Goal: Task Accomplishment & Management: Use online tool/utility

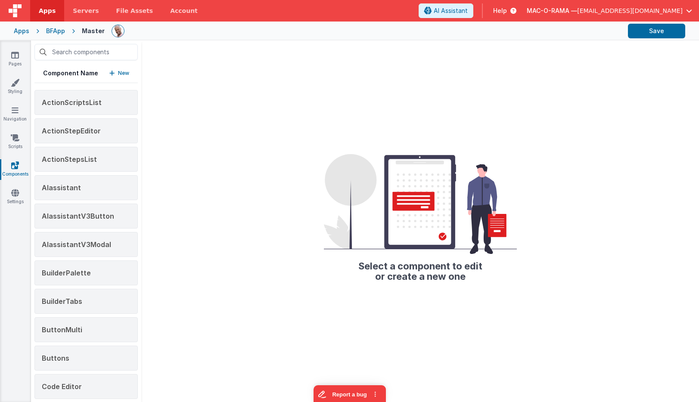
click at [24, 31] on div "Apps" at bounding box center [22, 31] width 16 height 9
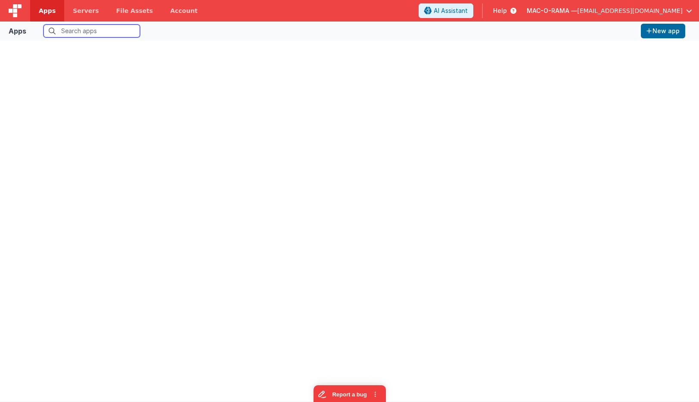
click at [69, 29] on input "text" at bounding box center [91, 31] width 96 height 13
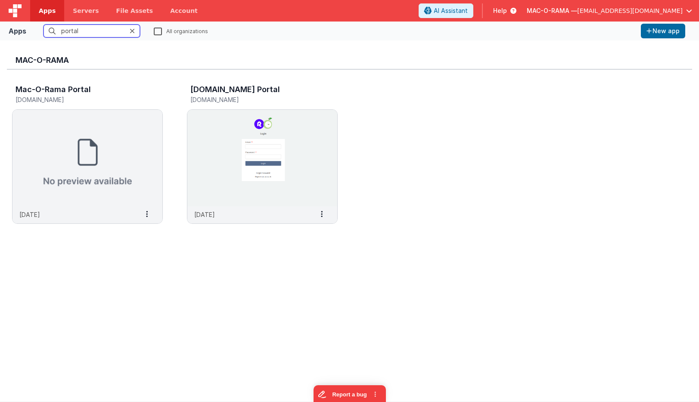
type input "portal"
click at [161, 32] on label "All organizations" at bounding box center [181, 31] width 54 height 8
click at [0, 0] on input "All organizations" at bounding box center [0, 0] width 0 height 0
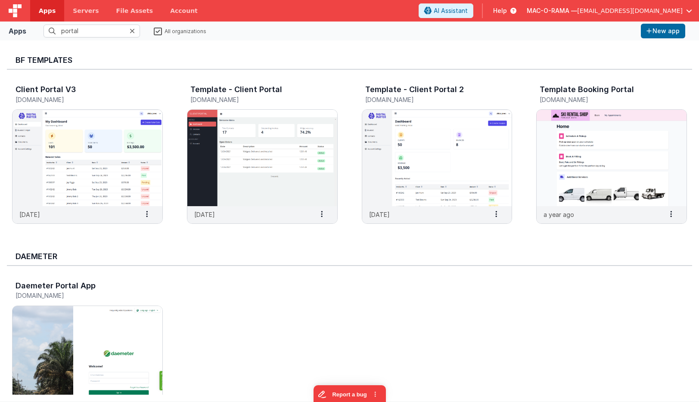
click at [577, 9] on span "MAC-O-RAMA —" at bounding box center [552, 10] width 50 height 9
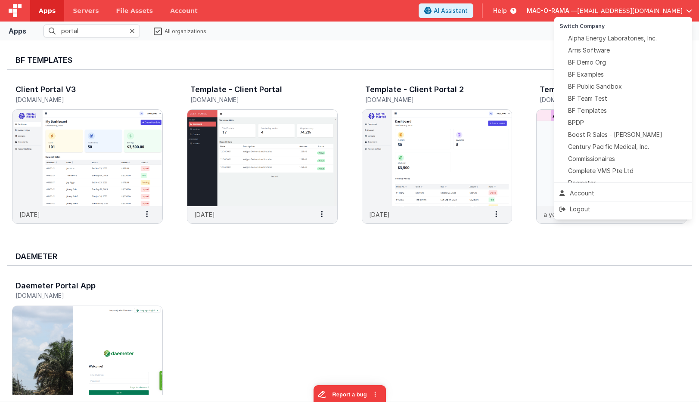
drag, startPoint x: 350, startPoint y: 17, endPoint x: 277, endPoint y: 4, distance: 74.8
click at [347, 17] on button at bounding box center [349, 201] width 699 height 402
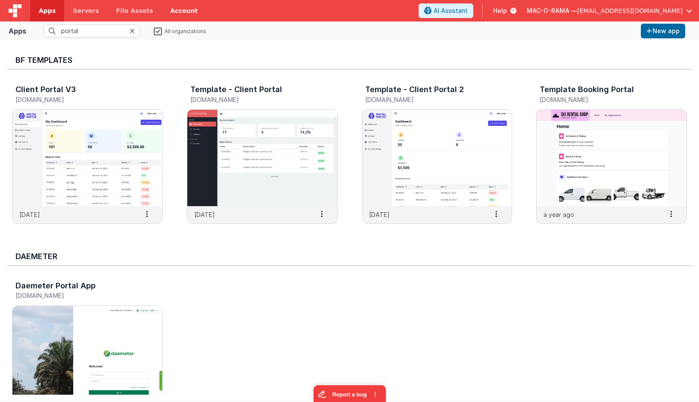
click at [177, 10] on link "Account" at bounding box center [183, 11] width 45 height 22
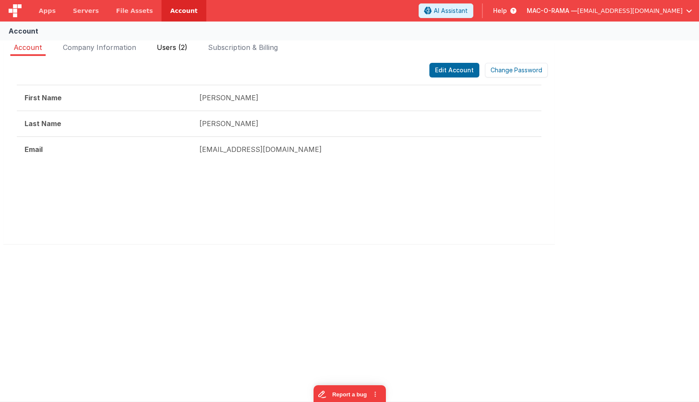
click at [181, 47] on span "Users (2)" at bounding box center [172, 47] width 31 height 9
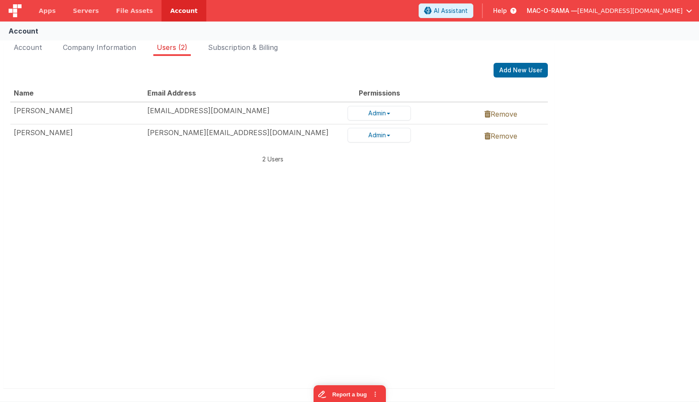
click at [496, 117] on link "Remove" at bounding box center [500, 114] width 33 height 9
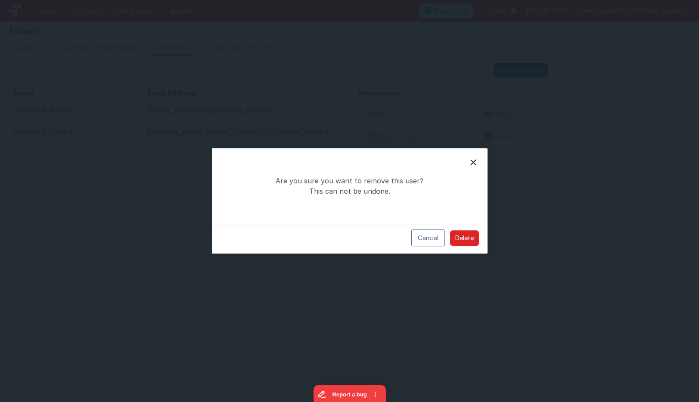
click at [462, 238] on button "Delete" at bounding box center [464, 238] width 29 height 16
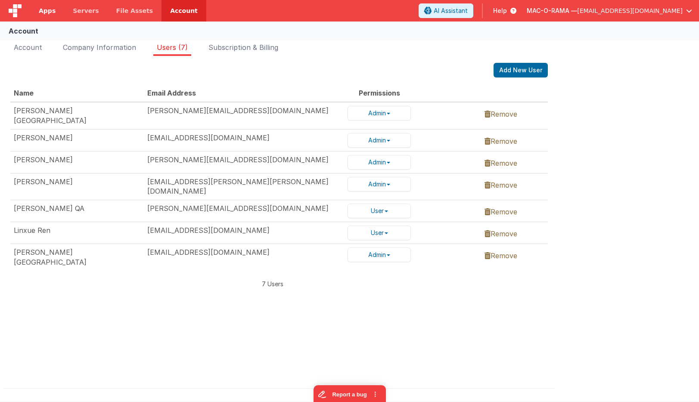
drag, startPoint x: 43, startPoint y: 10, endPoint x: 32, endPoint y: 15, distance: 11.9
click at [43, 10] on span "Apps" at bounding box center [47, 10] width 17 height 9
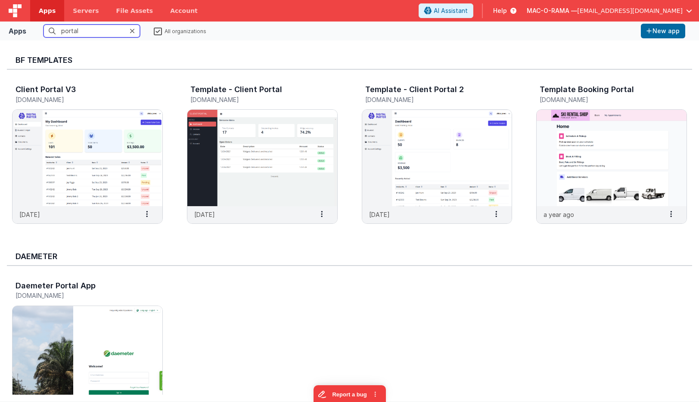
click at [12, 16] on img at bounding box center [15, 10] width 13 height 13
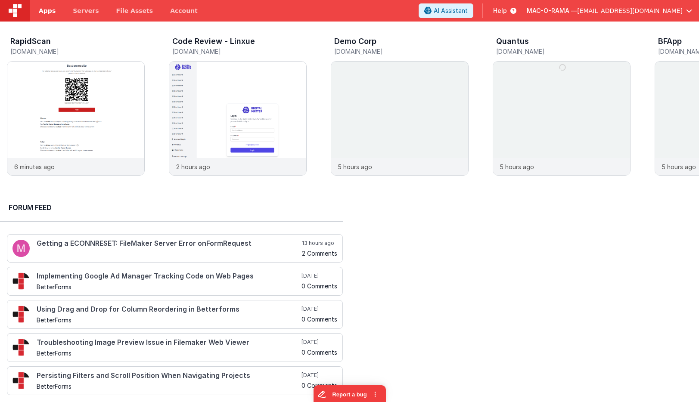
click at [56, 15] on link "Apps" at bounding box center [47, 11] width 34 height 22
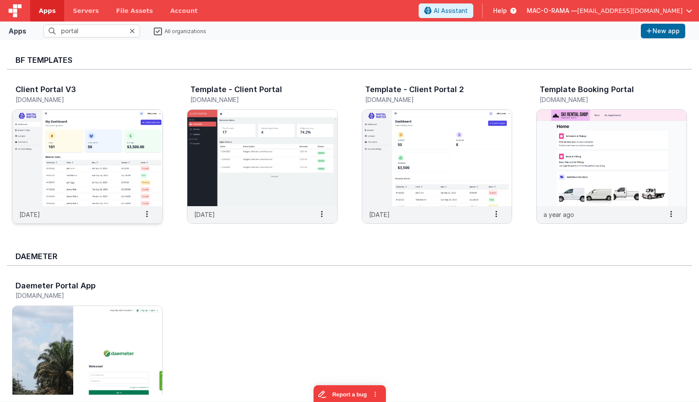
click at [111, 161] on img at bounding box center [87, 158] width 150 height 96
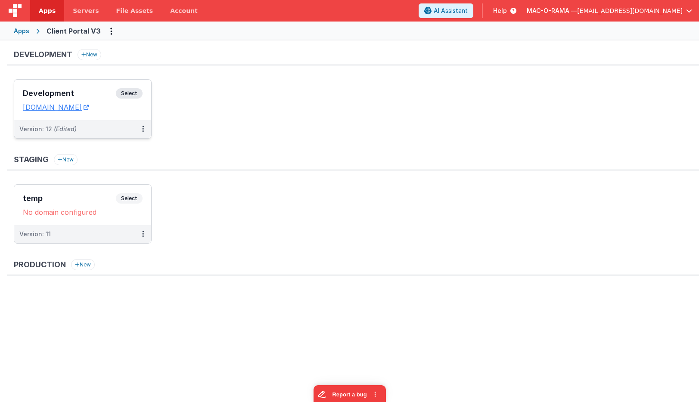
click at [133, 87] on div "Development Select URLs templateclientportal3.clientportal.cloud" at bounding box center [82, 100] width 137 height 40
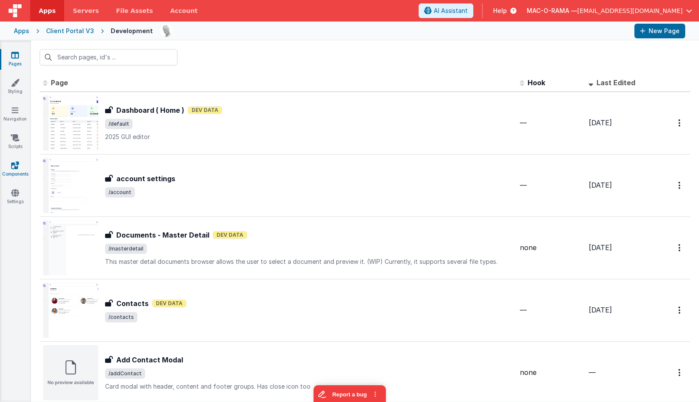
click at [18, 170] on link "Components" at bounding box center [15, 169] width 31 height 17
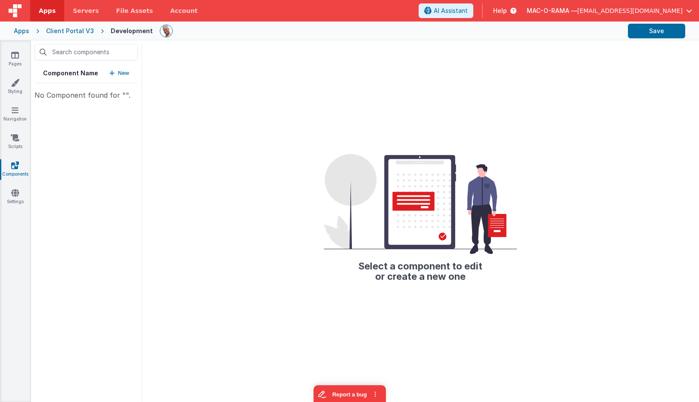
click at [130, 115] on div "Component Name New No Component found for ""." at bounding box center [86, 221] width 110 height 362
click at [99, 49] on input "text" at bounding box center [85, 52] width 103 height 16
type input "m"
type input "c"
click at [282, 250] on div "Select a component to edit or create a new one" at bounding box center [420, 221] width 558 height 362
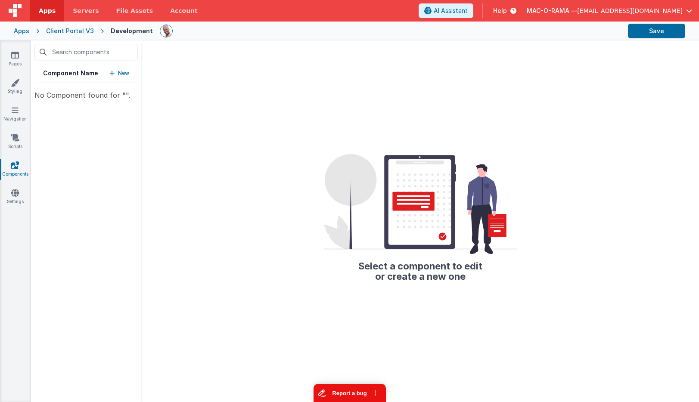
click at [351, 393] on button "Report a bug" at bounding box center [349, 393] width 72 height 18
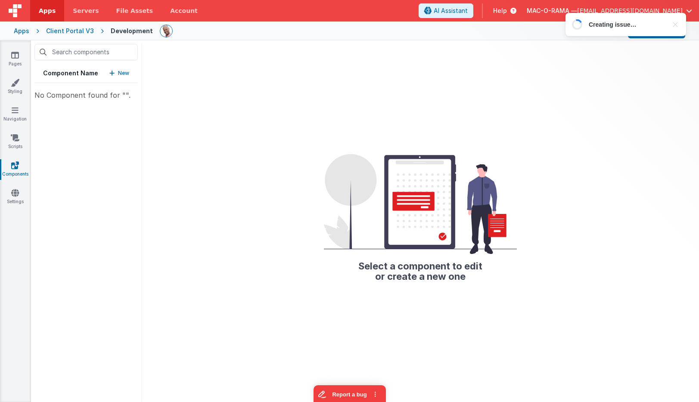
click at [119, 75] on p "New" at bounding box center [123, 73] width 11 height 9
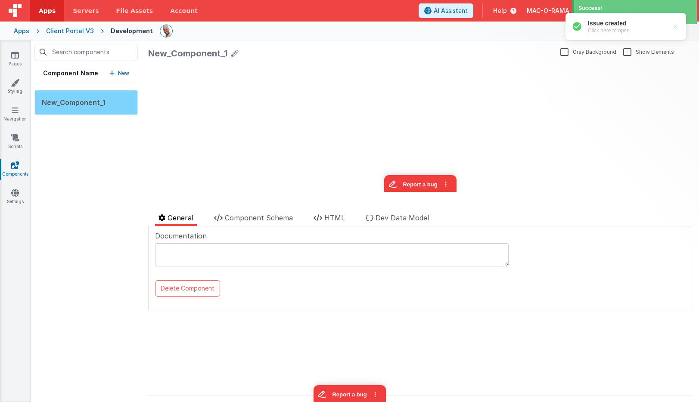
click at [121, 99] on div "New_Component_1" at bounding box center [85, 102] width 103 height 25
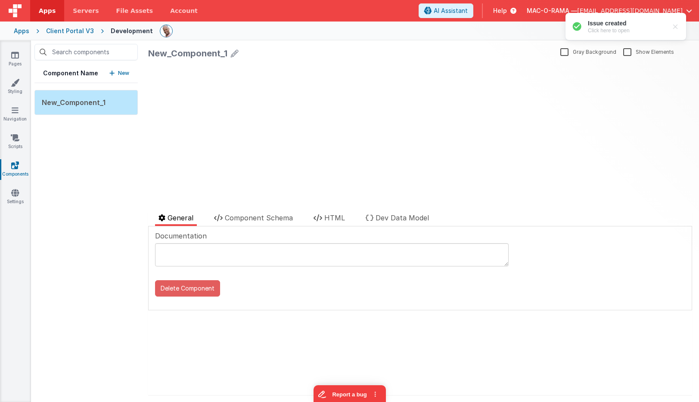
click at [202, 289] on button "Delete Component" at bounding box center [187, 288] width 65 height 16
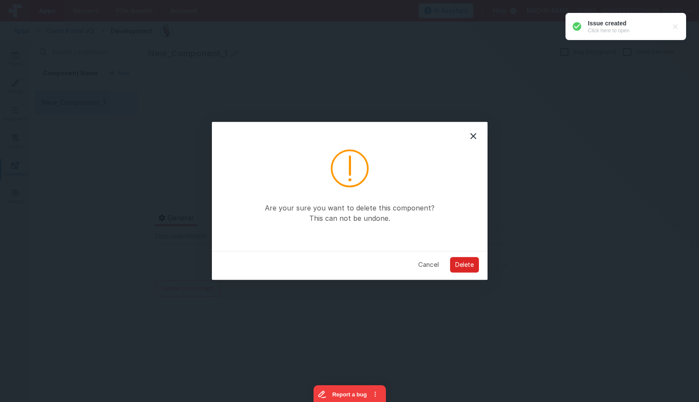
click at [468, 267] on button "Delete" at bounding box center [464, 265] width 29 height 16
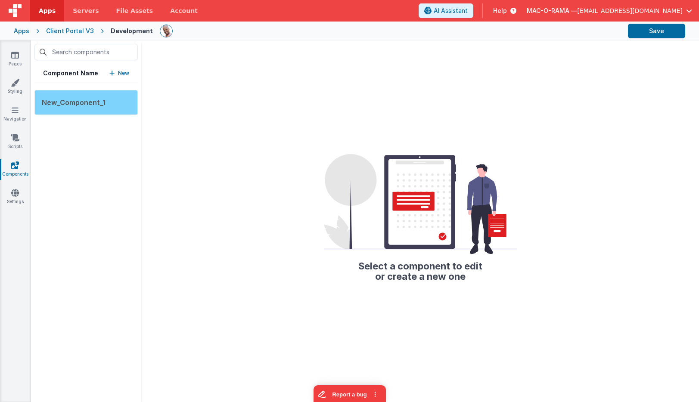
click at [116, 106] on div "New_Component_1" at bounding box center [85, 102] width 103 height 25
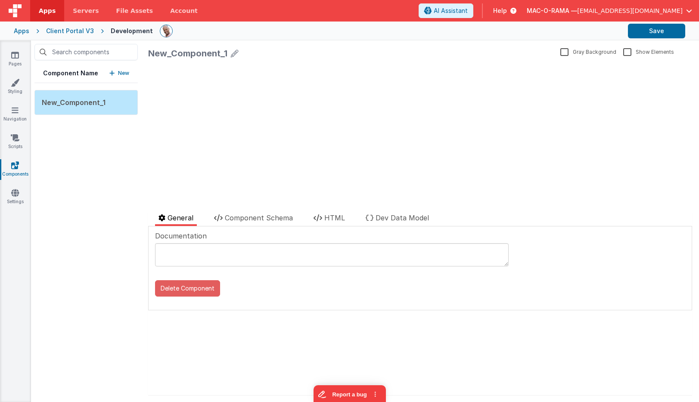
click at [194, 291] on button "Delete Component" at bounding box center [187, 288] width 65 height 16
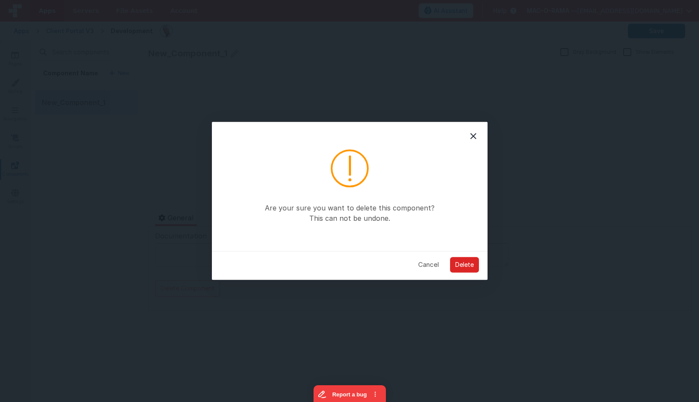
click at [462, 262] on button "Delete" at bounding box center [464, 265] width 29 height 16
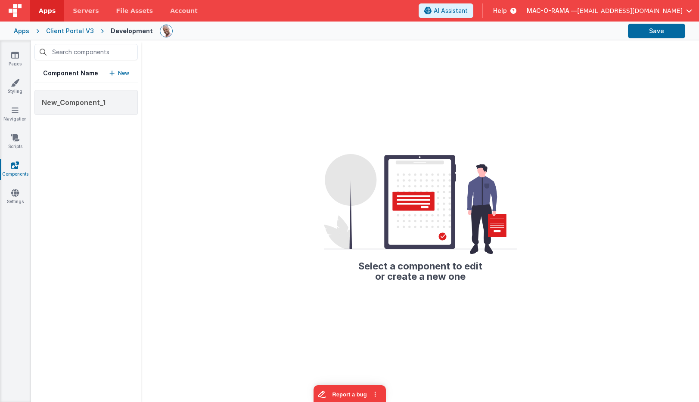
drag, startPoint x: 109, startPoint y: 157, endPoint x: 108, endPoint y: 134, distance: 22.8
click at [108, 157] on div "Component Name New New_Component_1" at bounding box center [86, 221] width 110 height 362
click at [118, 97] on div "New_Component_1" at bounding box center [85, 102] width 103 height 25
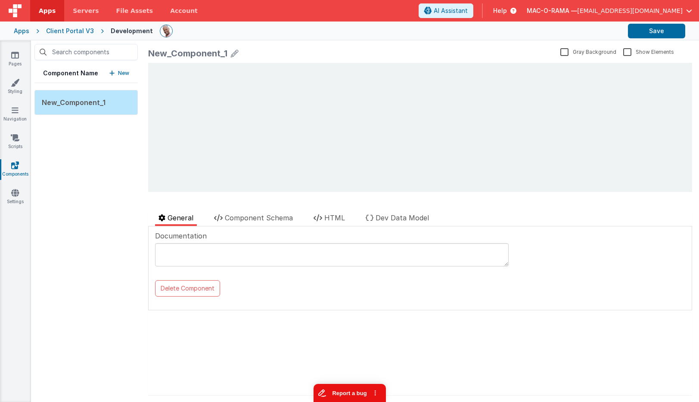
click at [345, 390] on button "Report a bug" at bounding box center [349, 393] width 72 height 18
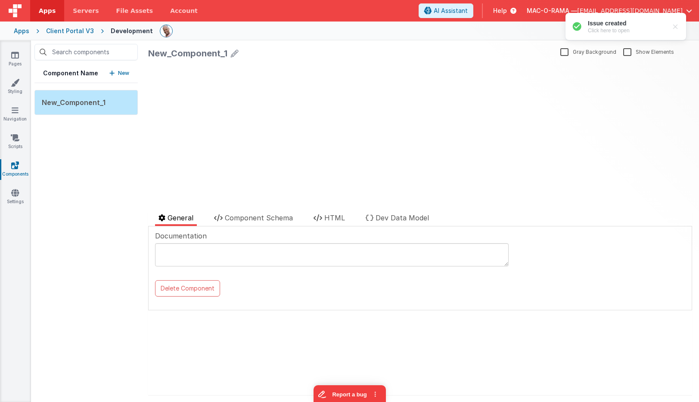
click at [26, 28] on div "Apps" at bounding box center [22, 31] width 16 height 9
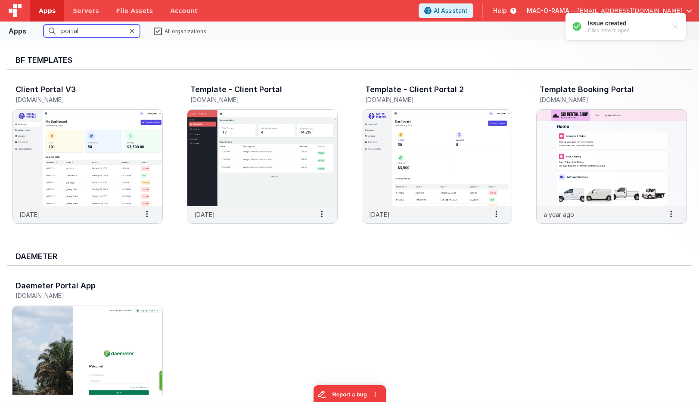
drag, startPoint x: 91, startPoint y: 31, endPoint x: 38, endPoint y: 25, distance: 52.8
click at [38, 25] on fieldset "portal All organizations" at bounding box center [334, 31] width 608 height 13
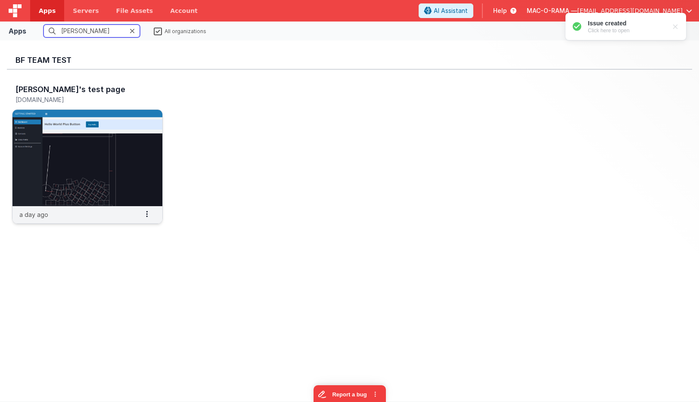
type input "chris"
click at [63, 143] on img at bounding box center [87, 158] width 150 height 96
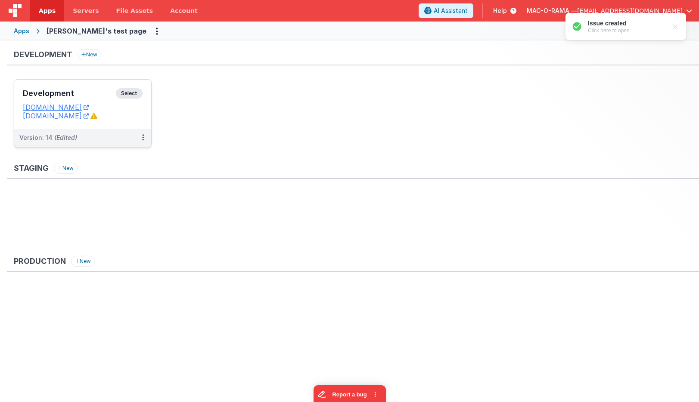
click at [131, 90] on span "Select" at bounding box center [129, 93] width 27 height 10
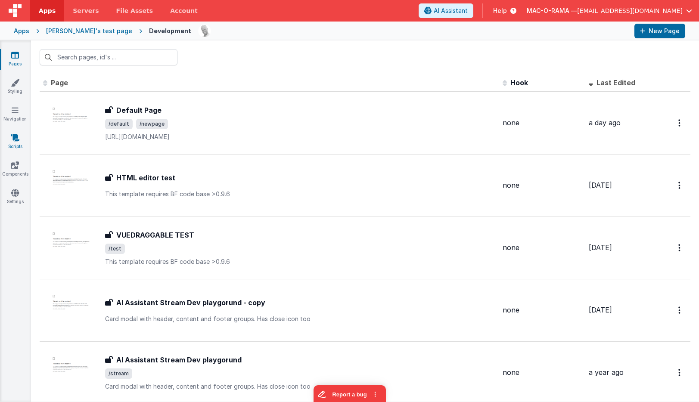
click at [18, 137] on icon at bounding box center [15, 137] width 9 height 9
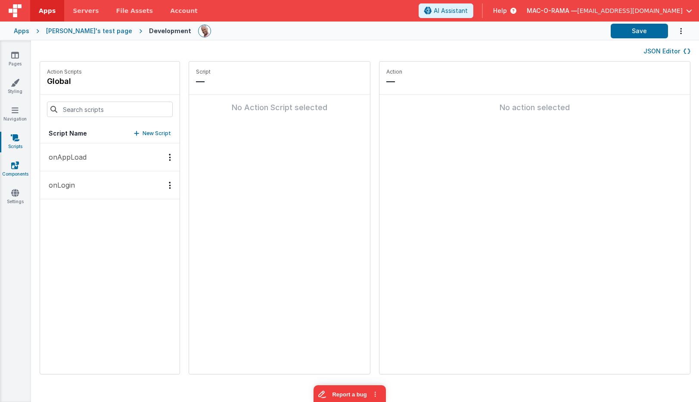
click at [12, 165] on icon at bounding box center [15, 165] width 8 height 9
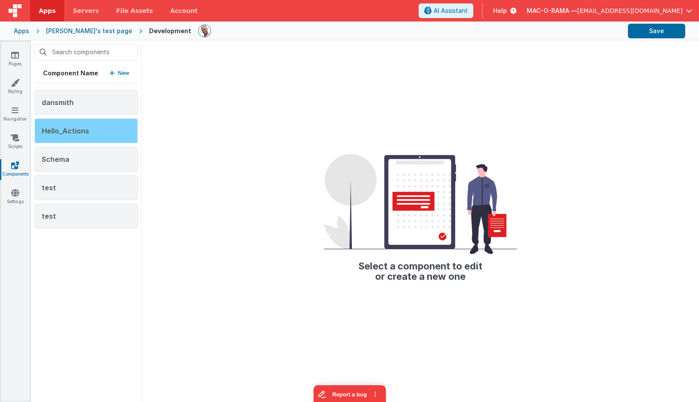
click at [87, 124] on div "Hello_Actions" at bounding box center [85, 130] width 103 height 25
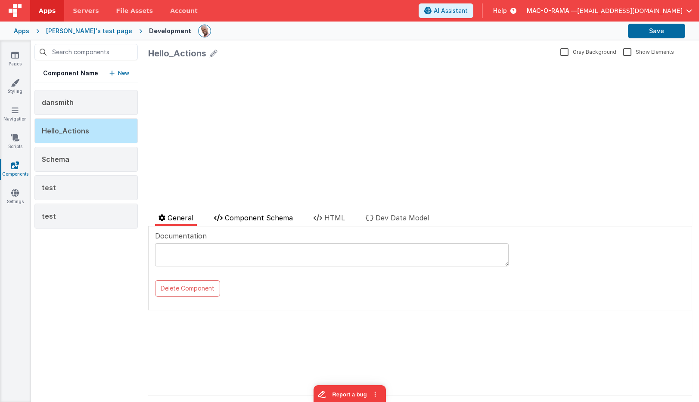
click at [276, 217] on span "Component Schema" at bounding box center [259, 218] width 68 height 9
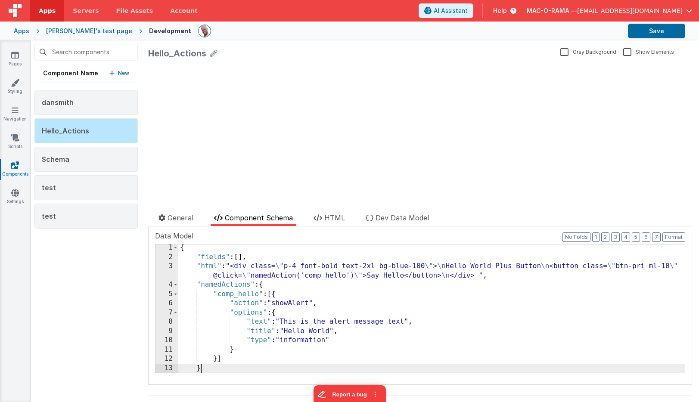
click at [216, 366] on div "{ "fields" : [ ] , "html" : "<div class= \" p-4 font-bold text-2xl bg-blue-100 …" at bounding box center [431, 316] width 506 height 147
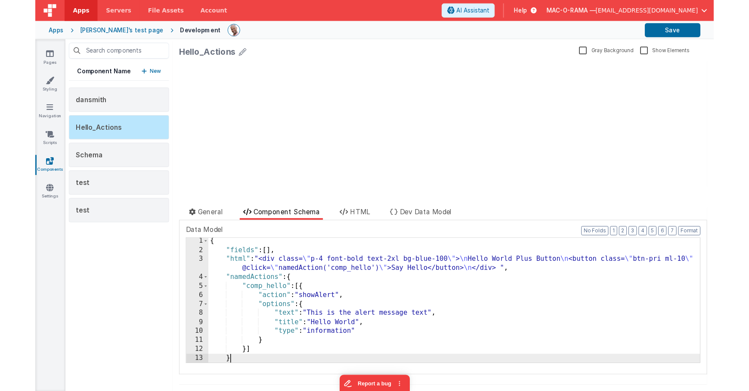
scroll to position [1, 0]
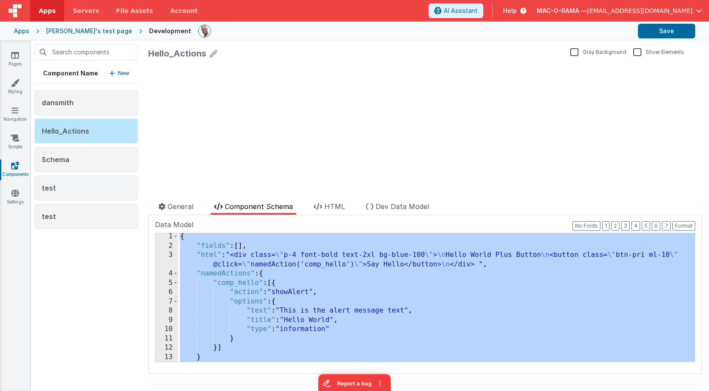
click at [242, 257] on div "{ "fields" : [ ] , "html" : "<div class= \" p-4 font-bold text-2xl bg-blue-100 …" at bounding box center [436, 305] width 516 height 147
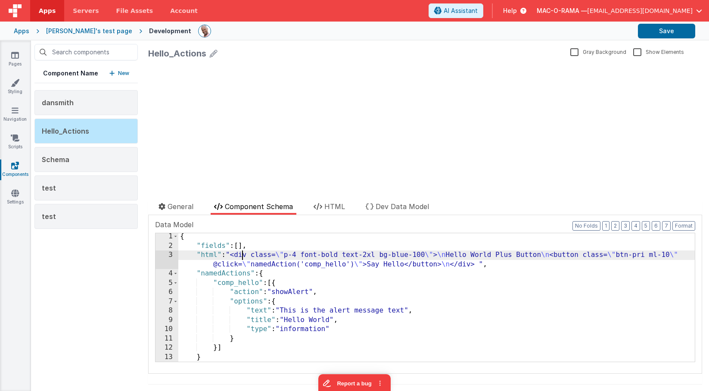
click at [257, 246] on div "{ "fields" : [ ] , "html" : "<div class= \" p-4 font-bold text-2xl bg-blue-100 …" at bounding box center [436, 305] width 516 height 147
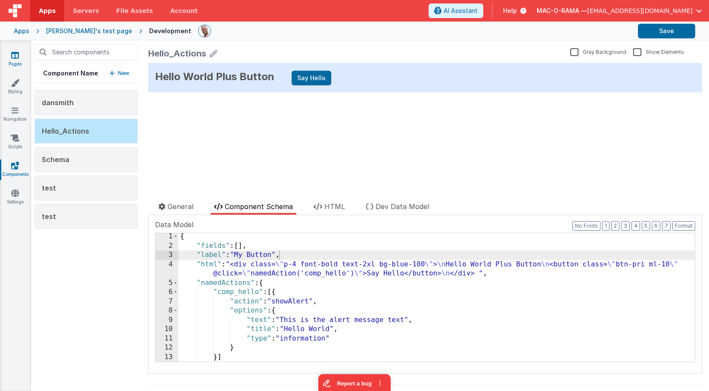
click at [17, 57] on icon at bounding box center [15, 55] width 8 height 9
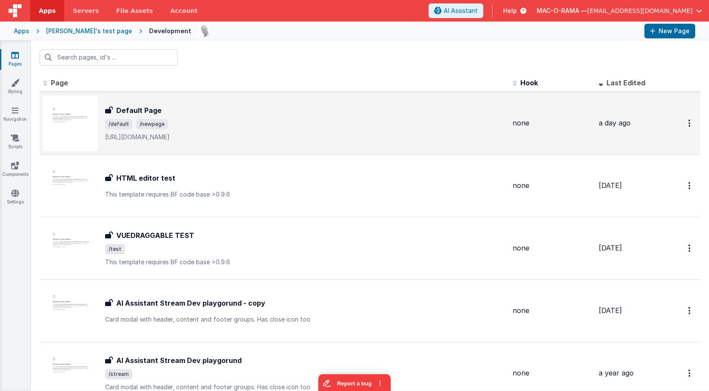
click at [240, 128] on span "/default /newpage" at bounding box center [305, 124] width 400 height 10
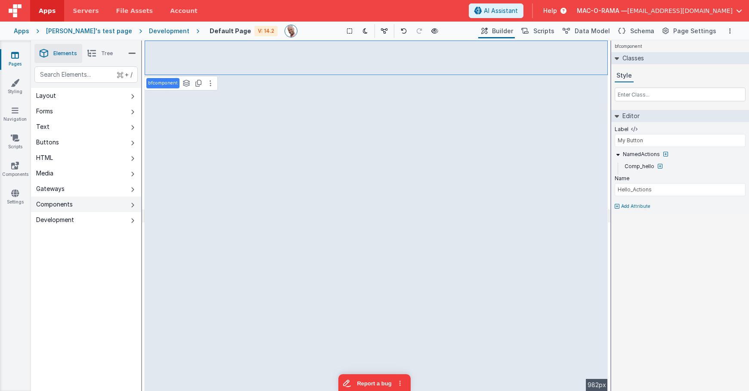
click at [99, 202] on button "Components" at bounding box center [86, 204] width 110 height 16
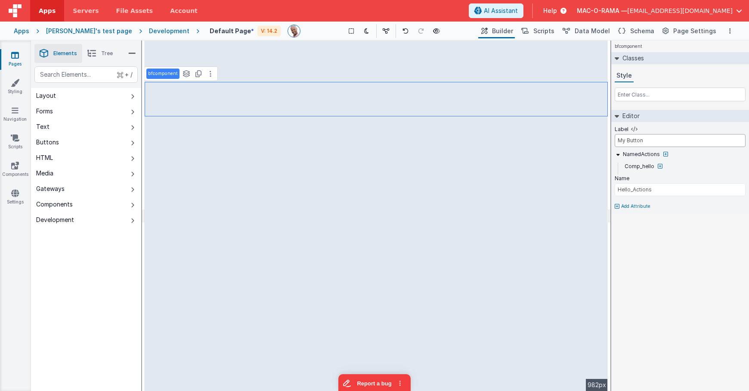
click at [654, 139] on input "My Button" at bounding box center [680, 140] width 131 height 13
click at [20, 165] on link "Components" at bounding box center [15, 169] width 31 height 17
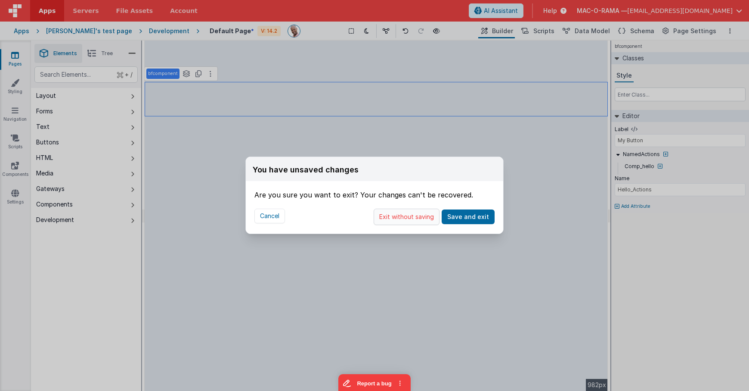
click at [428, 216] on button "Exit without saving" at bounding box center [407, 216] width 66 height 16
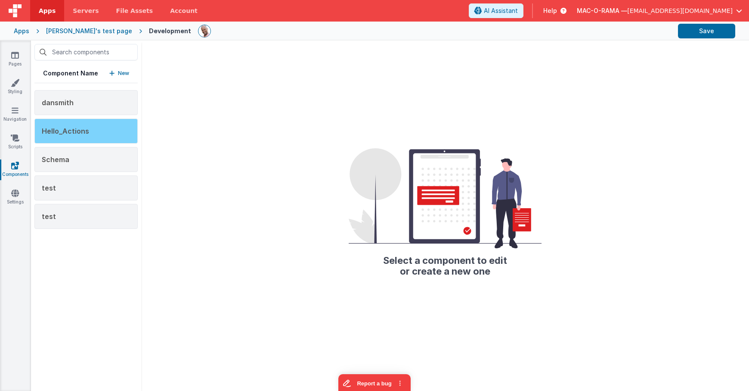
click at [90, 132] on div "Hello_Actions" at bounding box center [85, 130] width 103 height 25
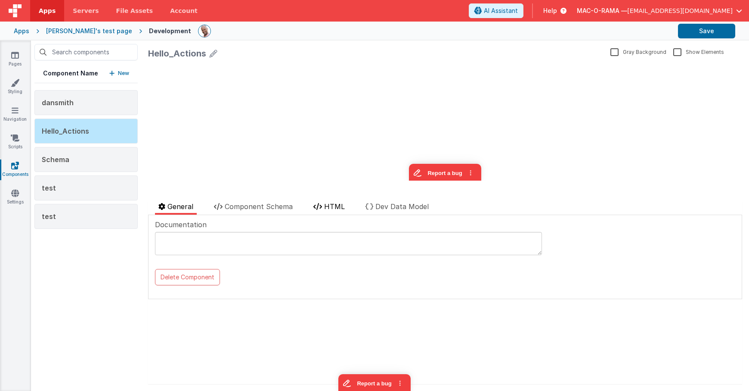
click at [322, 203] on icon at bounding box center [317, 206] width 9 height 7
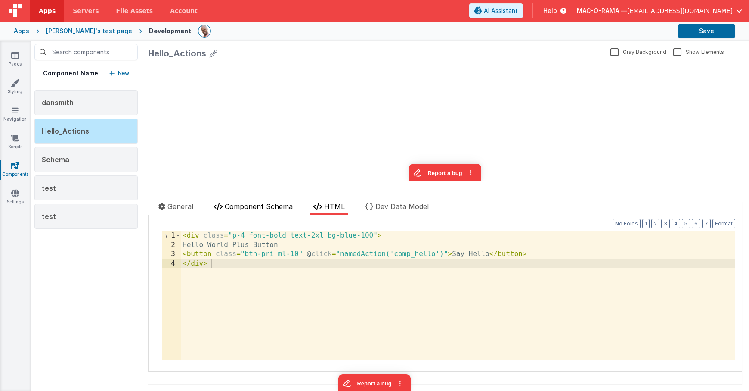
click at [260, 205] on span "Component Schema" at bounding box center [259, 206] width 68 height 9
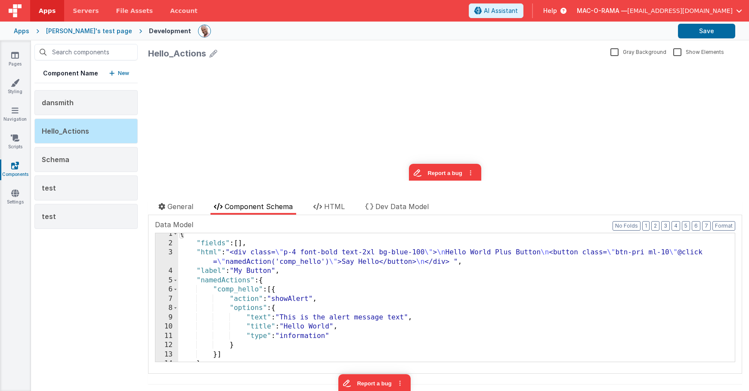
scroll to position [20, 0]
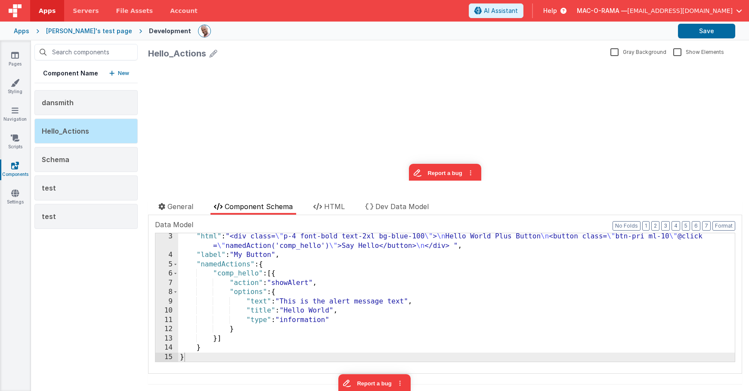
click at [211, 254] on div ""html" : "<div class= \" p-4 font-bold text-2xl bg-blue-100 \" > \n Hello World…" at bounding box center [456, 310] width 557 height 156
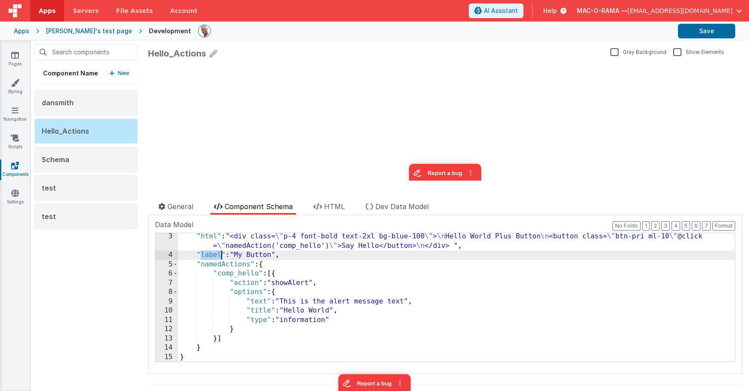
click at [211, 254] on div ""html" : "<div class= \" p-4 font-bold text-2xl bg-blue-100 \" > \n Hello World…" at bounding box center [456, 310] width 557 height 156
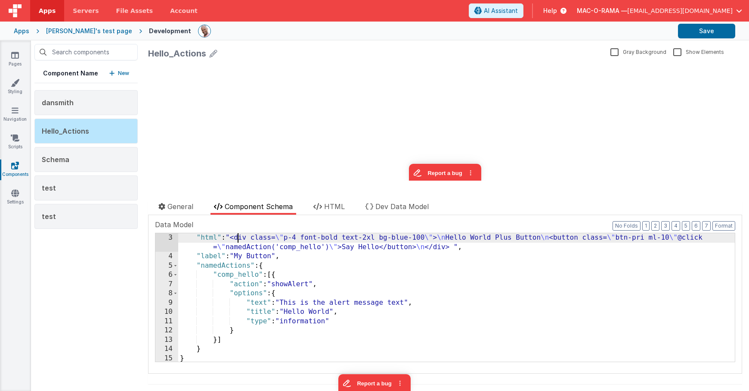
drag, startPoint x: 236, startPoint y: 235, endPoint x: 204, endPoint y: 239, distance: 32.5
click at [236, 235] on div ""html" : "<div class= \" p-4 font-bold text-2xl bg-blue-100 \" > \n Hello World…" at bounding box center [456, 311] width 557 height 156
click at [171, 238] on div "3" at bounding box center [166, 242] width 23 height 19
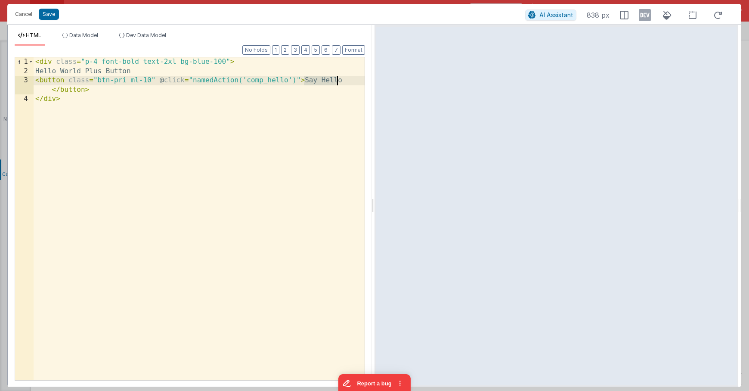
drag, startPoint x: 305, startPoint y: 80, endPoint x: 339, endPoint y: 81, distance: 33.6
click at [339, 81] on div "< div class = "p-4 font-bold text-2xl bg-blue-100" > Hello World Plus Button < …" at bounding box center [199, 227] width 331 height 341
click at [84, 90] on div "< div class = "p-4 font-bold text-2xl bg-blue-100" > Hello World Plus Button < …" at bounding box center [199, 227] width 331 height 341
click at [304, 80] on div "< div class = "p-4 font-bold text-2xl bg-blue-100" > Hello World Plus Button < …" at bounding box center [199, 227] width 331 height 341
click at [68, 90] on div "< div class = "p-4 font-bold text-2xl bg-blue-100" > Hello World Plus Button < …" at bounding box center [199, 227] width 331 height 341
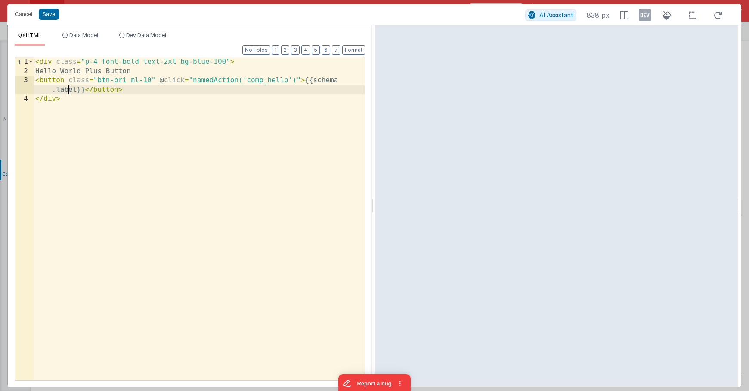
click at [68, 90] on div "< div class = "p-4 font-bold text-2xl bg-blue-100" > Hello World Plus Button < …" at bounding box center [199, 227] width 331 height 341
click at [52, 18] on button "Save" at bounding box center [49, 14] width 20 height 11
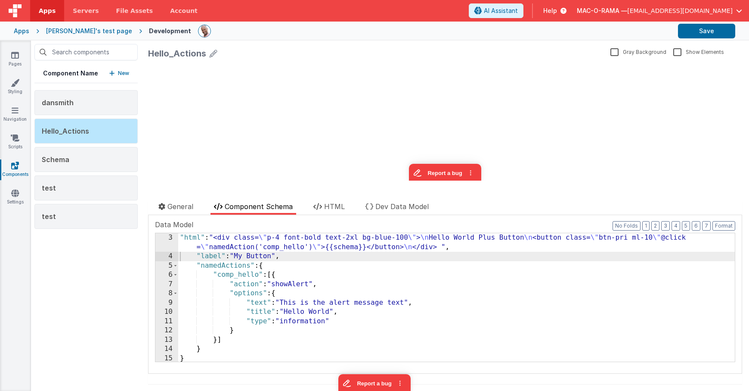
click at [317, 265] on div ""html" : "<div class= \" p-4 font-bold text-2xl bg-blue-100 \" > \n Hello World…" at bounding box center [456, 311] width 557 height 156
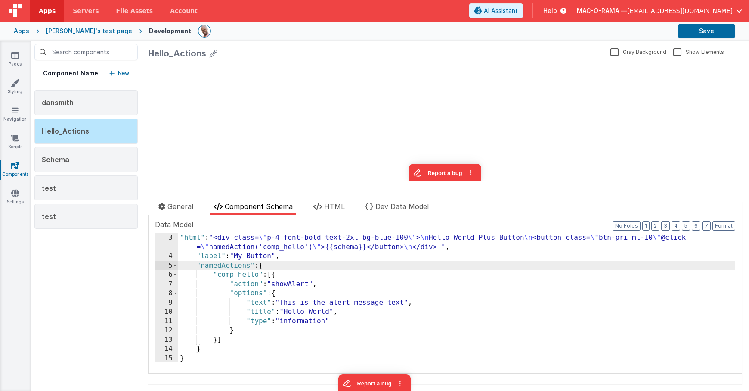
drag, startPoint x: 301, startPoint y: 261, endPoint x: 282, endPoint y: 265, distance: 18.5
click at [301, 261] on div ""html" : "<div class= \" p-4 font-bold text-2xl bg-blue-100 \" > \n Hello World…" at bounding box center [456, 311] width 557 height 156
click at [176, 266] on span at bounding box center [175, 265] width 5 height 9
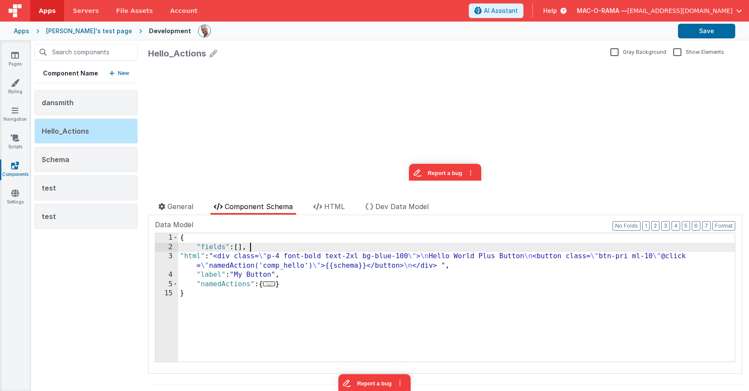
click at [276, 246] on div "{ "fields" : [ ] , "html" : "<div class= \" p-4 font-bold text-2xl bg-blue-100 …" at bounding box center [456, 306] width 557 height 147
click at [392, 210] on span "Dev Data Model" at bounding box center [401, 206] width 53 height 9
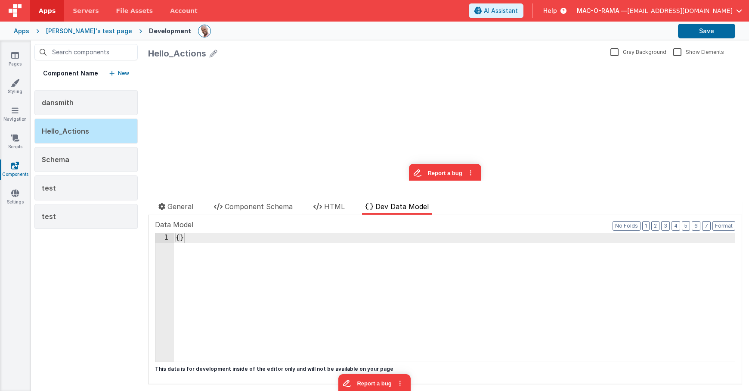
click at [180, 237] on div "{ }" at bounding box center [454, 306] width 561 height 147
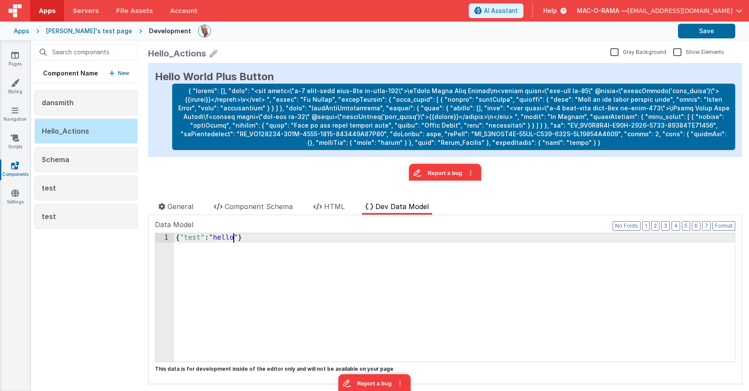
click at [332, 276] on div "{ "test" : "hello" }" at bounding box center [454, 306] width 561 height 147
click at [255, 204] on span "Component Schema" at bounding box center [259, 206] width 68 height 9
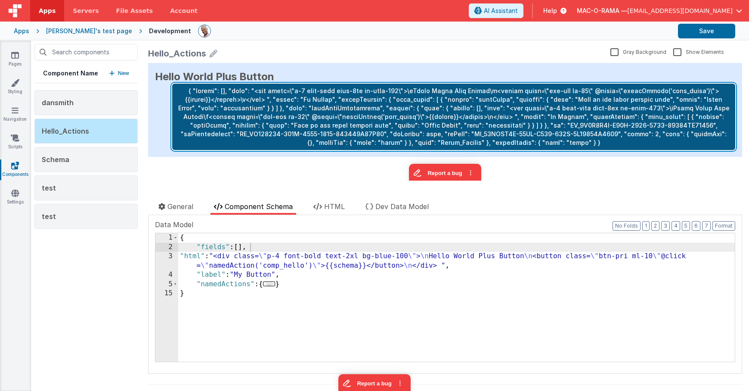
click at [378, 126] on button at bounding box center [453, 117] width 563 height 66
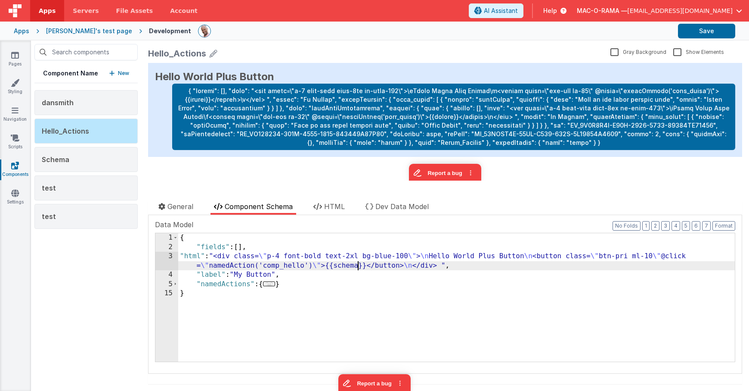
click at [358, 265] on div "{ "fields" : [ ] , "html" : "<div class= \" p-4 font-bold text-2xl bg-blue-100 …" at bounding box center [456, 306] width 557 height 147
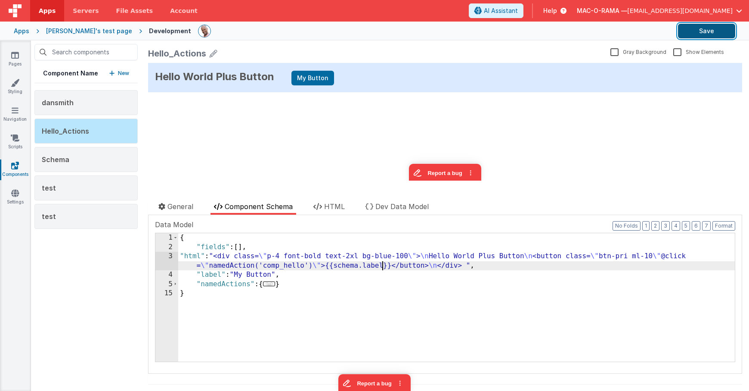
click at [718, 32] on button "Save" at bounding box center [706, 31] width 57 height 15
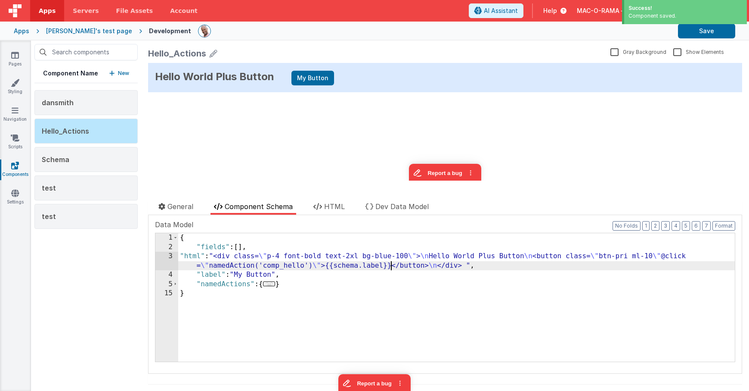
click at [391, 265] on div "{ "fields" : [ ] , "html" : "<div class= \" p-4 font-bold text-2xl bg-blue-100 …" at bounding box center [456, 306] width 557 height 147
click at [283, 254] on div "{ "fields" : [ ] , "html" : "<div class= \" p-4 font-bold text-2xl bg-blue-100 …" at bounding box center [456, 306] width 557 height 147
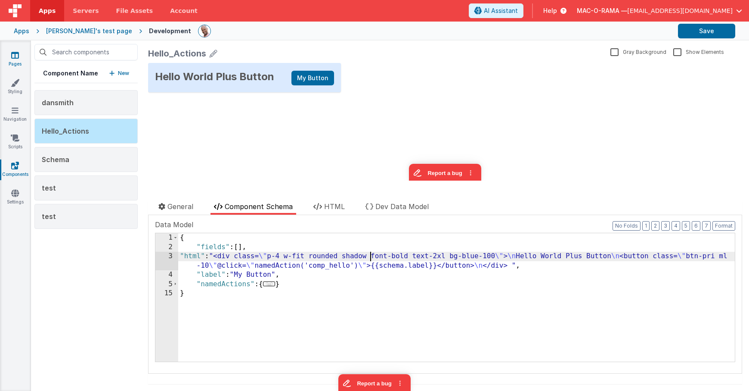
click at [18, 54] on icon at bounding box center [15, 55] width 8 height 9
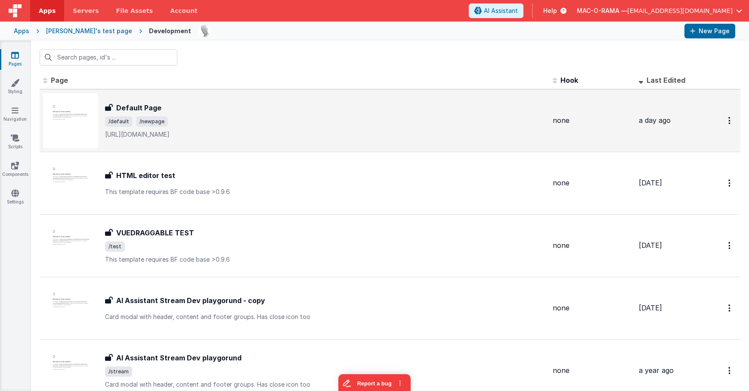
scroll to position [6, 0]
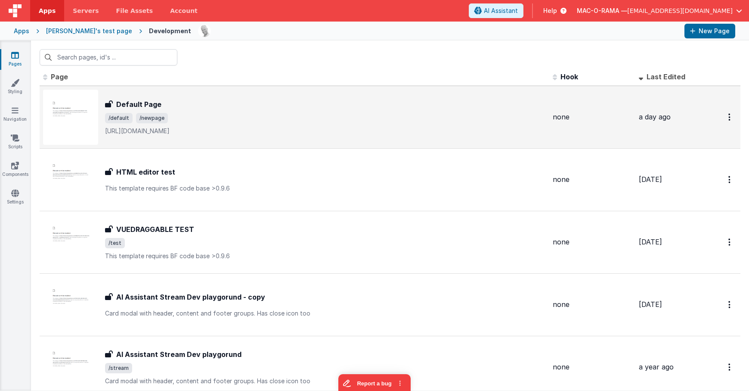
click at [213, 130] on p "https://github.com/liabru/matter-js/wiki/Getting-started" at bounding box center [325, 131] width 441 height 9
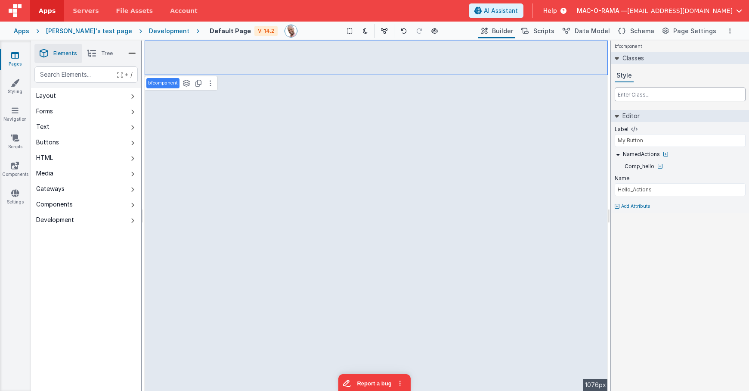
click at [649, 90] on input "text" at bounding box center [680, 94] width 131 height 14
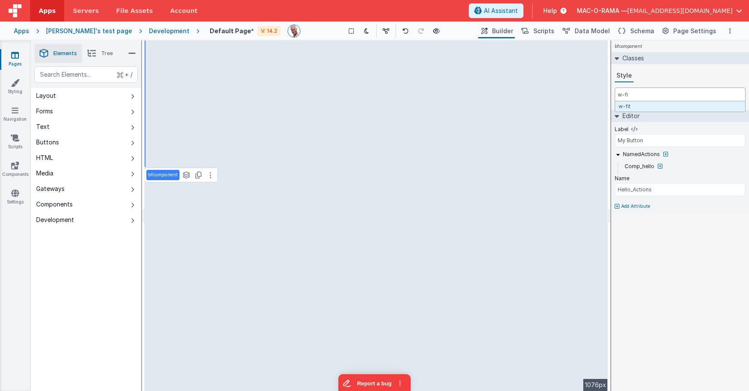
type input "w-fit"
click at [673, 143] on input "My Button" at bounding box center [680, 140] width 131 height 13
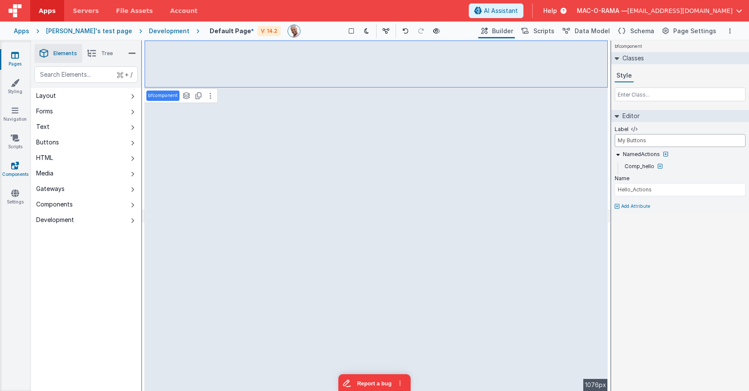
type input "My Buttons"
click at [15, 165] on icon at bounding box center [15, 165] width 8 height 9
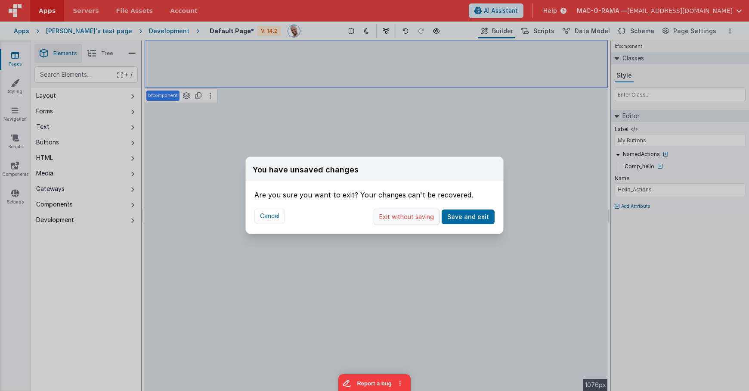
click at [403, 217] on button "Exit without saving" at bounding box center [407, 216] width 66 height 16
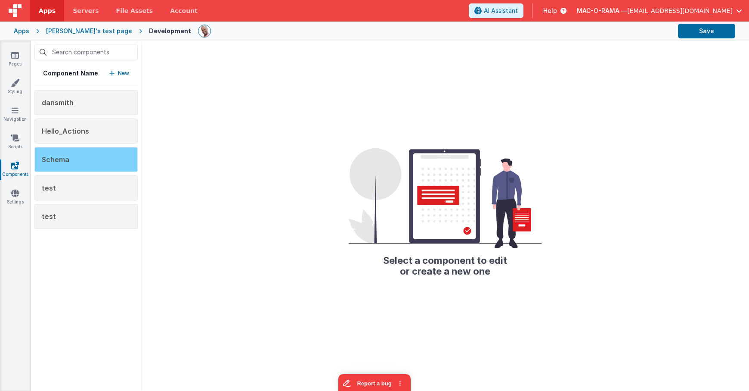
click at [75, 171] on div "Schema" at bounding box center [85, 159] width 103 height 25
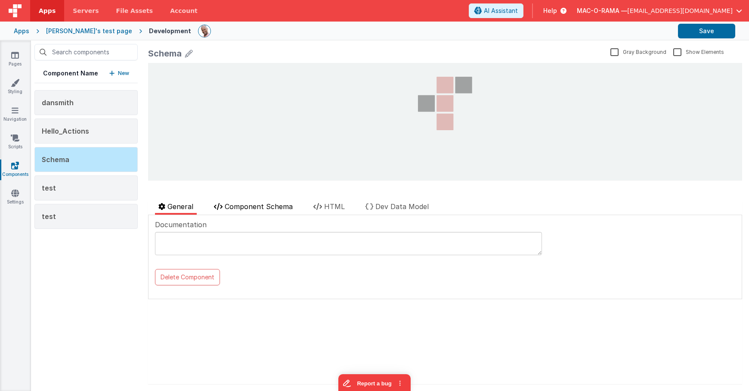
click at [279, 206] on span "Component Schema" at bounding box center [259, 206] width 68 height 9
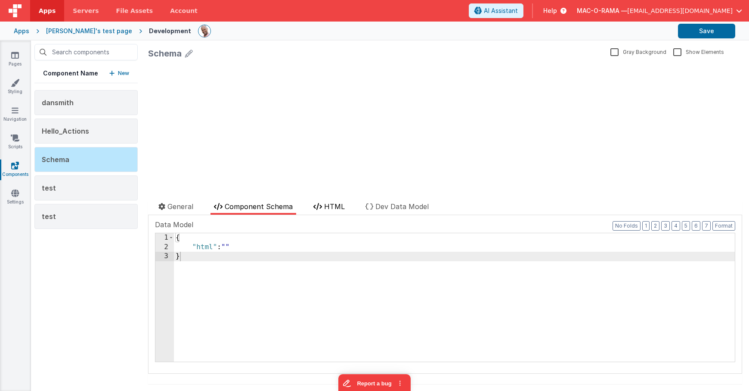
click at [341, 204] on span "HTML" at bounding box center [334, 206] width 21 height 9
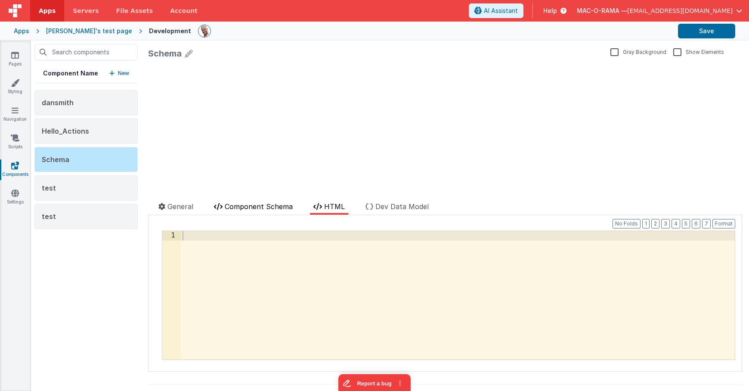
drag, startPoint x: 265, startPoint y: 209, endPoint x: 212, endPoint y: 202, distance: 53.5
click at [265, 209] on span "Component Schema" at bounding box center [259, 206] width 68 height 9
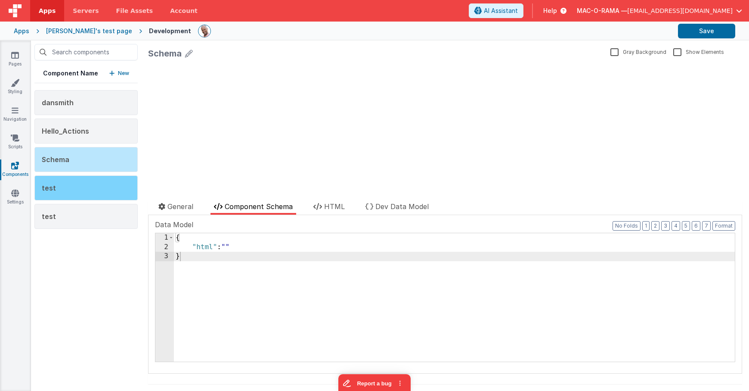
click at [99, 184] on div "test" at bounding box center [85, 187] width 103 height 25
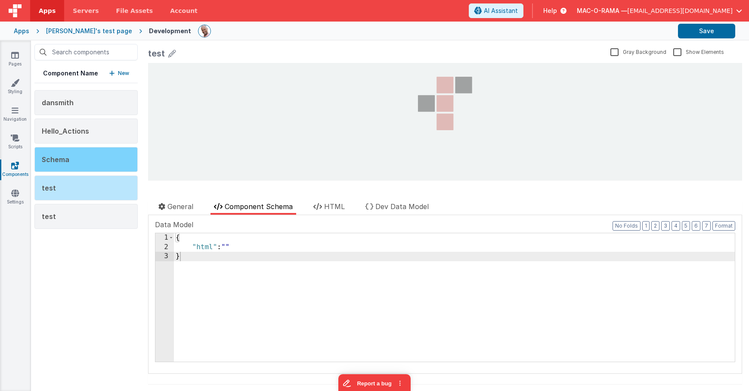
click at [102, 156] on div "Schema" at bounding box center [85, 159] width 103 height 25
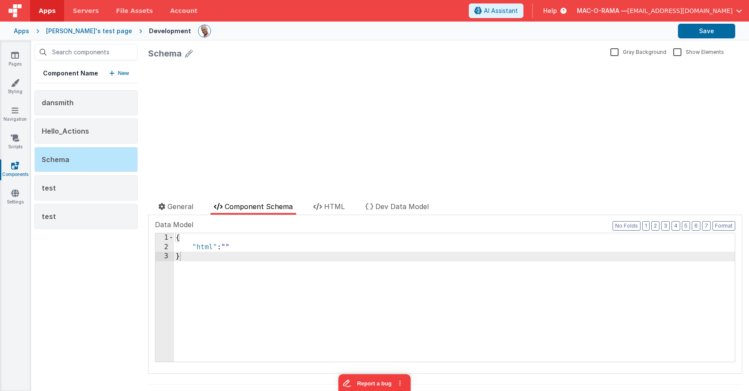
click at [108, 200] on div "dansmith Hello_Actions Schema test test" at bounding box center [85, 159] width 103 height 139
click at [110, 186] on div "test" at bounding box center [85, 187] width 103 height 25
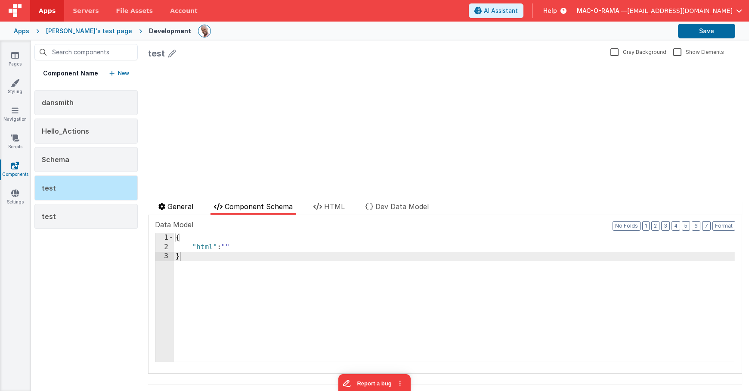
click at [174, 205] on span "General" at bounding box center [180, 206] width 26 height 9
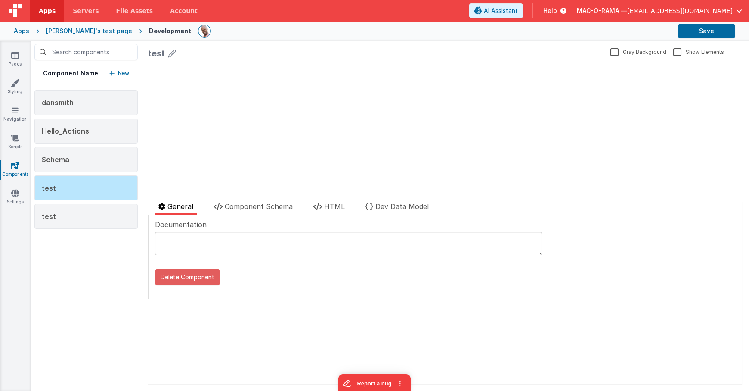
click at [187, 278] on button "Delete Component" at bounding box center [187, 277] width 65 height 16
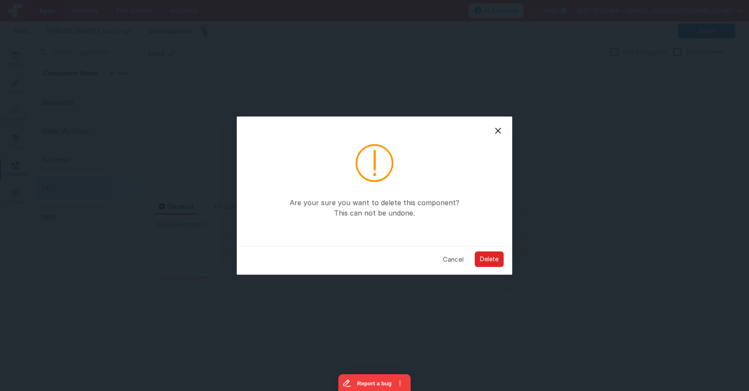
click at [494, 258] on button "Delete" at bounding box center [489, 259] width 29 height 16
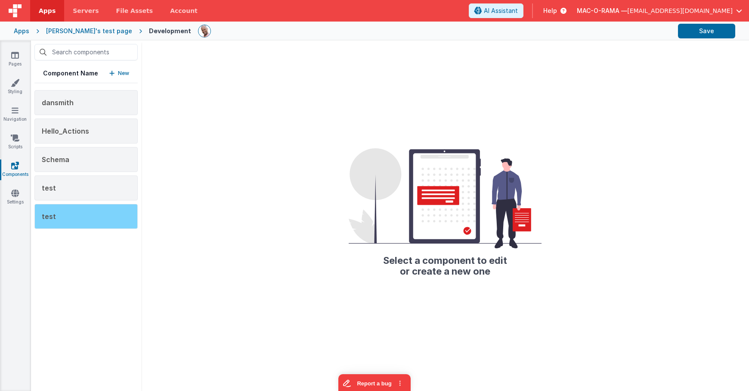
click at [95, 212] on div "test" at bounding box center [85, 216] width 103 height 25
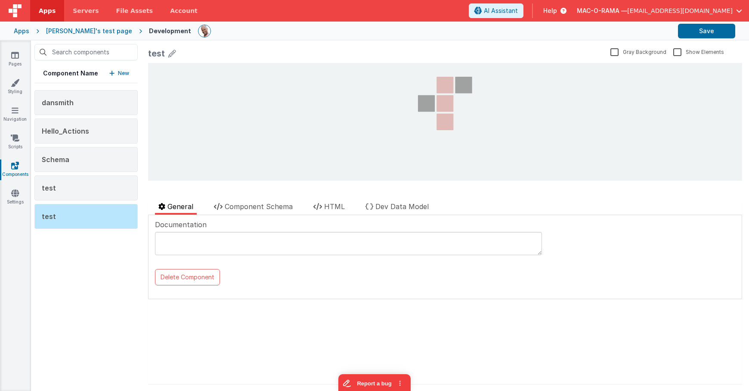
click at [121, 240] on div "Component Name New dansmith Hello_Actions Schema test test" at bounding box center [86, 215] width 110 height 350
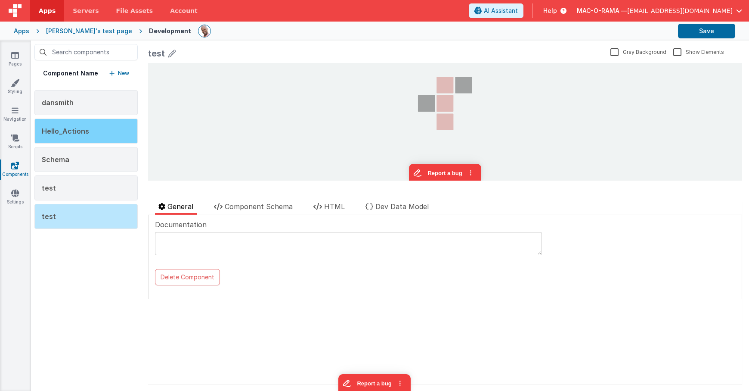
click at [108, 131] on div "Hello_Actions" at bounding box center [85, 130] width 103 height 25
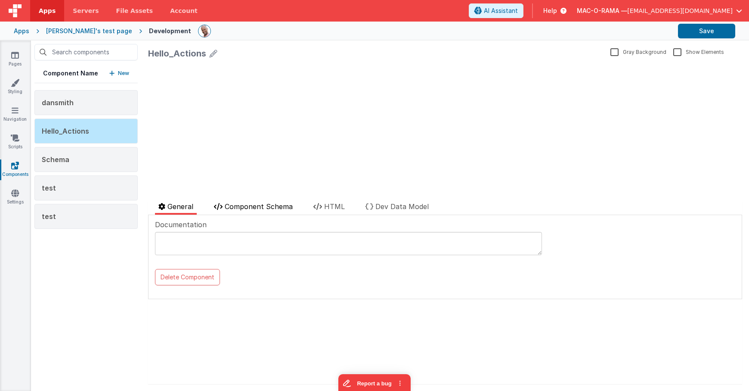
click at [270, 204] on span "Component Schema" at bounding box center [259, 206] width 68 height 9
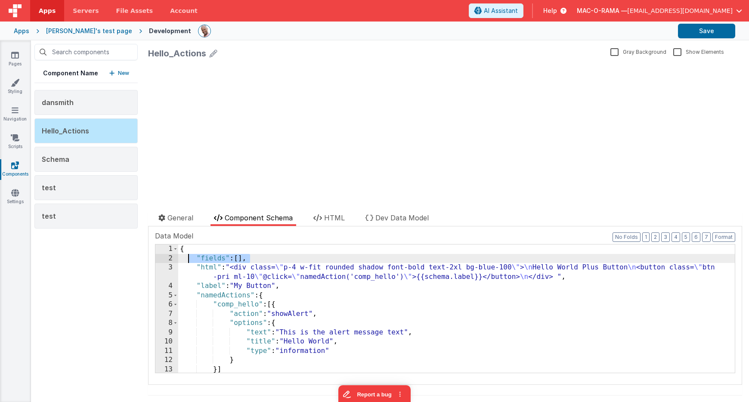
drag, startPoint x: 260, startPoint y: 257, endPoint x: 306, endPoint y: 268, distance: 47.2
click at [189, 261] on div "{ "fields" : [ ] , "html" : "<div class= \" p-4 w-fit rounded shadow font-bold …" at bounding box center [456, 318] width 557 height 147
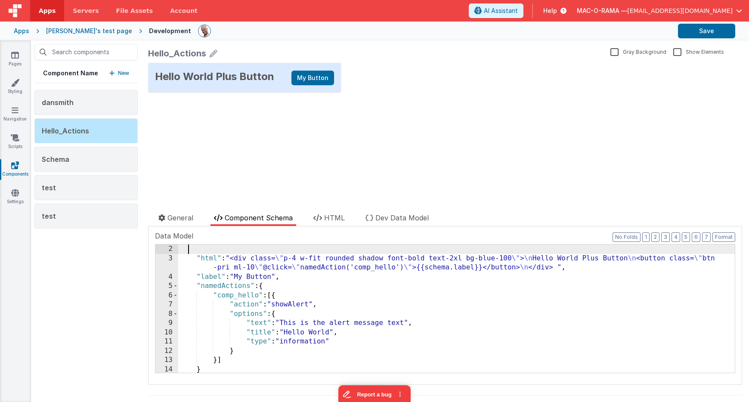
scroll to position [9, 0]
click at [702, 29] on button "Save" at bounding box center [706, 31] width 57 height 15
click at [214, 276] on div ""html" : "<div class= \" p-4 w-fit rounded shadow font-bold text-2xl bg-blue-10…" at bounding box center [456, 318] width 557 height 147
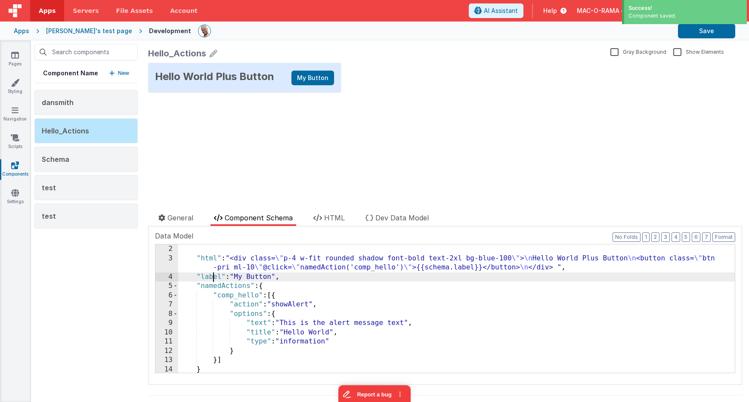
click at [214, 276] on div ""html" : "<div class= \" p-4 w-fit rounded shadow font-bold text-2xl bg-blue-10…" at bounding box center [456, 318] width 557 height 147
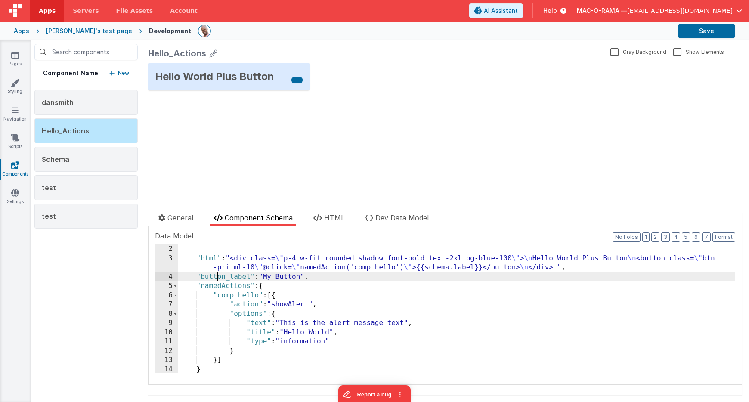
click at [219, 279] on div ""html" : "<div class= \" p-4 w-fit rounded shadow font-bold text-2xl bg-blue-10…" at bounding box center [456, 318] width 557 height 147
click at [469, 268] on div ""html" : "<div class= \" p-4 w-fit rounded shadow font-bold text-2xl bg-blue-10…" at bounding box center [456, 318] width 557 height 147
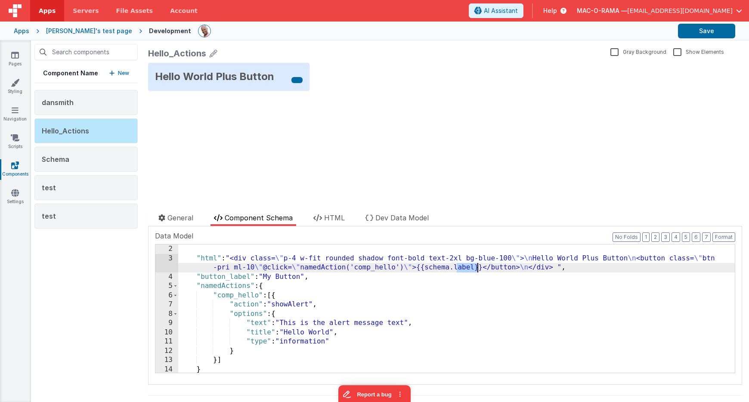
click at [469, 268] on div ""html" : "<div class= \" p-4 w-fit rounded shadow font-bold text-2xl bg-blue-10…" at bounding box center [456, 318] width 557 height 147
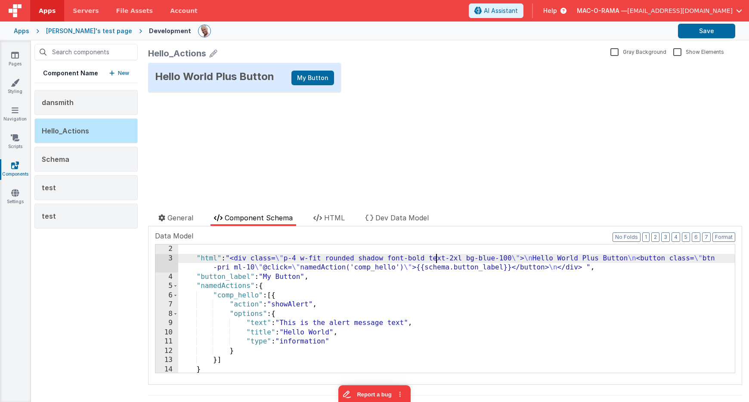
click at [434, 258] on div ""html" : "<div class= \" p-4 w-fit rounded shadow font-bold text-2xl bg-blue-10…" at bounding box center [456, 318] width 557 height 147
drag, startPoint x: 327, startPoint y: 258, endPoint x: 305, endPoint y: 258, distance: 22.0
click at [305, 258] on div ""html" : "<div class= \" p-4 w-fit rounded shadow font-bold text-2xl bg-blue-10…" at bounding box center [456, 318] width 557 height 147
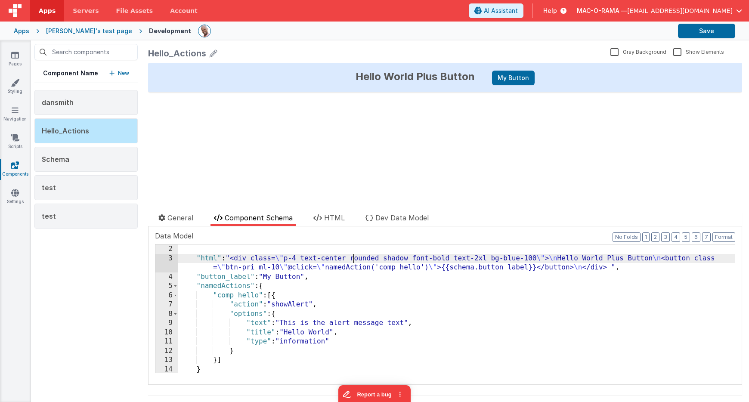
click at [682, 143] on div "Hello World Plus Button My Button update page model (See schema to hide after d…" at bounding box center [445, 127] width 594 height 129
click at [711, 29] on button "Save" at bounding box center [706, 31] width 57 height 15
click at [619, 50] on label "Gray Background" at bounding box center [639, 51] width 56 height 8
click at [0, 0] on input "Gray Background" at bounding box center [0, 0] width 0 height 0
drag, startPoint x: 616, startPoint y: 50, endPoint x: 626, endPoint y: 50, distance: 9.5
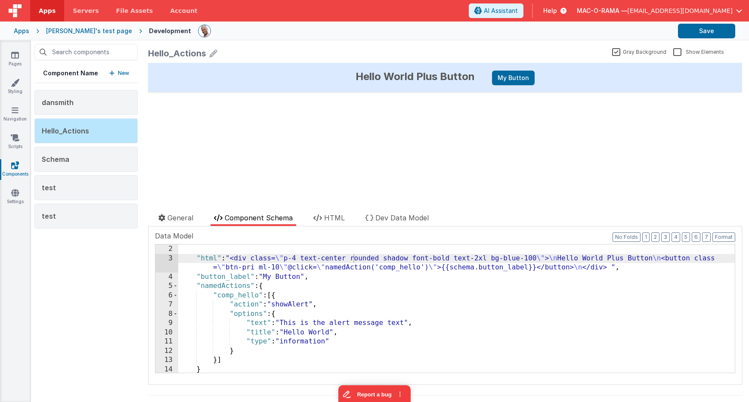
click at [617, 50] on label "Gray Background" at bounding box center [639, 51] width 54 height 8
click at [0, 0] on input "Gray Background" at bounding box center [0, 0] width 0 height 0
click at [679, 50] on label "Show Elements" at bounding box center [698, 51] width 51 height 8
click at [0, 0] on input "Show Elements" at bounding box center [0, 0] width 0 height 0
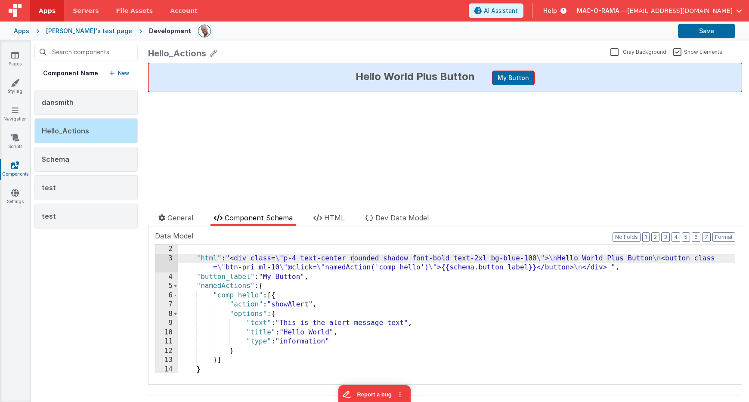
click at [679, 50] on label "Show Elements" at bounding box center [697, 51] width 49 height 8
click at [0, 0] on input "Show Elements" at bounding box center [0, 0] width 0 height 0
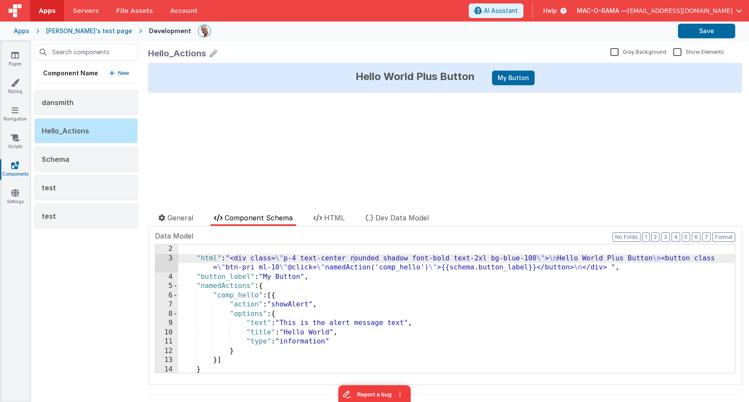
click at [679, 50] on label "Show Elements" at bounding box center [698, 51] width 51 height 8
click at [0, 0] on input "Show Elements" at bounding box center [0, 0] width 0 height 0
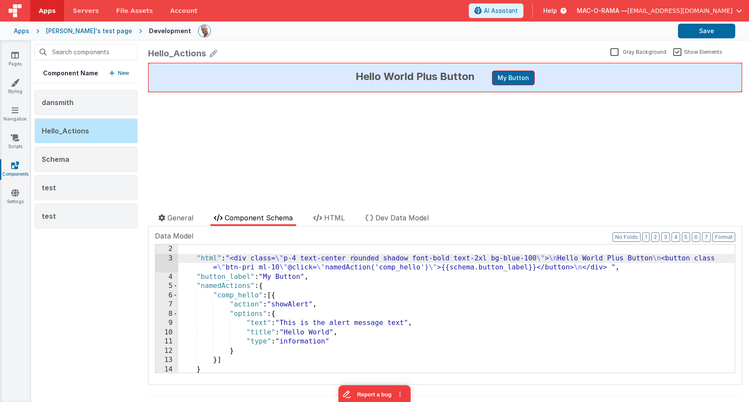
click at [679, 50] on label "Show Elements" at bounding box center [697, 51] width 49 height 8
click at [0, 0] on input "Show Elements" at bounding box center [0, 0] width 0 height 0
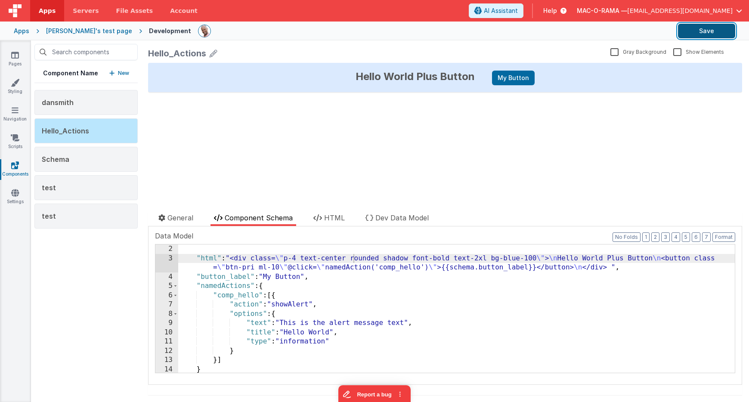
click at [712, 32] on button "Save" at bounding box center [706, 31] width 57 height 15
click at [19, 58] on icon at bounding box center [15, 55] width 8 height 9
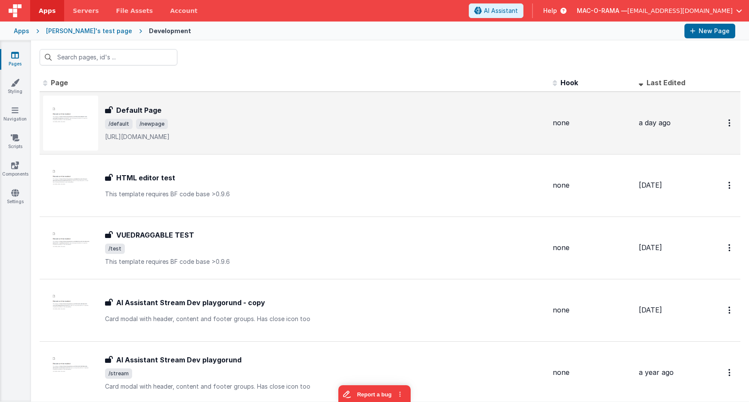
click at [230, 127] on span "/default /newpage" at bounding box center [325, 124] width 441 height 10
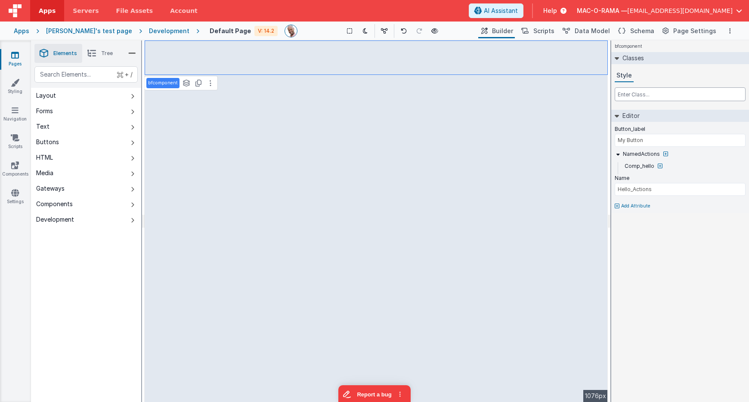
click at [642, 99] on input "text" at bounding box center [680, 94] width 131 height 14
type input "w-fit"
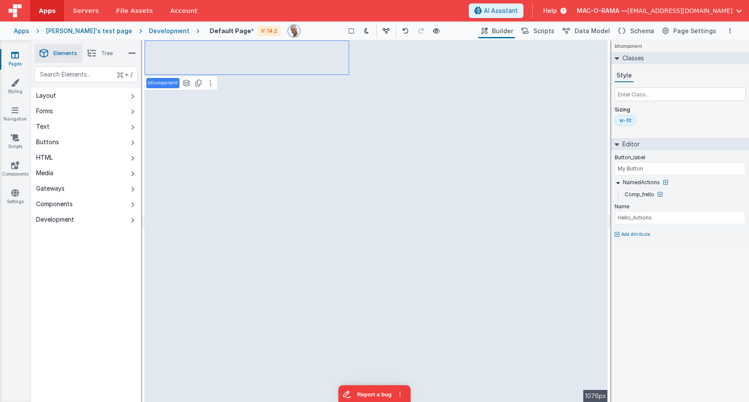
click at [23, 31] on div "Apps" at bounding box center [22, 31] width 16 height 9
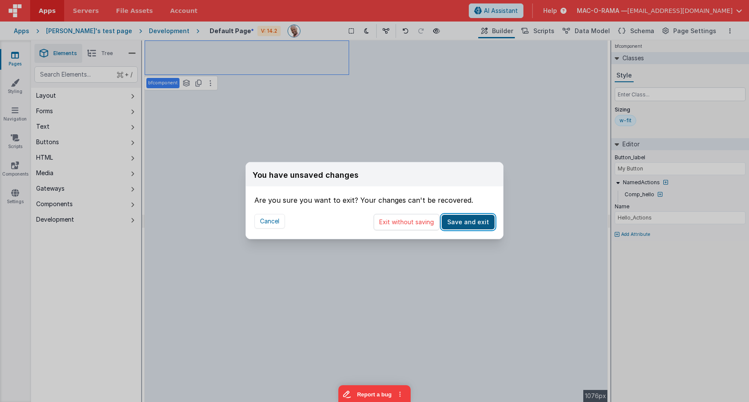
click at [483, 222] on button "Save and exit" at bounding box center [468, 222] width 53 height 15
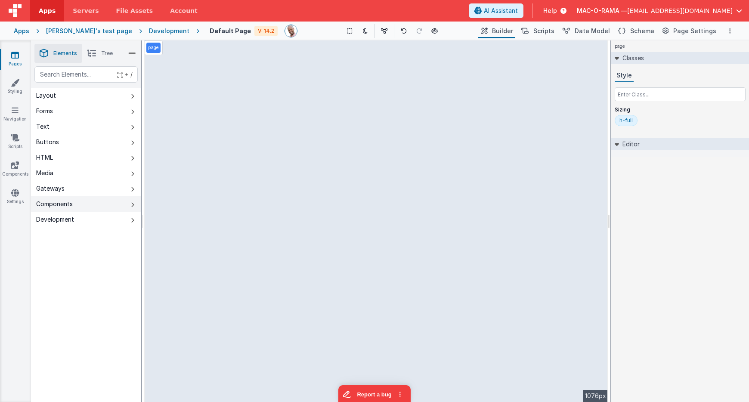
click at [73, 207] on button "Components" at bounding box center [86, 204] width 110 height 16
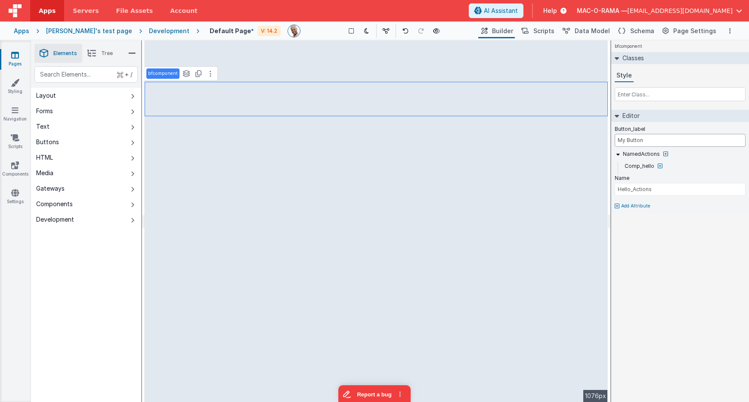
drag, startPoint x: 647, startPoint y: 142, endPoint x: 613, endPoint y: 140, distance: 34.1
click at [613, 140] on div "Button_label My Button NamedActions Comp_hello Name Hello_Actions Add Attribute" at bounding box center [680, 167] width 138 height 91
type input "Hi Michael"
click at [343, 44] on div "Saved Duplicating Page" at bounding box center [405, 43] width 749 height 7
click at [345, 43] on div "Saved Duplicating Page" at bounding box center [405, 43] width 749 height 7
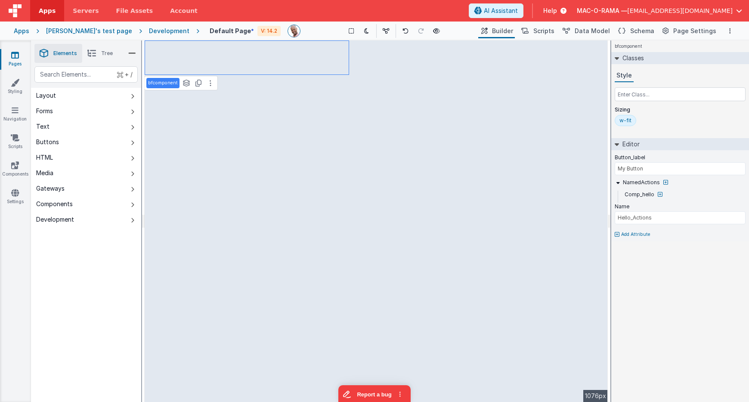
click at [15, 56] on icon at bounding box center [15, 55] width 8 height 9
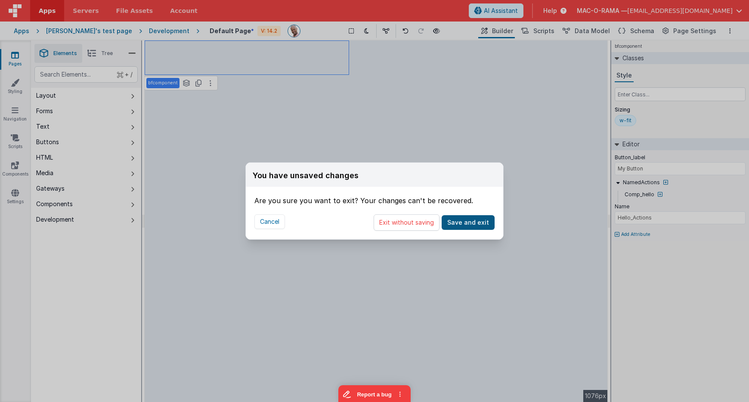
drag, startPoint x: 423, startPoint y: 224, endPoint x: 491, endPoint y: 220, distance: 67.7
click at [491, 220] on div "Exit without saving Save and exit" at bounding box center [434, 222] width 121 height 16
click at [489, 220] on button "Save and exit" at bounding box center [468, 222] width 53 height 15
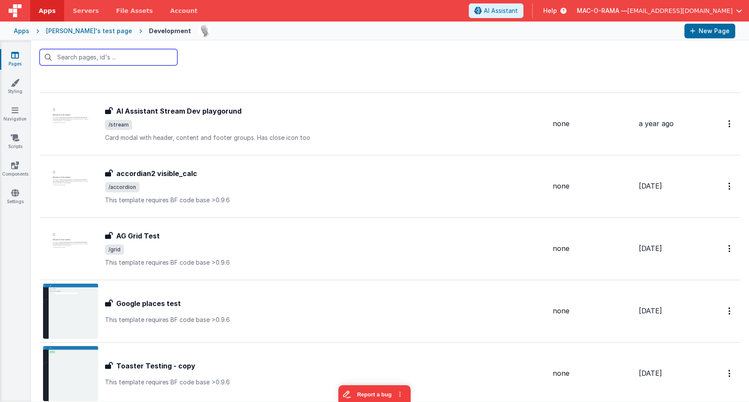
scroll to position [242, 0]
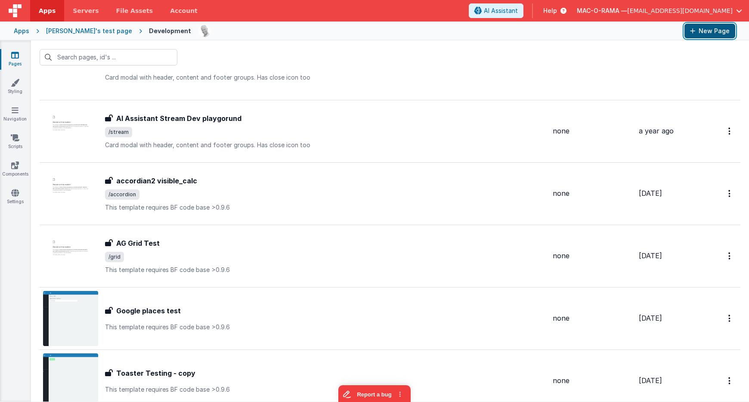
click at [708, 30] on button "New Page" at bounding box center [710, 31] width 51 height 15
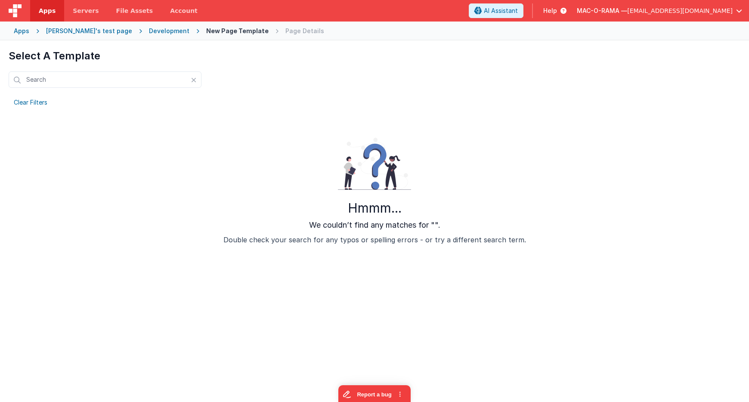
click at [41, 104] on div "Clear Filters" at bounding box center [31, 102] width 44 height 12
click at [40, 104] on div "Clear Filters" at bounding box center [31, 102] width 44 height 12
drag, startPoint x: 41, startPoint y: 103, endPoint x: 47, endPoint y: 101, distance: 6.4
click at [43, 102] on div "Clear Filters" at bounding box center [31, 102] width 44 height 12
click at [93, 81] on input "text" at bounding box center [105, 79] width 193 height 16
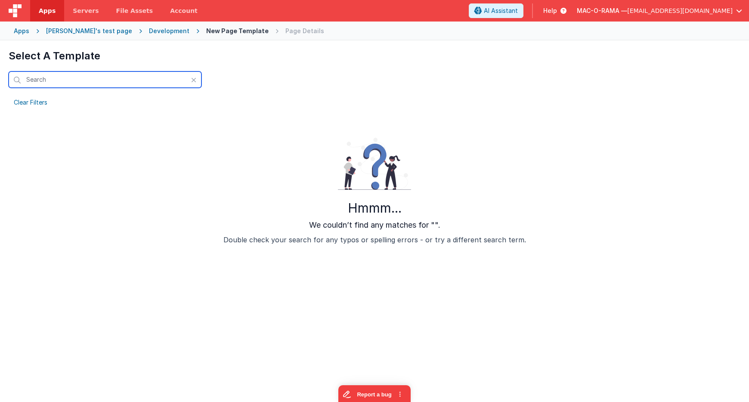
type input "f"
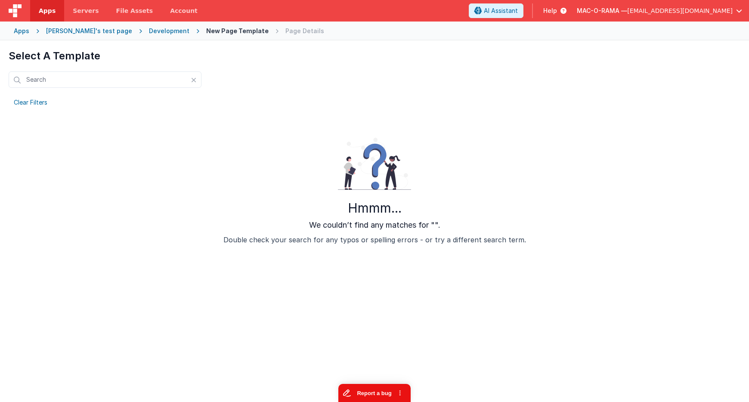
click at [358, 390] on button "Report a bug" at bounding box center [374, 393] width 72 height 18
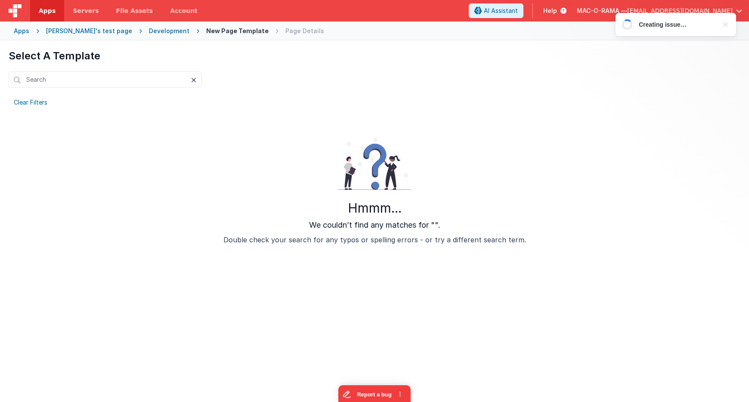
click at [198, 82] on div at bounding box center [196, 80] width 10 height 7
click at [150, 34] on div "Development" at bounding box center [169, 31] width 40 height 9
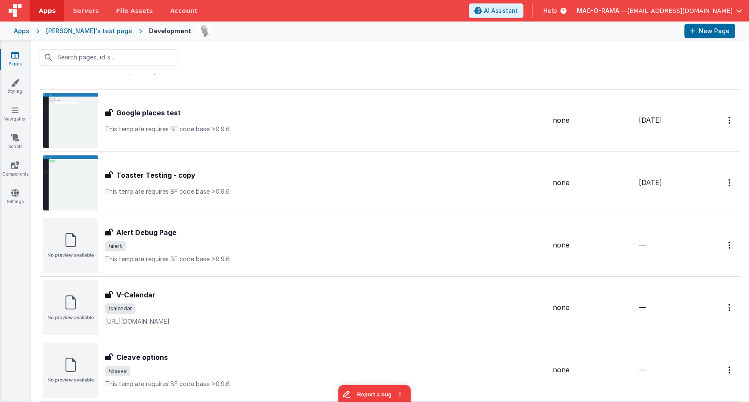
scroll to position [438, 0]
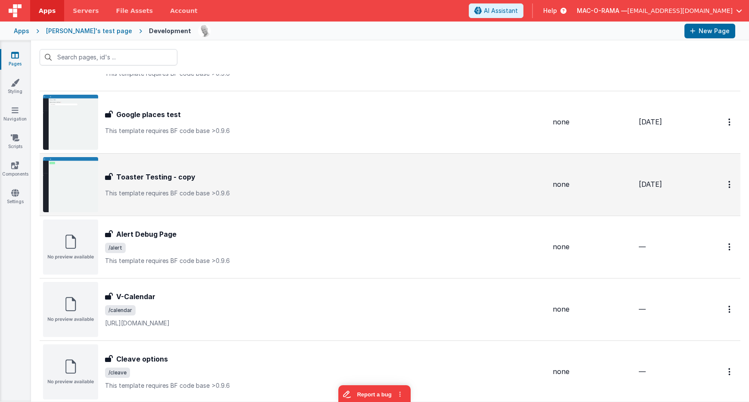
click at [182, 172] on h3 "Toaster Testing - copy" at bounding box center [155, 177] width 79 height 10
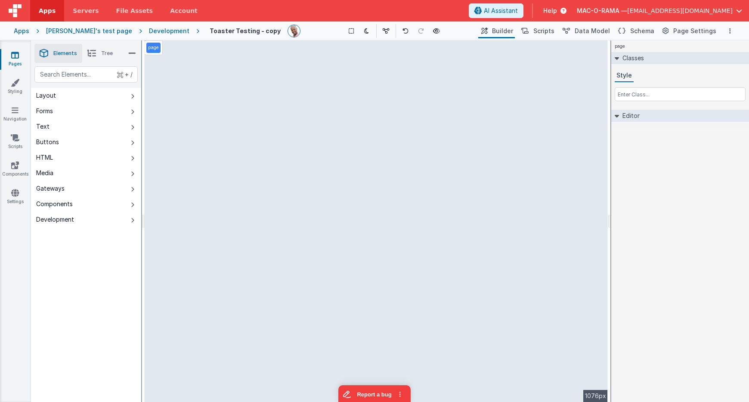
click at [15, 56] on icon at bounding box center [15, 55] width 8 height 9
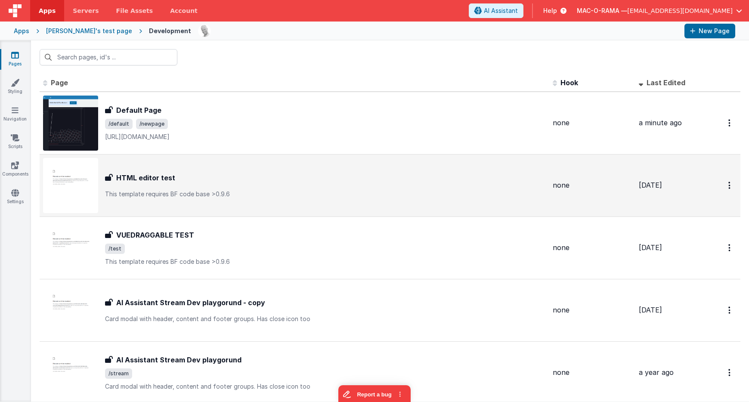
click at [182, 185] on div "HTML editor test HTML editor test This template requires BF code base >0.9.6" at bounding box center [325, 186] width 441 height 26
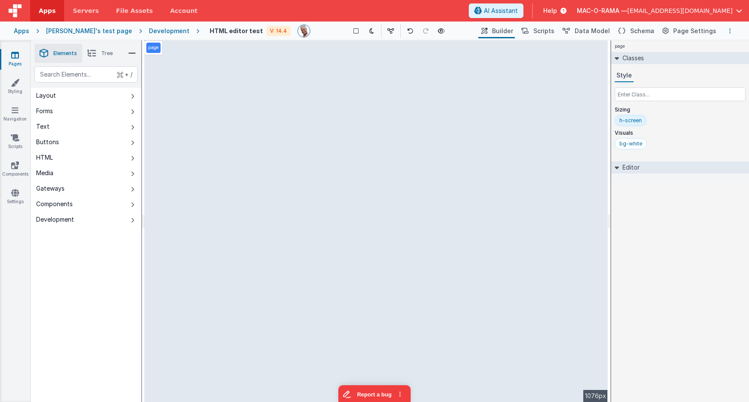
click at [729, 28] on button "Options" at bounding box center [730, 31] width 10 height 10
click at [677, 62] on p "Duplicate" at bounding box center [666, 63] width 27 height 9
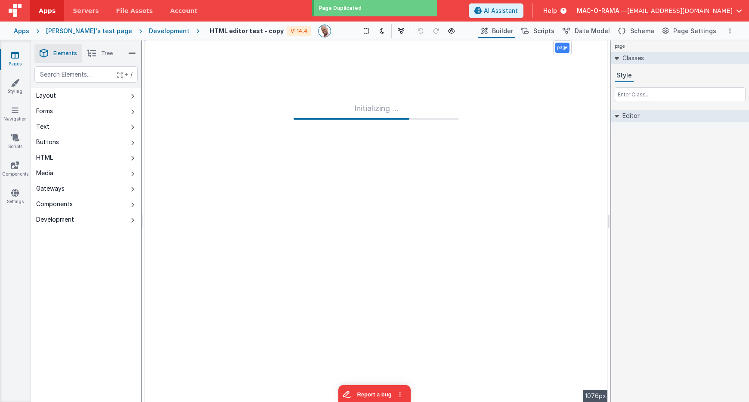
click at [237, 32] on h4 "HTML editor test - copy" at bounding box center [247, 31] width 74 height 6
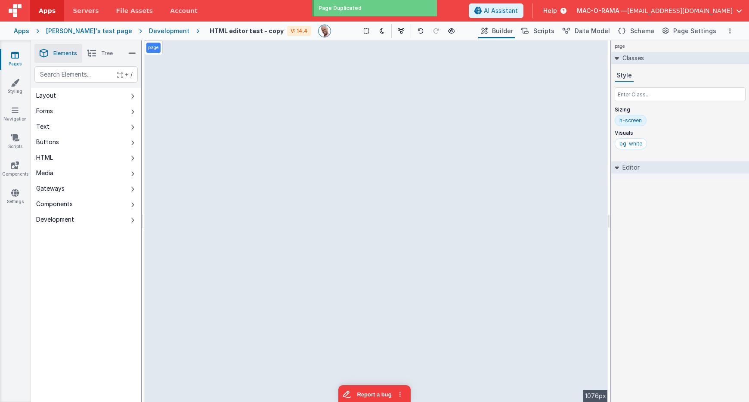
click at [237, 32] on h4 "HTML editor test - copy" at bounding box center [247, 31] width 74 height 6
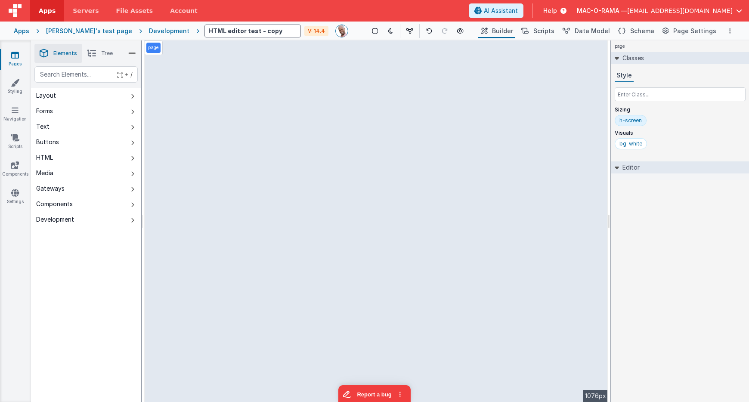
drag, startPoint x: 252, startPoint y: 32, endPoint x: 157, endPoint y: 28, distance: 95.2
click at [157, 28] on div "Apps christina's test page Development HTML editor test - copy V: 14.4 Show Gro…" at bounding box center [374, 31] width 749 height 19
type input "Components and ACtions"
click at [629, 92] on input "text" at bounding box center [680, 94] width 131 height 14
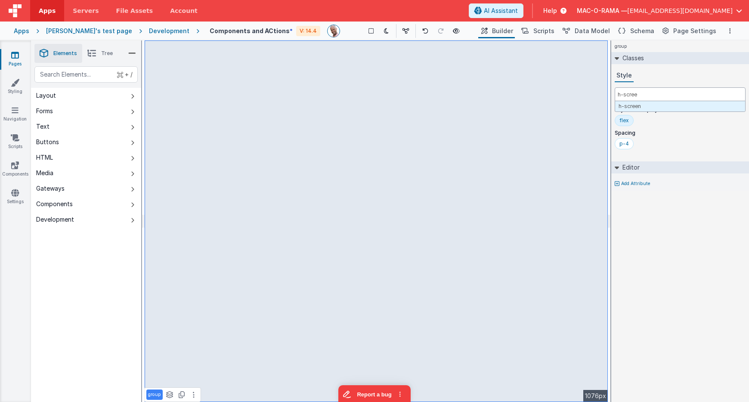
type input "h-screen"
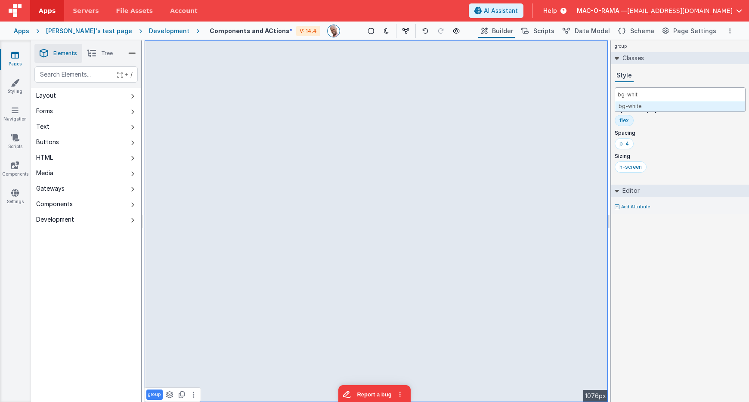
type input "bg-white"
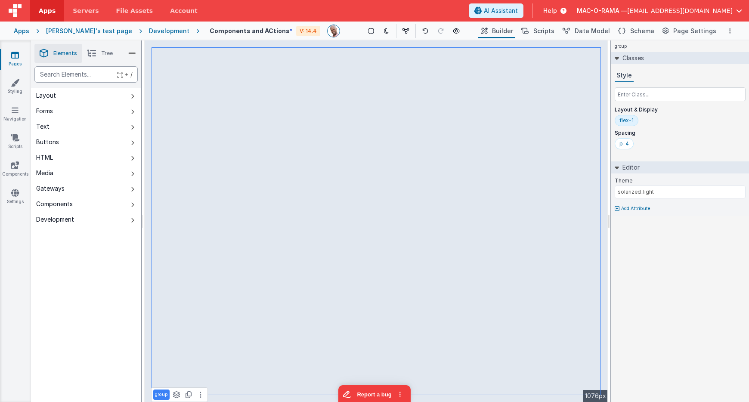
click at [66, 75] on div "text" at bounding box center [85, 74] width 103 height 16
click at [16, 170] on link "Components" at bounding box center [15, 169] width 31 height 17
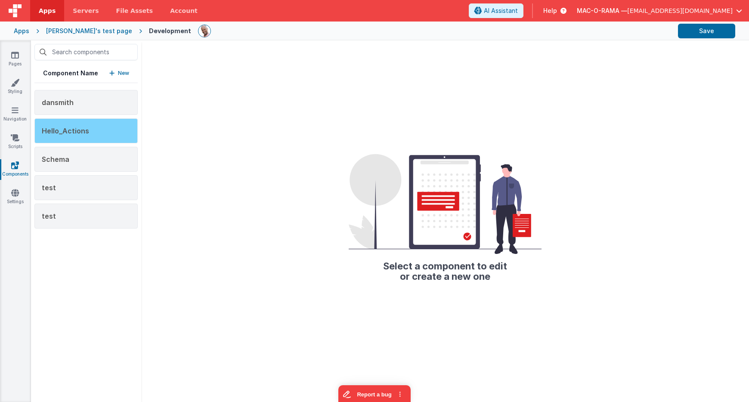
click at [83, 128] on span "Hello_Actions" at bounding box center [65, 131] width 47 height 9
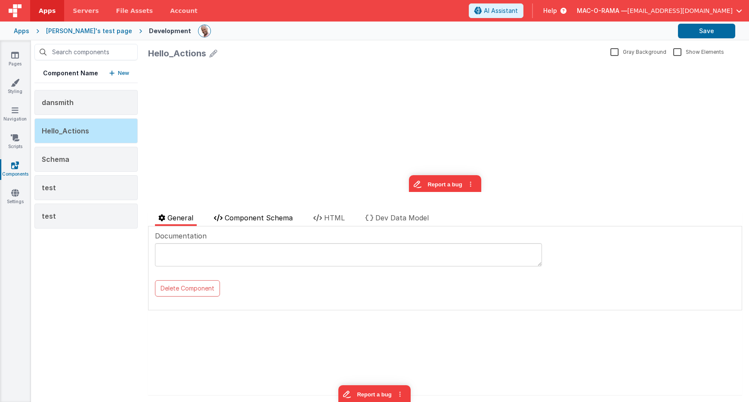
click at [279, 217] on span "Component Schema" at bounding box center [259, 218] width 68 height 9
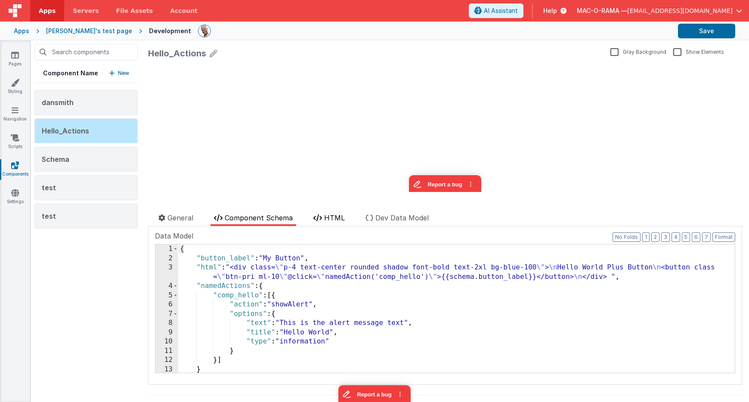
click at [335, 223] on li "HTML" at bounding box center [329, 219] width 38 height 13
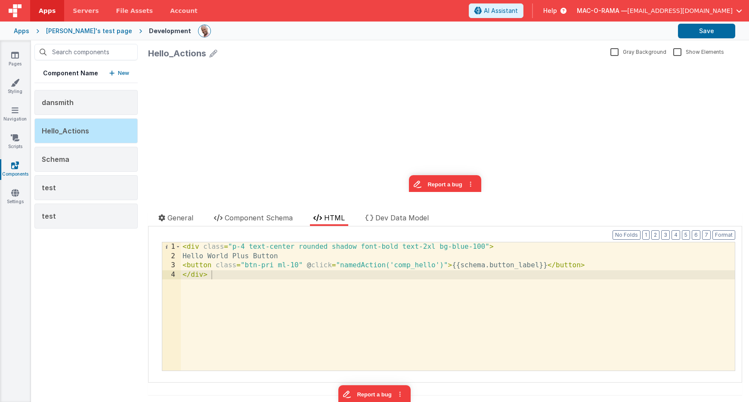
click at [326, 259] on div "< div class = "p-4 text-center rounded shadow font-bold text-2xl bg-blue-100" >…" at bounding box center [458, 315] width 554 height 147
drag, startPoint x: 306, startPoint y: 282, endPoint x: 314, endPoint y: 278, distance: 9.3
click at [305, 282] on div "< div class = "p-4 text-center rounded shadow font-bold text-2xl bg-blue-100" >…" at bounding box center [458, 315] width 554 height 147
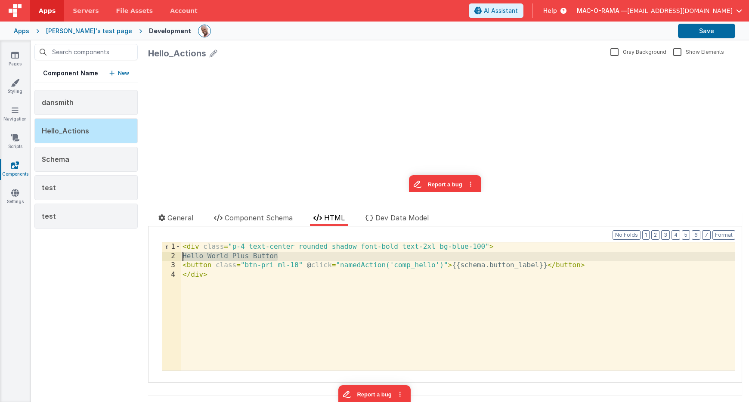
drag, startPoint x: 292, startPoint y: 257, endPoint x: 185, endPoint y: 254, distance: 107.3
click at [181, 254] on div "< div class = "p-4 text-center rounded shadow font-bold text-2xl bg-blue-100" >…" at bounding box center [458, 315] width 554 height 147
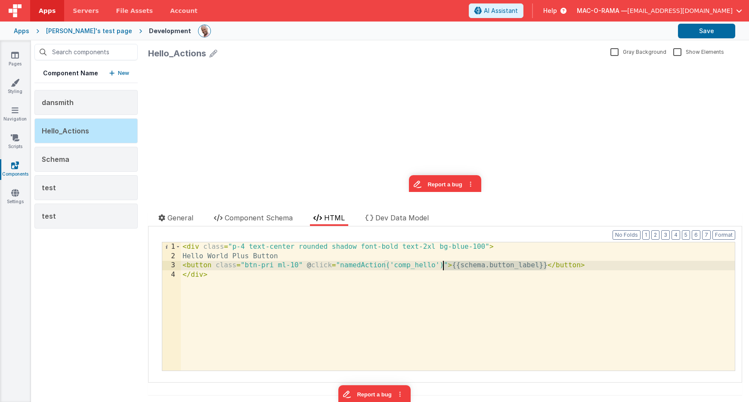
drag, startPoint x: 534, startPoint y: 265, endPoint x: 444, endPoint y: 261, distance: 90.5
click at [444, 261] on div "< div class = "p-4 text-center rounded shadow font-bold text-2xl bg-blue-100" >…" at bounding box center [458, 315] width 554 height 147
click at [492, 272] on div "< div class = "p-4 text-center rounded shadow font-bold text-2xl bg-blue-100" >…" at bounding box center [458, 315] width 554 height 147
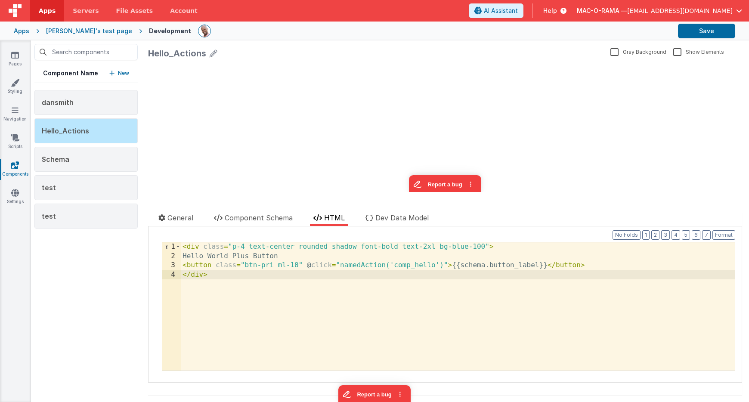
click at [506, 265] on div "< div class = "p-4 text-center rounded shadow font-bold text-2xl bg-blue-100" >…" at bounding box center [458, 315] width 554 height 147
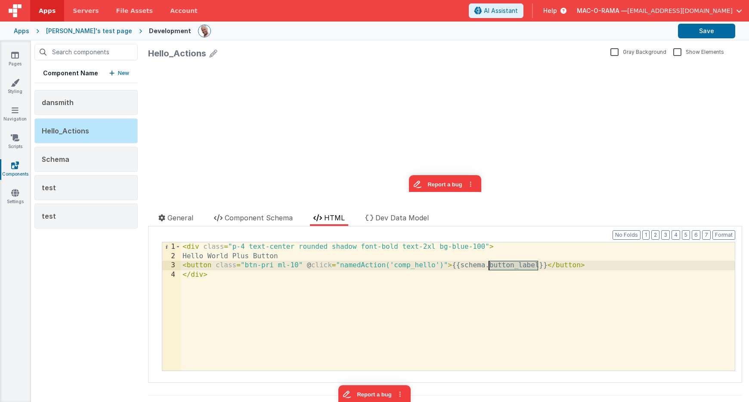
click at [505, 265] on div "< div class = "p-4 text-center rounded shadow font-bold text-2xl bg-blue-100" >…" at bounding box center [458, 315] width 554 height 147
click at [268, 219] on span "Component Schema" at bounding box center [259, 218] width 68 height 9
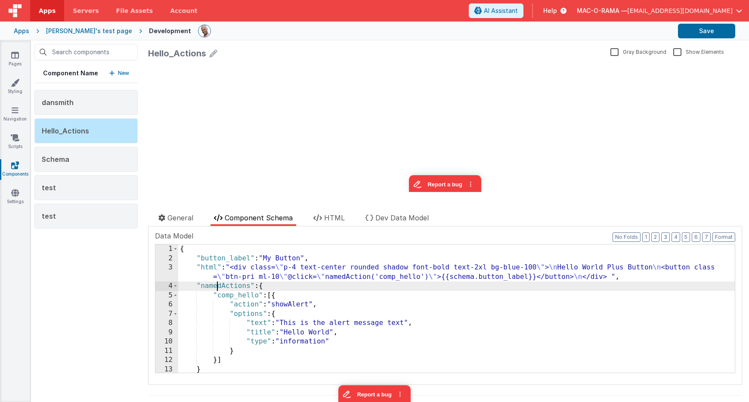
click at [216, 285] on div "{ "button_label" : "My Button" , "html" : "<div class= \" p-4 text-center round…" at bounding box center [456, 318] width 557 height 147
click at [215, 285] on div "{ "button_label" : "My Button" , "html" : "<div class= \" p-4 text-center round…" at bounding box center [456, 318] width 557 height 147
click at [247, 296] on div "{ "button_label" : "My Button" , "html" : "<div class= \" p-4 text-center round…" at bounding box center [456, 318] width 557 height 147
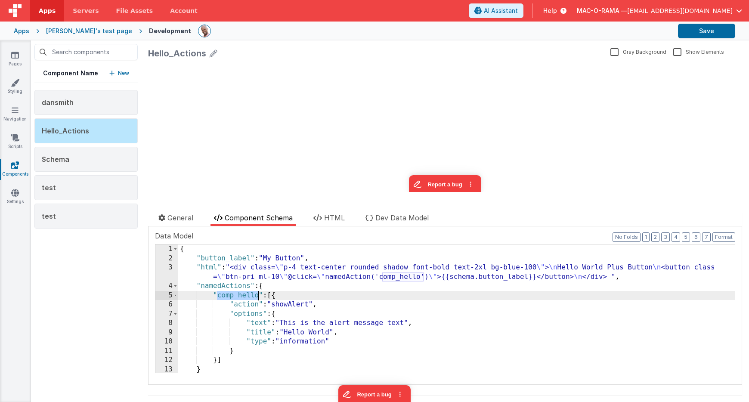
click at [247, 296] on div "{ "button_label" : "My Button" , "html" : "<div class= \" p-4 text-center round…" at bounding box center [456, 318] width 557 height 147
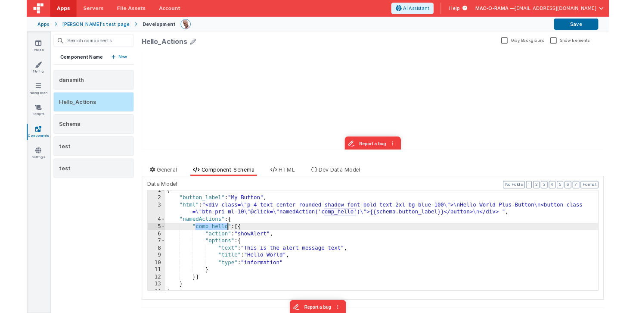
scroll to position [10, 0]
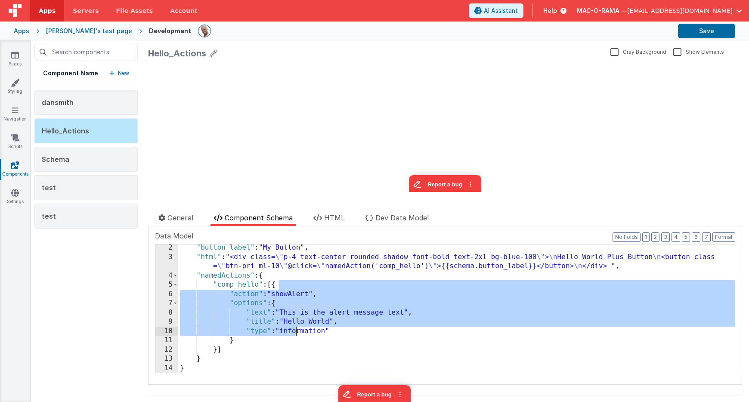
drag, startPoint x: 292, startPoint y: 284, endPoint x: 295, endPoint y: 332, distance: 47.9
click at [294, 331] on div ""button_label" : "My Button" , "html" : "<div class= \" p-4 text-center rounded…" at bounding box center [456, 316] width 557 height 147
drag, startPoint x: 295, startPoint y: 332, endPoint x: 386, endPoint y: 274, distance: 108.0
click at [296, 330] on div ""button_label" : "My Button" , "html" : "<div class= \" p-4 text-center rounded…" at bounding box center [456, 316] width 557 height 147
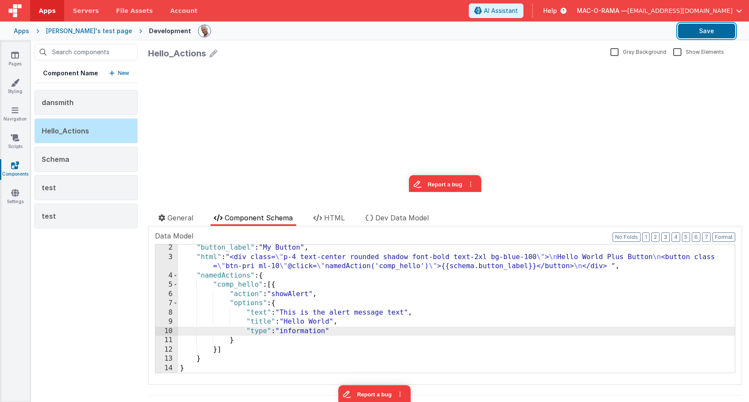
drag, startPoint x: 719, startPoint y: 37, endPoint x: 541, endPoint y: 56, distance: 178.8
click at [719, 37] on button "Save" at bounding box center [706, 31] width 57 height 15
drag, startPoint x: 310, startPoint y: 141, endPoint x: 293, endPoint y: 136, distance: 17.6
click at [307, 140] on div "update page model (See schema to hide after dev) { "component": { "comp": { "fi…" at bounding box center [445, 127] width 594 height 129
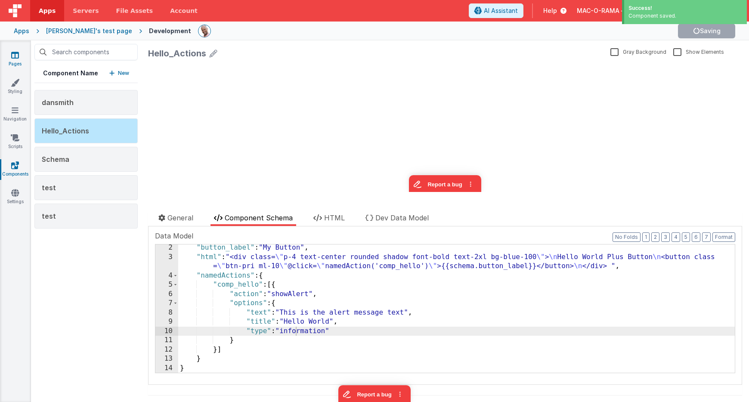
click at [18, 56] on icon at bounding box center [15, 55] width 8 height 9
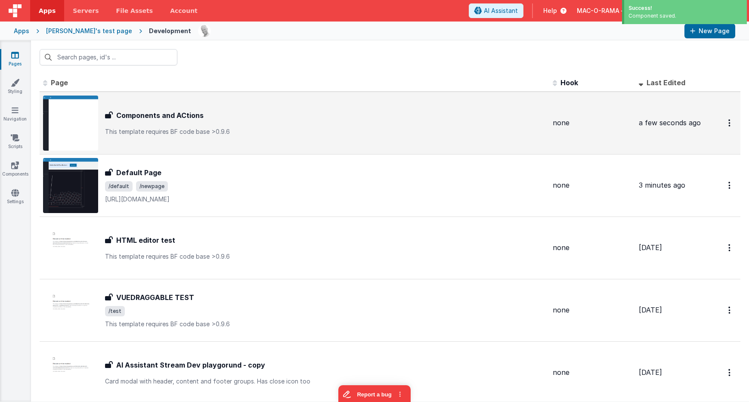
click at [186, 111] on h3 "Components and ACtions" at bounding box center [159, 115] width 87 height 10
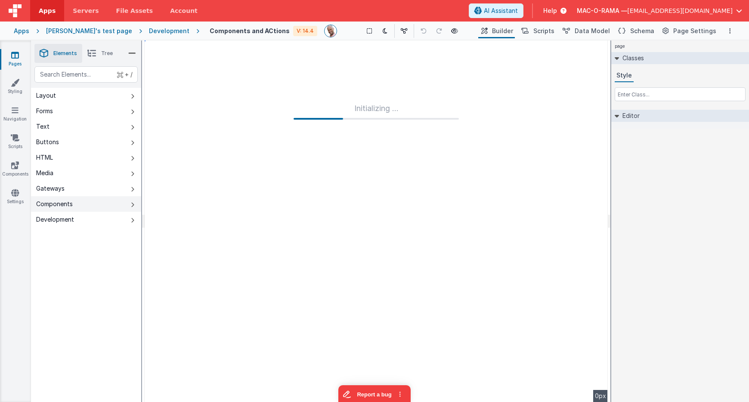
click at [81, 201] on button "Components" at bounding box center [86, 204] width 110 height 16
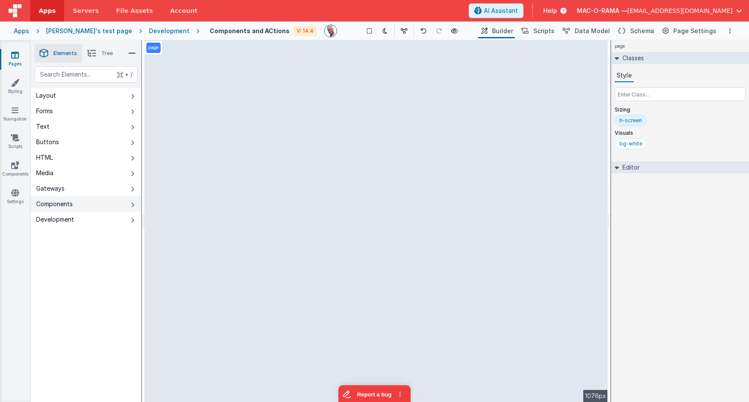
click at [86, 204] on button "Components" at bounding box center [86, 204] width 110 height 16
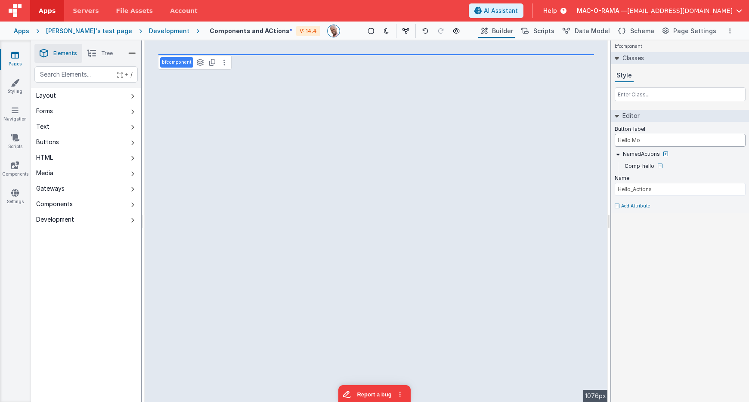
type input "Hello Mom"
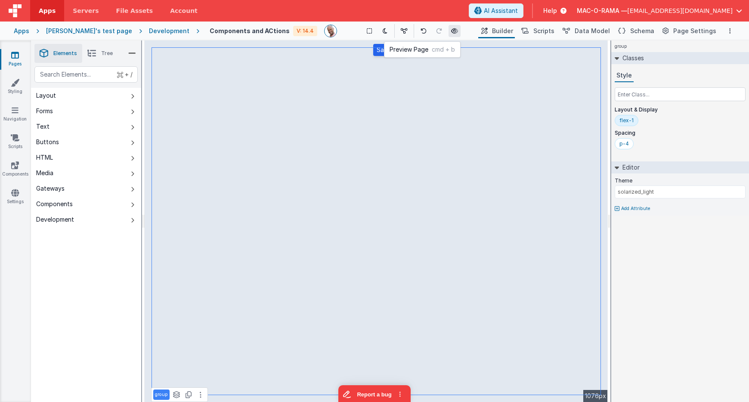
click at [451, 31] on icon at bounding box center [454, 31] width 7 height 6
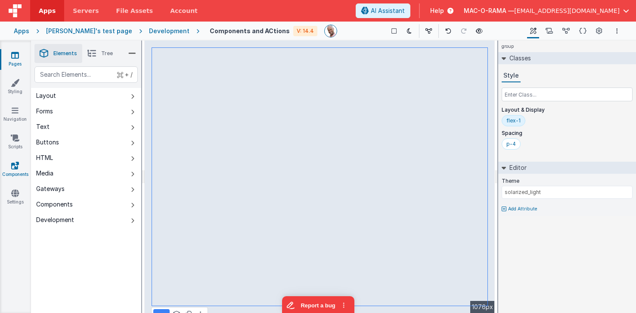
click at [16, 171] on link "Components" at bounding box center [15, 169] width 31 height 17
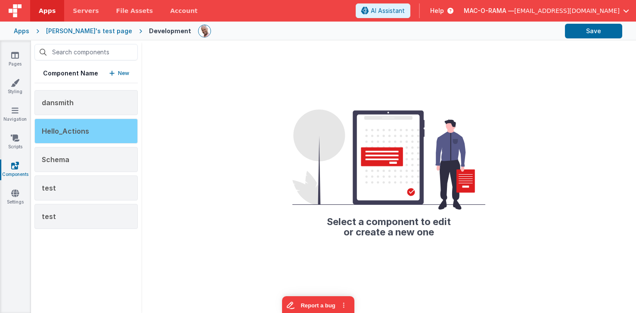
click at [106, 135] on div "Hello_Actions" at bounding box center [85, 130] width 103 height 25
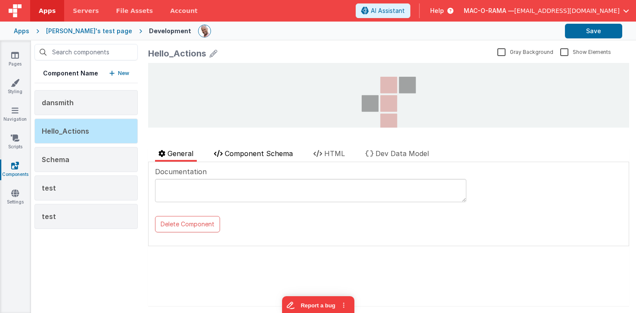
drag, startPoint x: 257, startPoint y: 152, endPoint x: 268, endPoint y: 156, distance: 11.7
click at [257, 152] on span "Component Schema" at bounding box center [259, 153] width 68 height 9
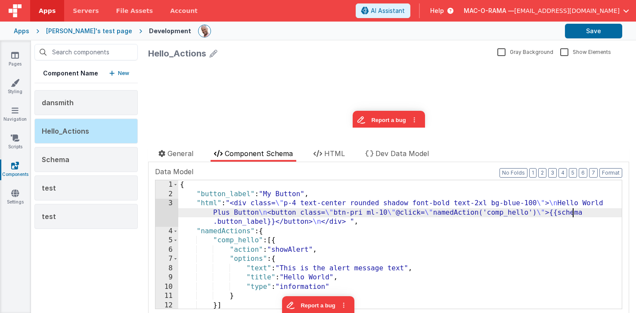
click at [572, 212] on div "{ "button_label" : "My Button" , "html" : "<div class= \" p-4 text-center round…" at bounding box center [399, 253] width 443 height 147
click at [561, 212] on div "{ "button_label" : "My Button" , "html" : "<div class= \" p-4 text-center round…" at bounding box center [399, 253] width 443 height 147
click at [589, 213] on div "{ "button_label" : "My Button" , "html" : "<div class= \" p-4 text-center round…" at bounding box center [399, 253] width 443 height 147
click at [590, 213] on div "{ "button_label" : "My Button" , "html" : "<div class= \" p-4 text-center round…" at bounding box center [399, 253] width 443 height 147
click at [570, 214] on div "{ "button_label" : "My Button" , "html" : "<div class= \" p-4 text-center round…" at bounding box center [399, 253] width 443 height 147
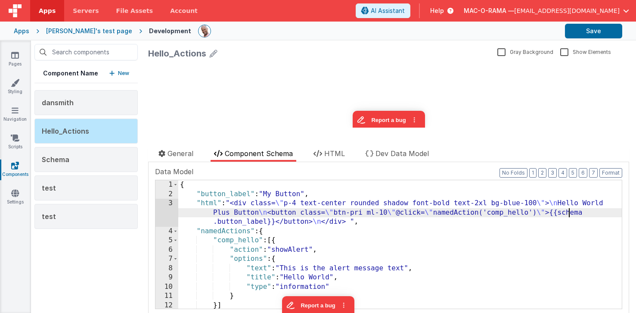
click at [570, 214] on div "{ "button_label" : "My Button" , "html" : "<div class= \" p-4 text-center round…" at bounding box center [399, 253] width 443 height 147
click at [560, 213] on div "{ "button_label" : "My Button" , "html" : "<div class= \" p-4 text-center round…" at bounding box center [399, 253] width 443 height 147
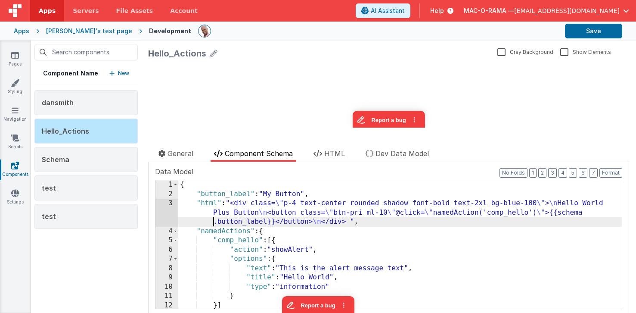
drag, startPoint x: 213, startPoint y: 222, endPoint x: 249, endPoint y: 223, distance: 36.2
click at [213, 222] on div "{ "button_label" : "My Button" , "html" : "<div class= \" p-4 text-center round…" at bounding box center [399, 253] width 443 height 147
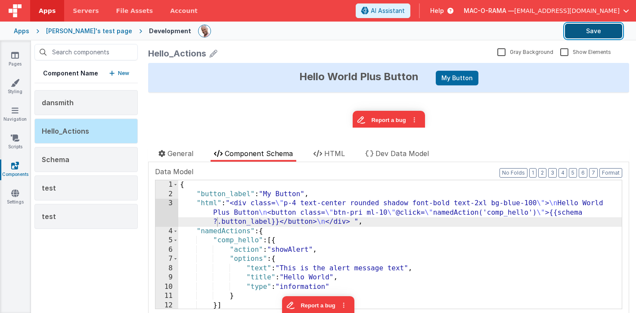
click at [608, 32] on button "Save" at bounding box center [593, 31] width 57 height 15
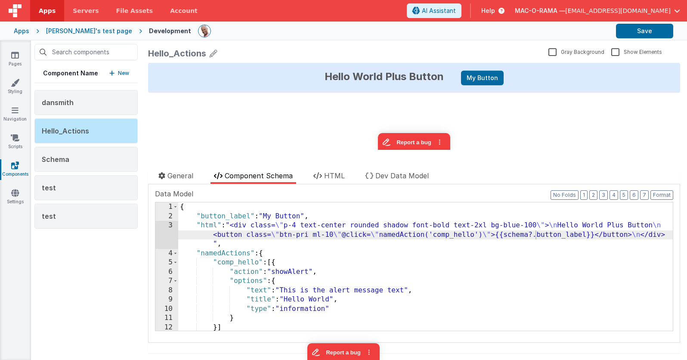
click at [420, 71] on div "Hello World Plus Button My Button" at bounding box center [414, 77] width 532 height 29
click at [399, 75] on div "Hello World Plus Button My Button" at bounding box center [414, 77] width 532 height 29
click at [618, 224] on div "{ "button_label" : "My Button" , "html" : "<div class= \" p-4 text-center round…" at bounding box center [425, 275] width 495 height 147
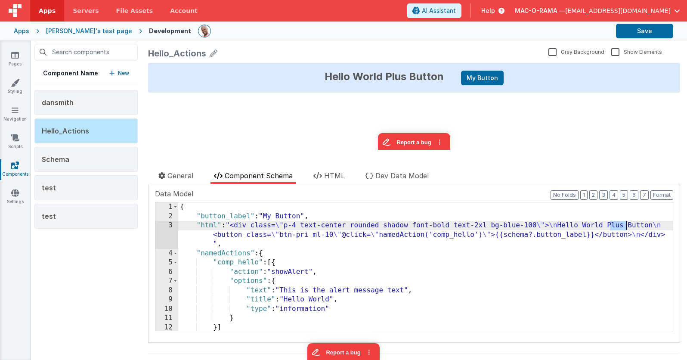
click at [618, 224] on div "{ "button_label" : "My Button" , "html" : "<div class= \" p-4 text-center round…" at bounding box center [425, 275] width 495 height 147
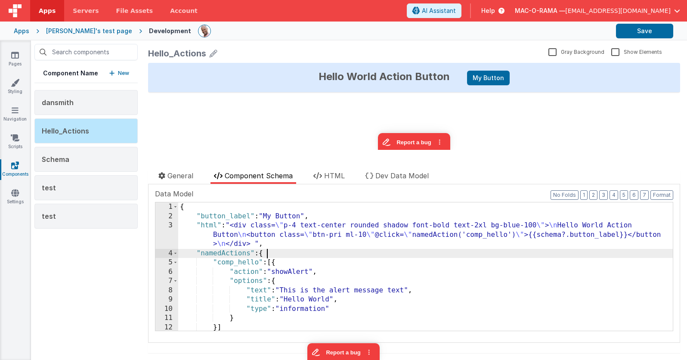
click at [274, 251] on div "{ "button_label" : "My Button" , "html" : "<div class= \" p-4 text-center round…" at bounding box center [425, 275] width 495 height 147
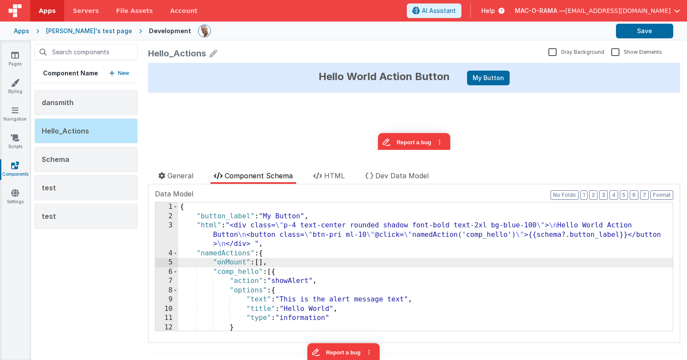
click at [275, 273] on div "{ "button_label" : "My Button" , "html" : "<div class= \" p-4 text-center round…" at bounding box center [425, 275] width 495 height 147
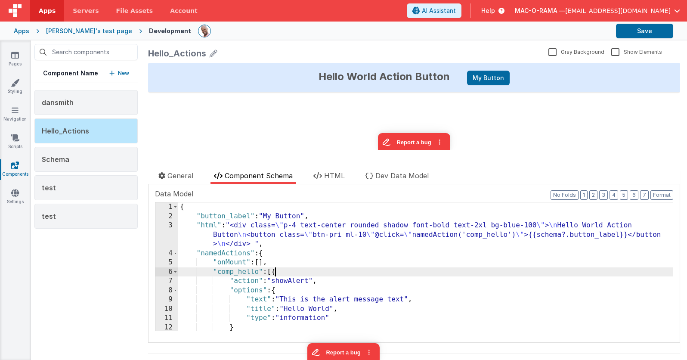
click at [275, 273] on div "{ "button_label" : "My Button" , "html" : "<div class= \" p-4 text-center round…" at bounding box center [425, 275] width 495 height 147
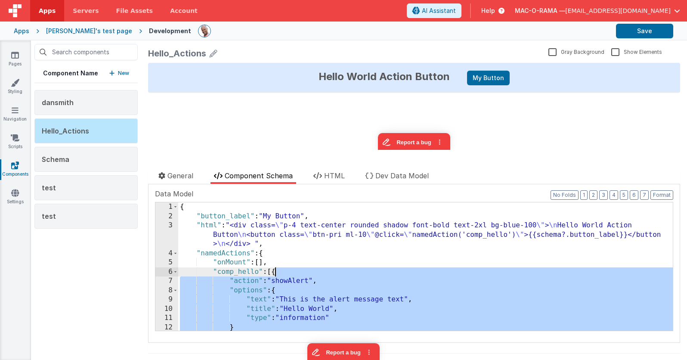
click at [262, 264] on div "{ "button_label" : "My Button" , "html" : "<div class= \" p-4 text-center round…" at bounding box center [425, 275] width 495 height 147
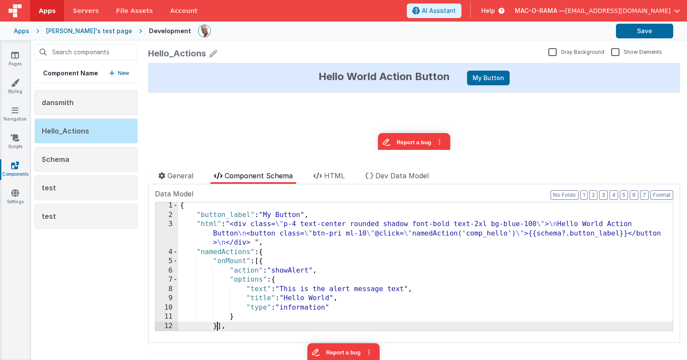
scroll to position [1, 0]
click at [310, 305] on div "{ "button_label" : "My Button" , "html" : "<div class= \" p-4 text-center round…" at bounding box center [425, 274] width 495 height 147
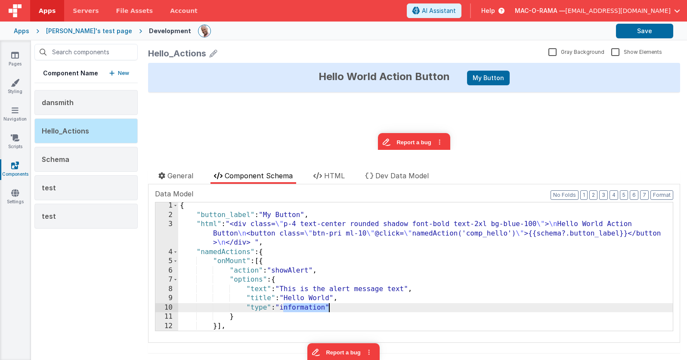
click at [310, 305] on div "{ "button_label" : "My Button" , "html" : "<div class= \" p-4 text-center round…" at bounding box center [425, 274] width 495 height 147
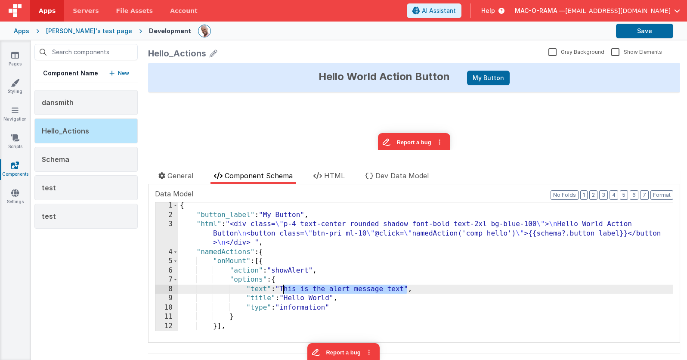
drag, startPoint x: 408, startPoint y: 289, endPoint x: 284, endPoint y: 290, distance: 123.6
click at [284, 290] on div "{ "button_label" : "My Button" , "html" : "<div class= \" p-4 text-center round…" at bounding box center [425, 274] width 495 height 147
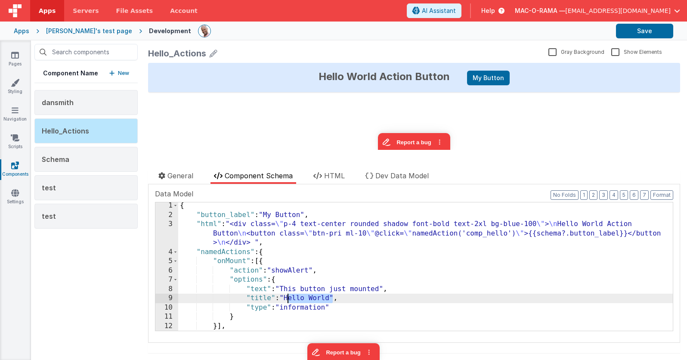
drag, startPoint x: 332, startPoint y: 299, endPoint x: 287, endPoint y: 299, distance: 45.6
click at [287, 299] on div "{ "button_label" : "My Button" , "html" : "<div class= \" p-4 text-center round…" at bounding box center [425, 274] width 495 height 147
click at [643, 34] on button "Save" at bounding box center [644, 31] width 57 height 15
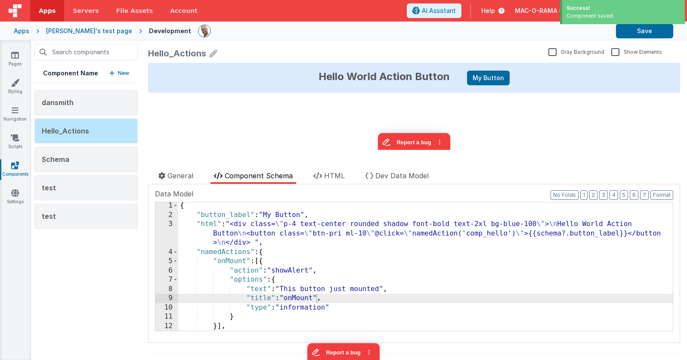
click at [440, 82] on div "Hello World Action Button My Button" at bounding box center [414, 77] width 532 height 29
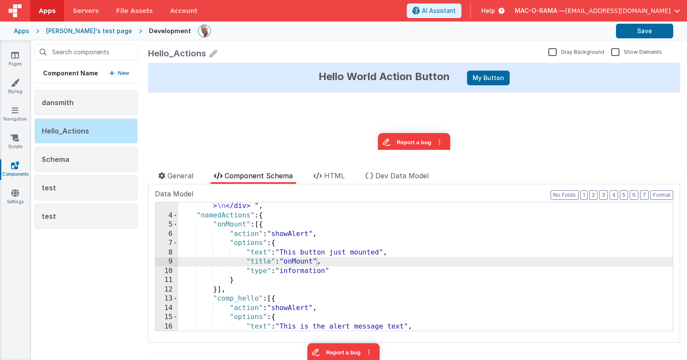
scroll to position [38, 0]
click at [635, 24] on button "Save" at bounding box center [644, 31] width 57 height 15
click at [18, 61] on link "Pages" at bounding box center [15, 59] width 31 height 17
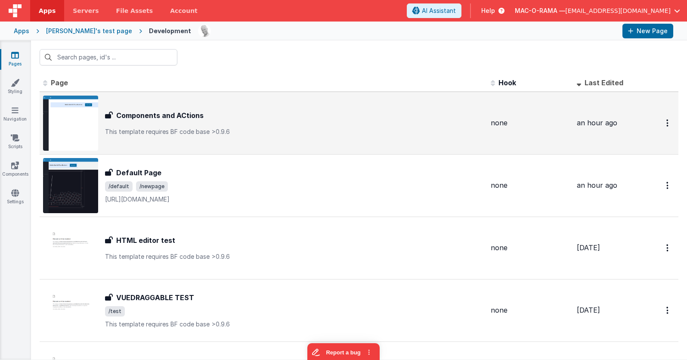
click at [268, 138] on div "Components and ACtions Components and ACtions This template requires BF code ba…" at bounding box center [263, 123] width 441 height 55
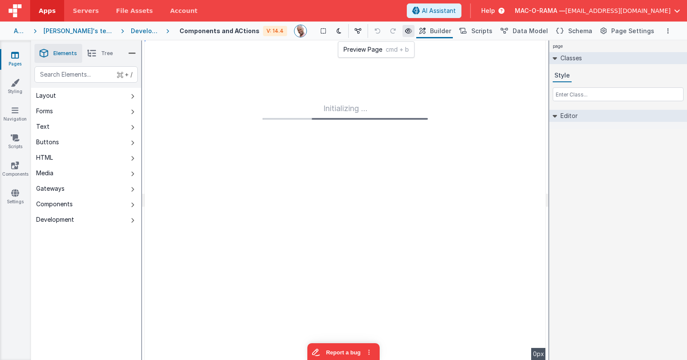
click at [408, 29] on icon at bounding box center [408, 31] width 7 height 6
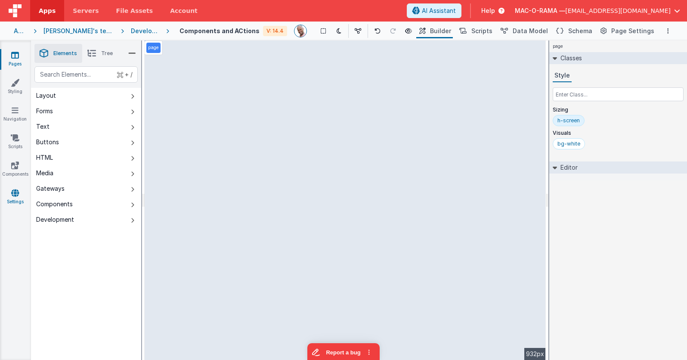
click at [17, 189] on icon at bounding box center [15, 193] width 8 height 9
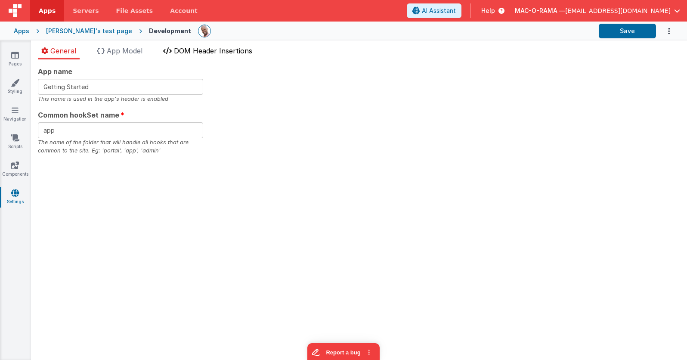
click at [219, 56] on li "DOM Header Insertions" at bounding box center [208, 53] width 96 height 14
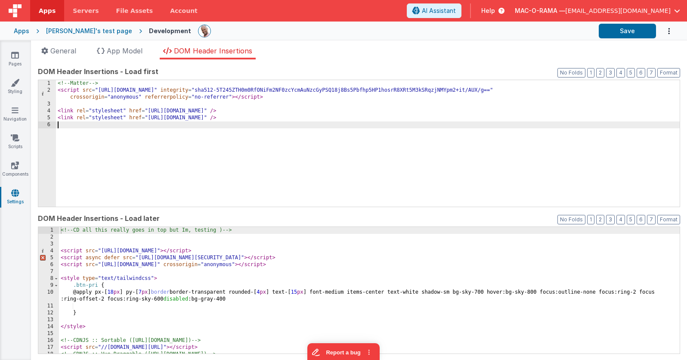
click at [226, 162] on div "<!-- Matter --> < script src = "https://cdnjs.cloudflare.com/ajax/libs/matter-j…" at bounding box center [368, 150] width 624 height 140
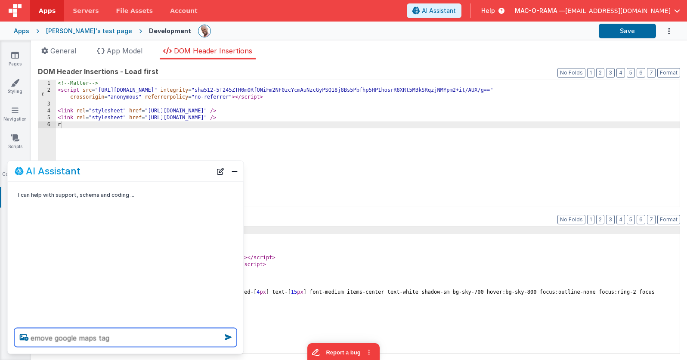
type textarea "emove google maps tag"
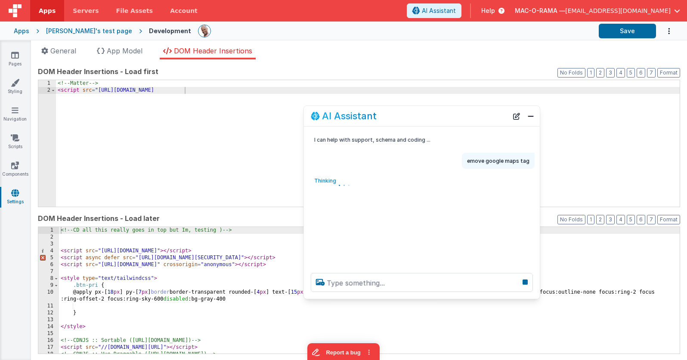
drag, startPoint x: 123, startPoint y: 171, endPoint x: 419, endPoint y: 116, distance: 301.7
click at [419, 116] on div "AI Assistant" at bounding box center [409, 116] width 197 height 10
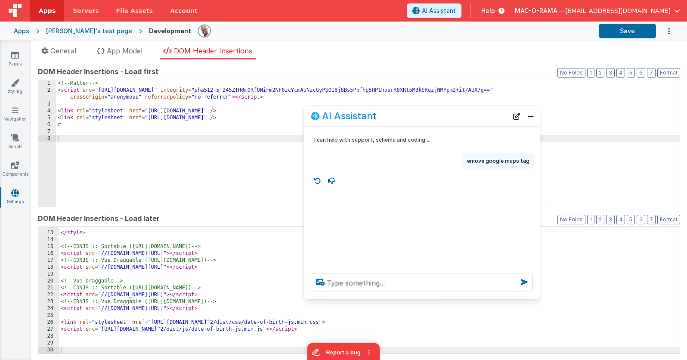
scroll to position [87, 0]
click at [529, 119] on button "Close" at bounding box center [530, 116] width 11 height 12
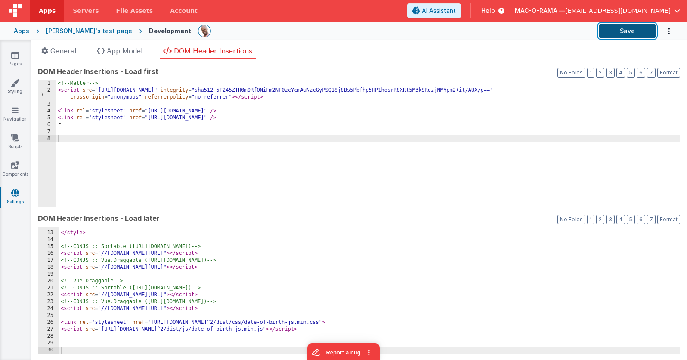
click at [627, 32] on button "Save" at bounding box center [627, 31] width 57 height 15
click at [17, 169] on link "Components" at bounding box center [15, 169] width 31 height 17
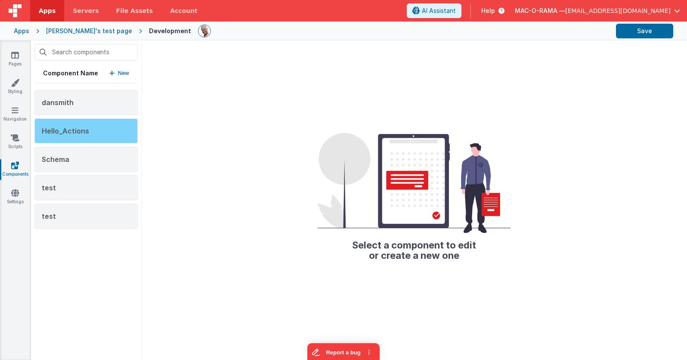
click at [86, 128] on span "Hello_Actions" at bounding box center [65, 131] width 47 height 9
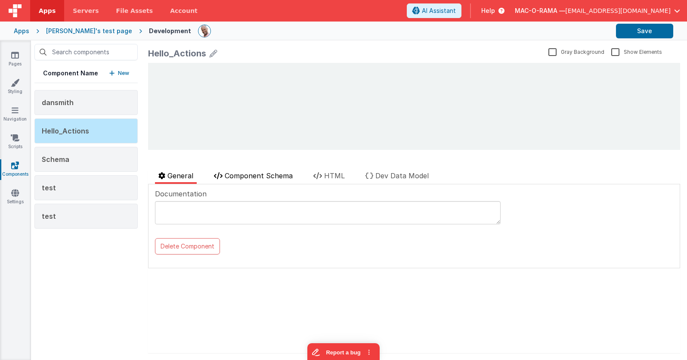
click at [281, 178] on span "Component Schema" at bounding box center [259, 175] width 68 height 9
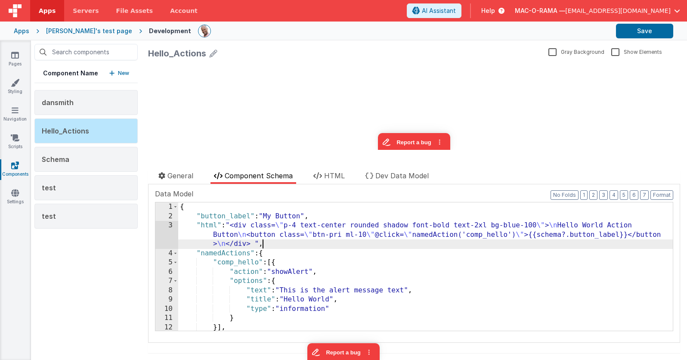
click at [358, 244] on div "{ "button_label" : "My Button" , "html" : "<div class= \" p-4 text-center round…" at bounding box center [425, 275] width 495 height 147
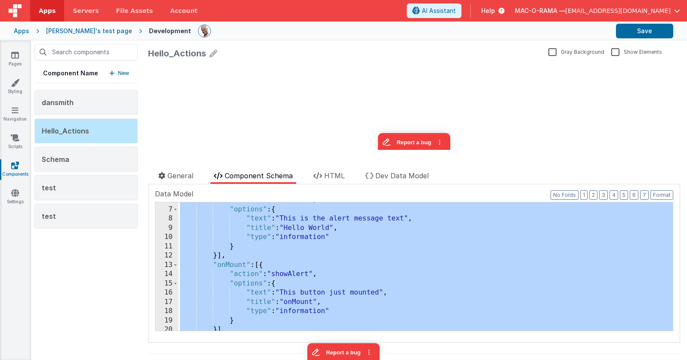
scroll to position [72, 0]
drag, startPoint x: 546, startPoint y: 311, endPoint x: 491, endPoint y: 301, distance: 55.7
click at [546, 311] on div ""action" : "showAlert" , "options" : { "text" : "This is the alert message text…" at bounding box center [425, 268] width 495 height 147
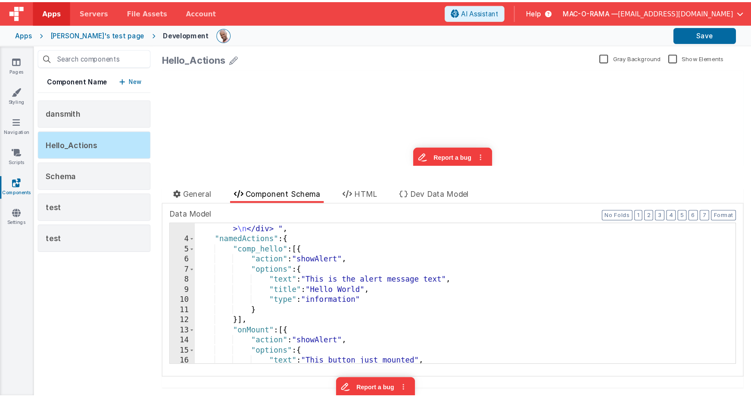
scroll to position [0, 0]
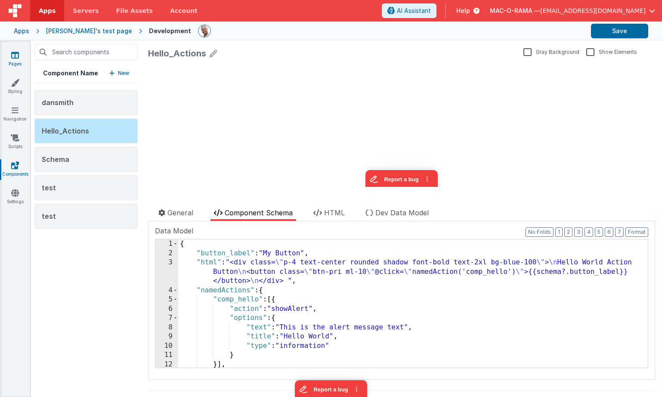
click at [11, 53] on icon at bounding box center [15, 55] width 8 height 9
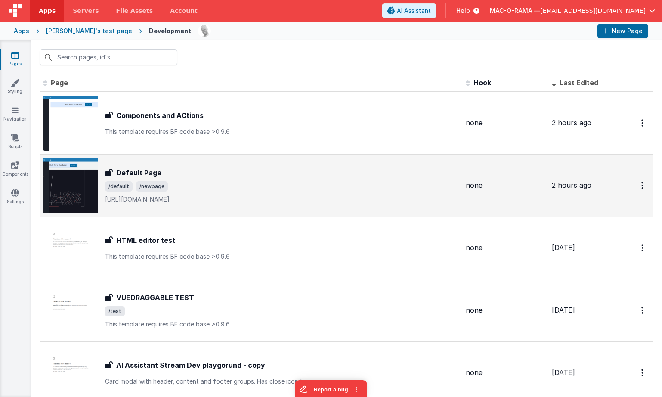
click at [205, 175] on div "Default Page" at bounding box center [282, 172] width 354 height 10
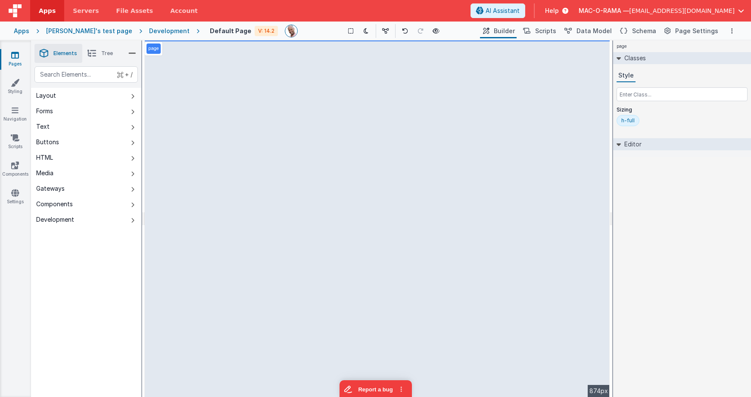
click at [149, 30] on div "Development" at bounding box center [169, 31] width 40 height 9
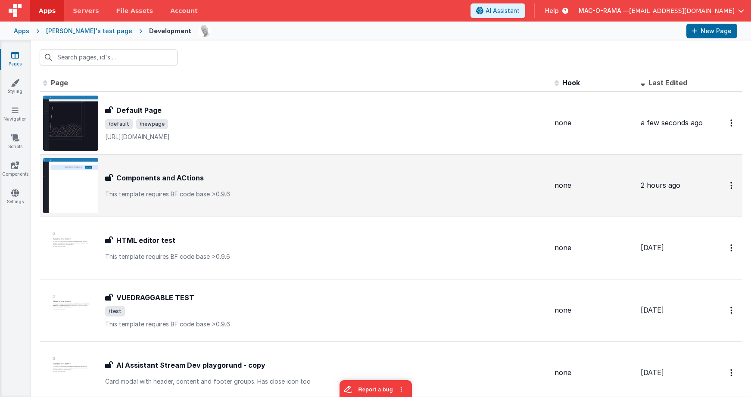
click at [203, 185] on div "Components and ACtions Components and ACtions This template requires BF code ba…" at bounding box center [326, 186] width 442 height 26
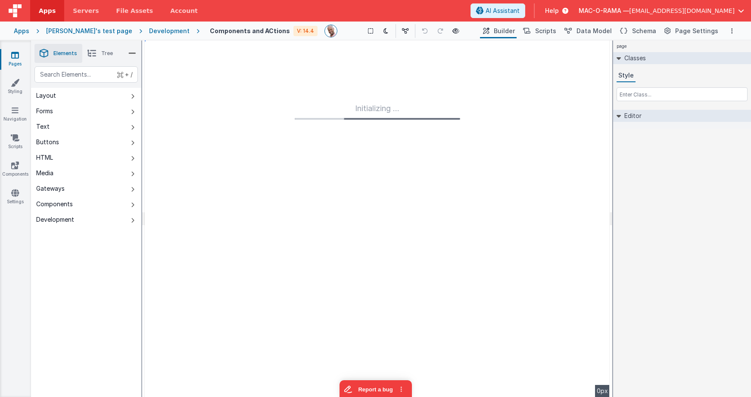
click at [240, 31] on h4 "Components and ACtions" at bounding box center [250, 31] width 80 height 6
click at [239, 31] on h4 "Components and ACtions" at bounding box center [250, 31] width 80 height 6
click at [236, 29] on h4 "Components and ACtions" at bounding box center [250, 31] width 80 height 6
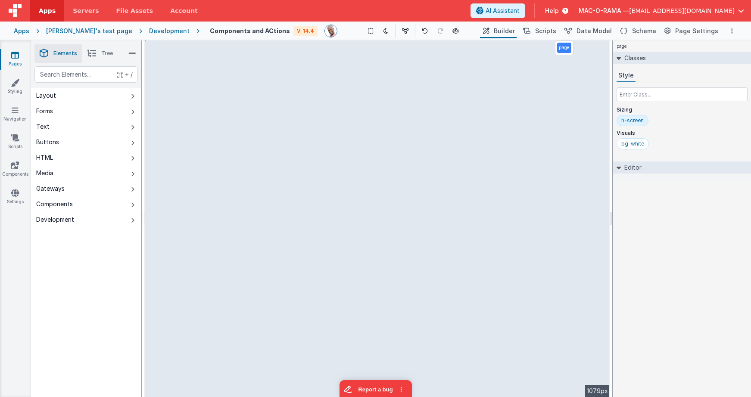
click at [236, 29] on h4 "Components and ACtions" at bounding box center [250, 31] width 80 height 6
drag, startPoint x: 238, startPoint y: 30, endPoint x: 246, endPoint y: 31, distance: 8.2
click at [238, 30] on input "Components and ACtions" at bounding box center [253, 31] width 96 height 13
type input "Components and Actions"
click at [97, 73] on div "text" at bounding box center [85, 74] width 103 height 16
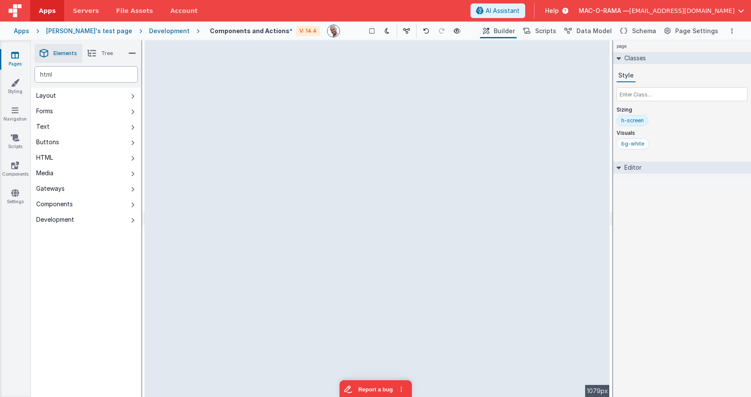
type div "html"
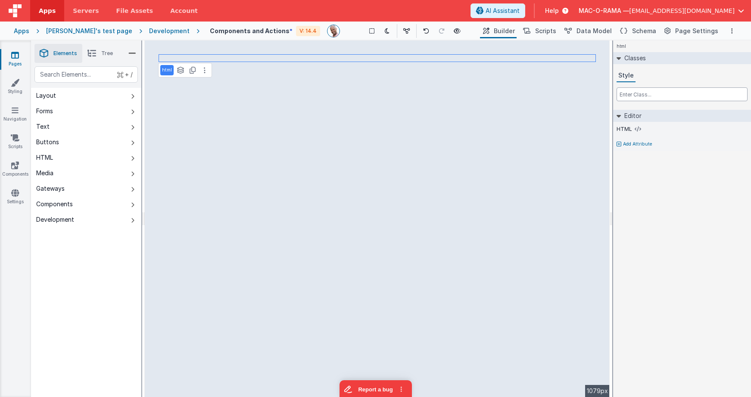
click at [655, 90] on input "text" at bounding box center [681, 94] width 131 height 14
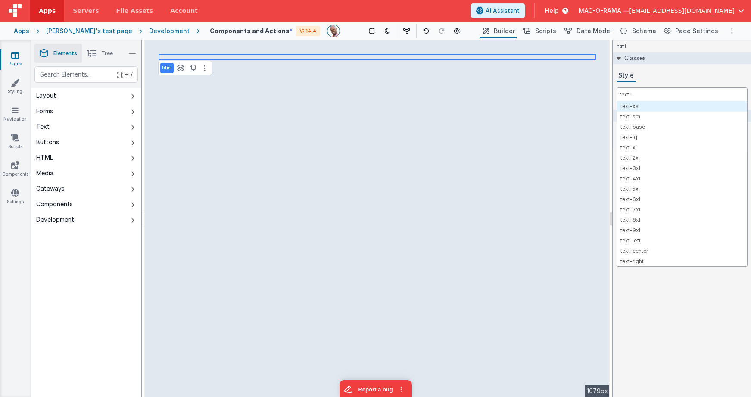
type input "text-3"
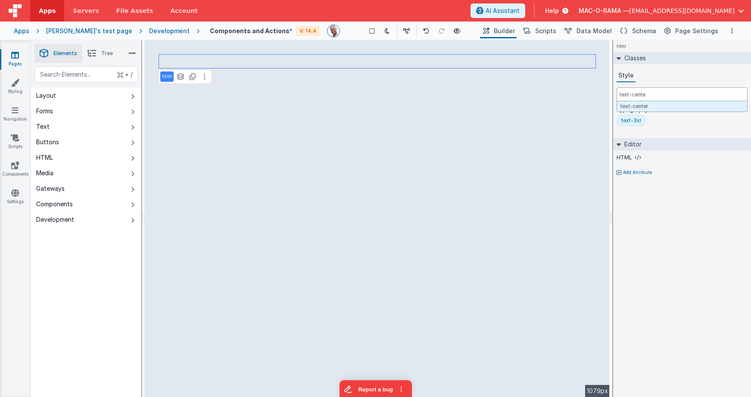
type input "text-center"
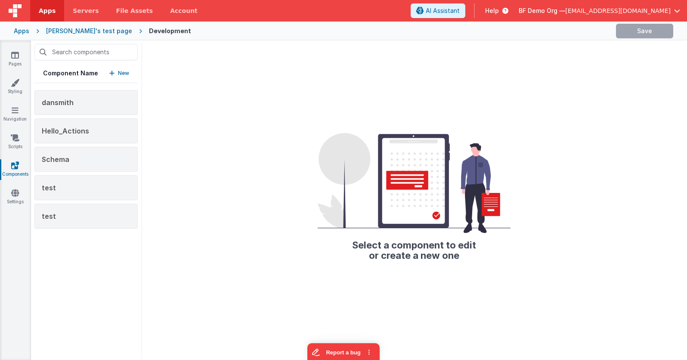
click at [26, 32] on div "Apps" at bounding box center [22, 31] width 16 height 9
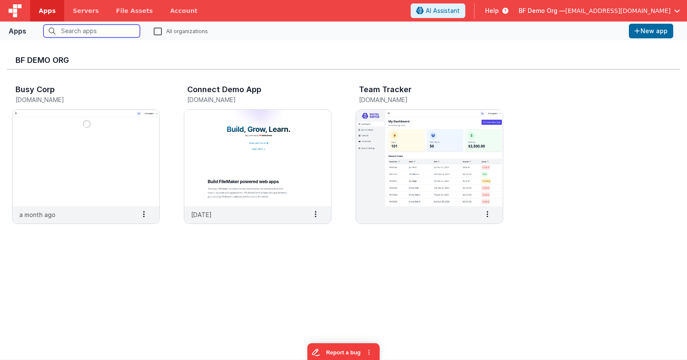
click at [82, 31] on input "text" at bounding box center [91, 31] width 96 height 13
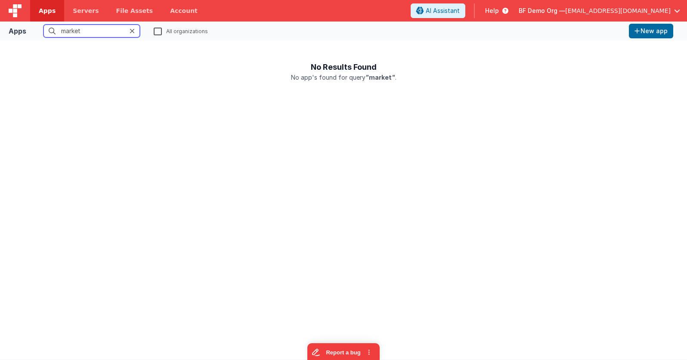
type input "market"
click at [157, 32] on label "All organizations" at bounding box center [181, 31] width 54 height 8
click at [0, 0] on input "All organizations" at bounding box center [0, 0] width 0 height 0
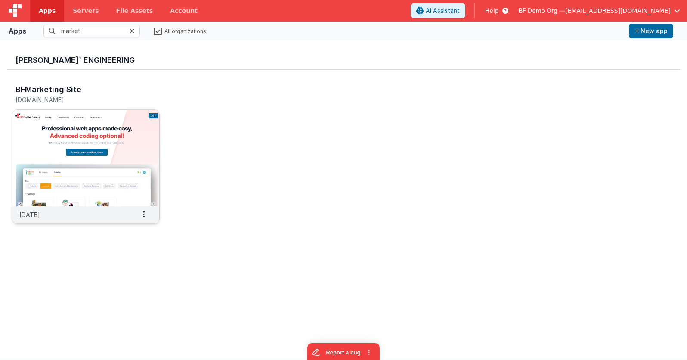
click at [123, 143] on img at bounding box center [85, 158] width 147 height 96
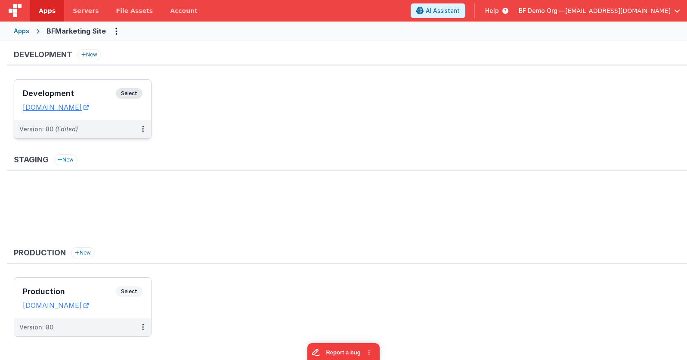
click at [133, 93] on span "Select" at bounding box center [129, 93] width 27 height 10
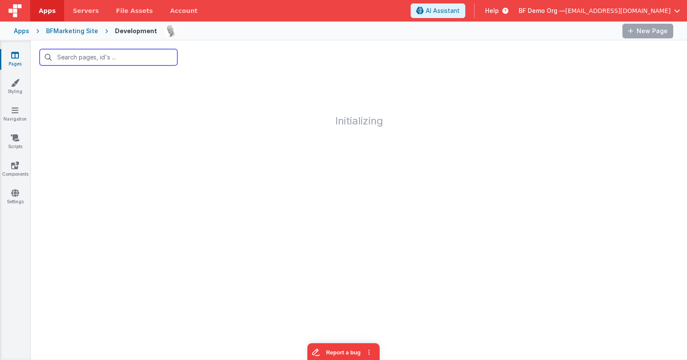
click at [133, 59] on input "text" at bounding box center [109, 57] width 138 height 16
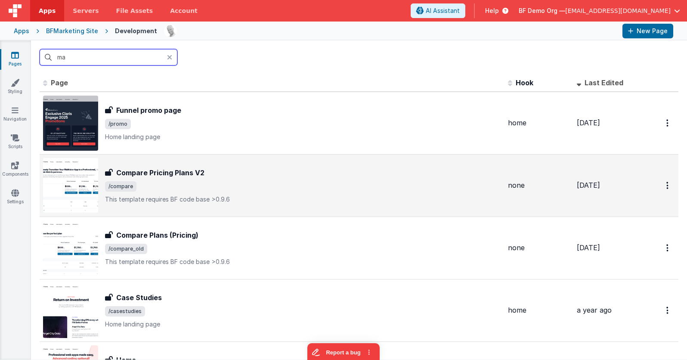
type input "m"
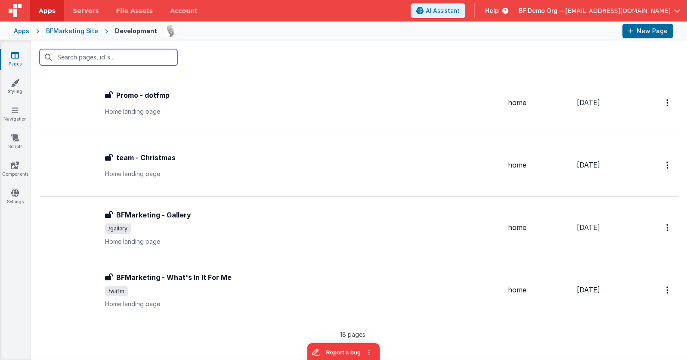
scroll to position [898, 0]
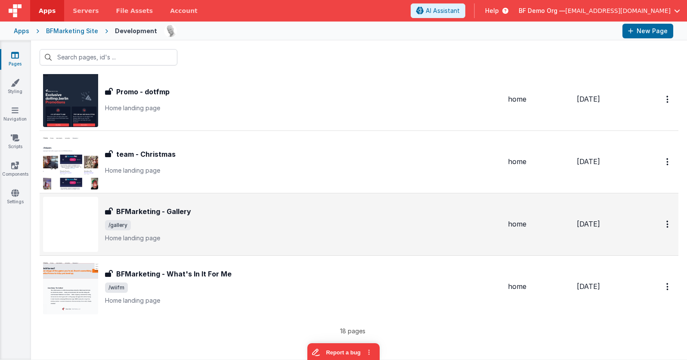
click at [191, 218] on div "BFMarketing - Gallery BFMarketing - Gallery /gallery Home landing page" at bounding box center [303, 224] width 396 height 36
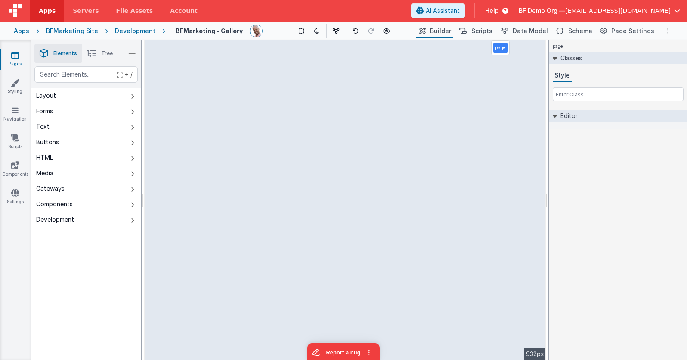
click at [131, 31] on div "Development" at bounding box center [135, 31] width 40 height 9
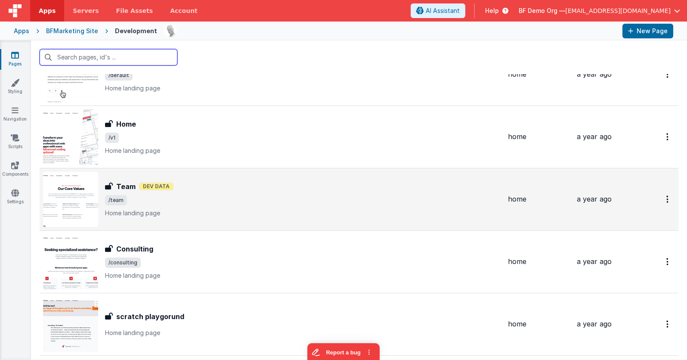
scroll to position [298, 0]
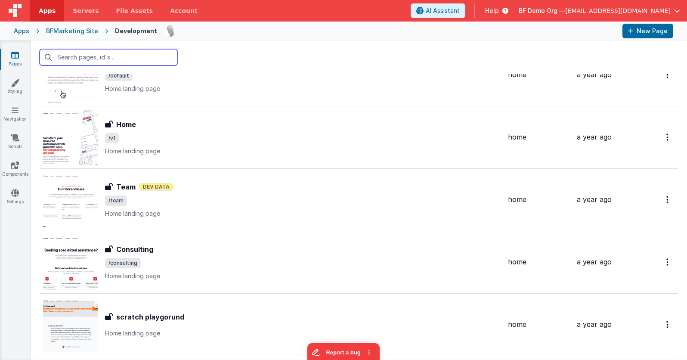
click at [127, 65] on input "text" at bounding box center [109, 57] width 138 height 16
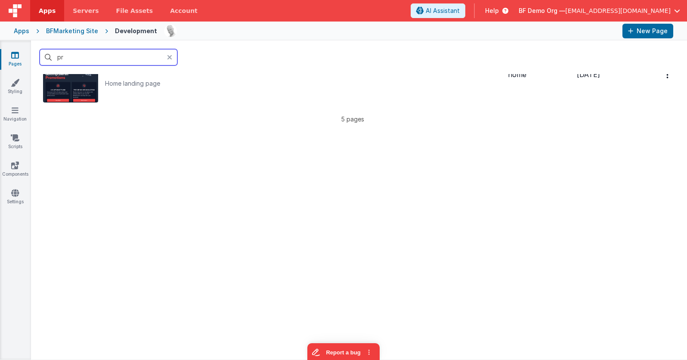
type input "pro"
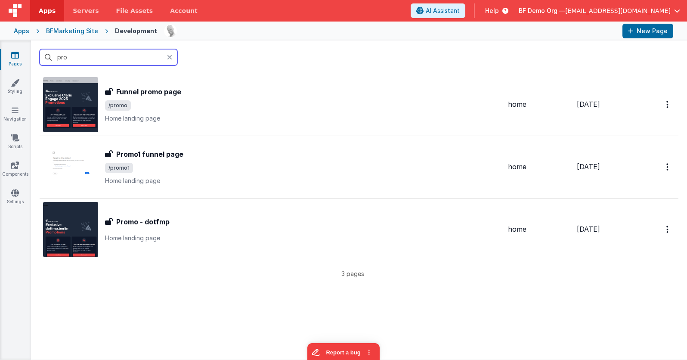
scroll to position [0, 0]
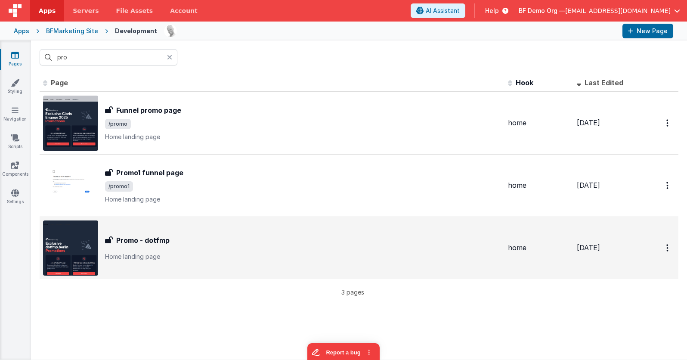
click at [175, 236] on div "Promo - dotfmp" at bounding box center [303, 240] width 396 height 10
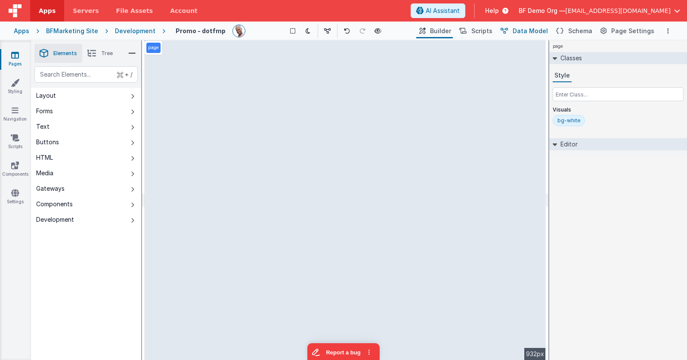
click at [527, 31] on span "Data Model" at bounding box center [530, 31] width 35 height 9
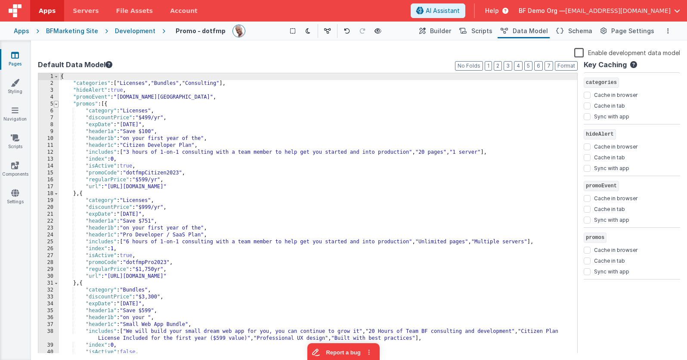
click at [57, 105] on span at bounding box center [56, 104] width 5 height 7
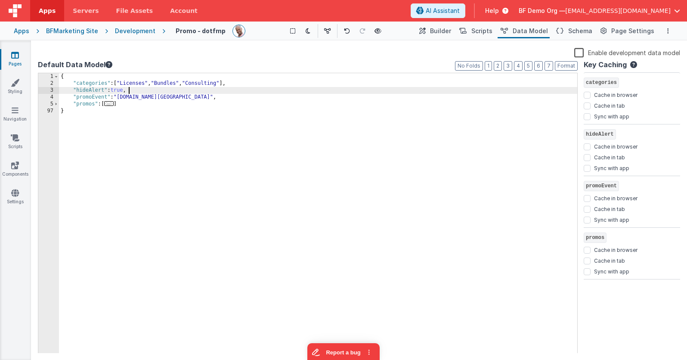
click at [150, 90] on div "{ "categories" : [ "Licenses" , "Bundles" , "Consulting" ] , "hideAlert" : true…" at bounding box center [318, 220] width 518 height 294
click at [5, 87] on link "Styling" at bounding box center [15, 86] width 31 height 17
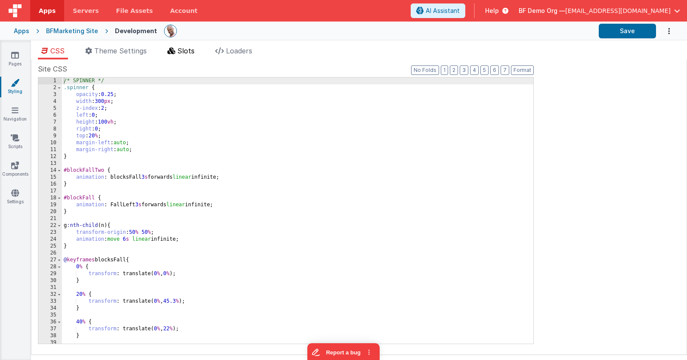
click at [177, 53] on li "Slots" at bounding box center [181, 53] width 34 height 14
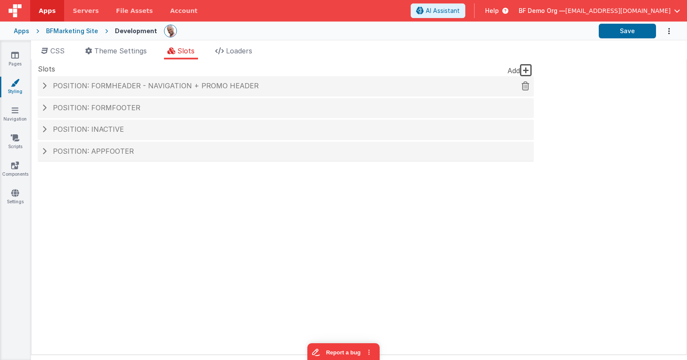
click at [141, 89] on span "Position: formHeader - Navigation + Promo header" at bounding box center [156, 85] width 206 height 9
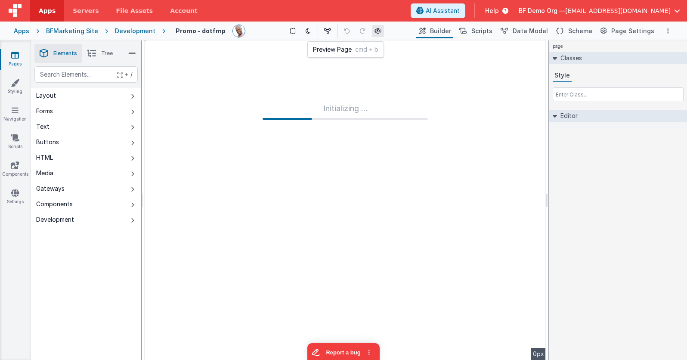
click at [376, 32] on icon at bounding box center [378, 31] width 7 height 6
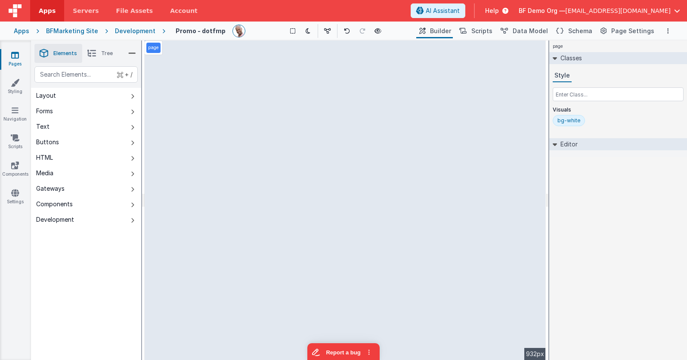
click at [20, 58] on link "Pages" at bounding box center [15, 59] width 31 height 17
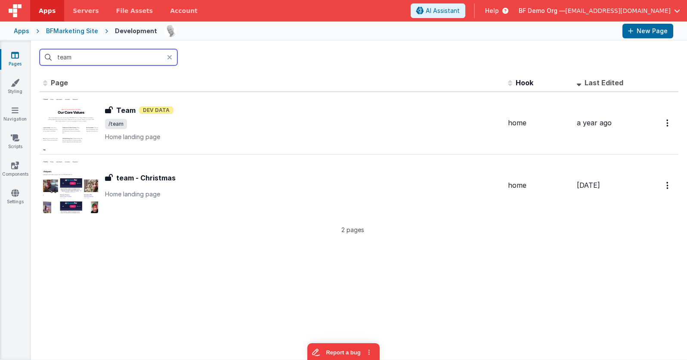
type input "team"
drag, startPoint x: 155, startPoint y: 58, endPoint x: 315, endPoint y: 15, distance: 165.4
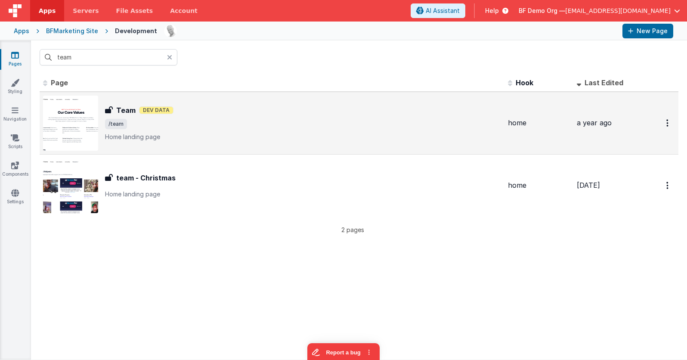
click at [220, 139] on p "Home landing page" at bounding box center [303, 137] width 396 height 9
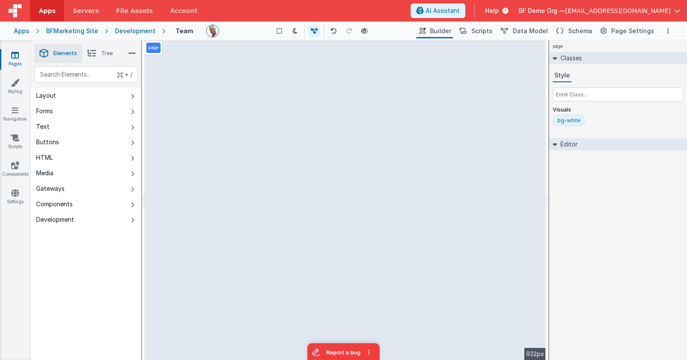
click at [323, 94] on div "page --> 932px" at bounding box center [345, 199] width 401 height 319
click at [327, 91] on div "page --> 932px" at bounding box center [345, 199] width 401 height 319
click at [352, 159] on div "page --> 932px" at bounding box center [345, 199] width 401 height 319
click at [296, 121] on div "page --> 932px" at bounding box center [345, 199] width 401 height 319
click at [338, 188] on div "page --> 932px" at bounding box center [345, 199] width 401 height 319
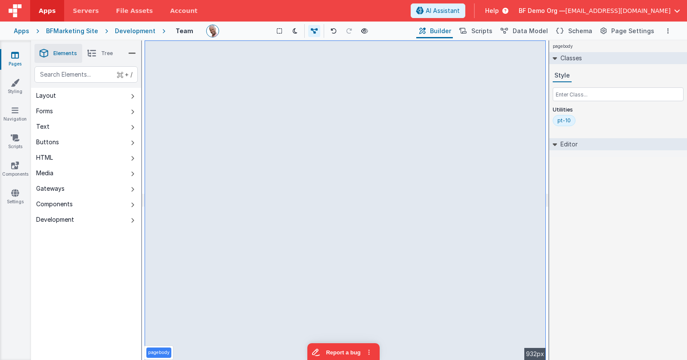
click at [556, 122] on div "pt-10" at bounding box center [564, 120] width 23 height 11
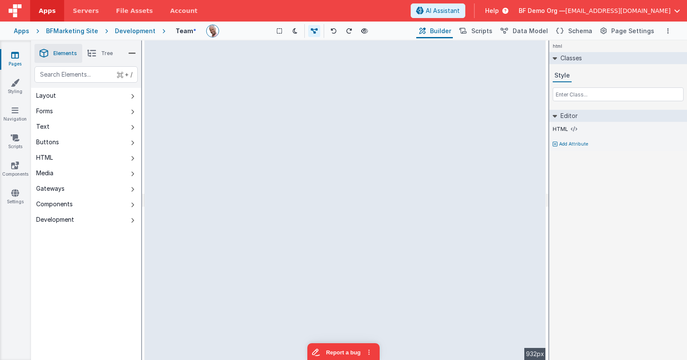
drag, startPoint x: 489, startPoint y: 168, endPoint x: 530, endPoint y: 131, distance: 55.1
click at [630, 158] on html "Apps Servers File Assets Account Some FUTURE Slot AI Assistant Help BF Demo Org…" at bounding box center [343, 180] width 687 height 360
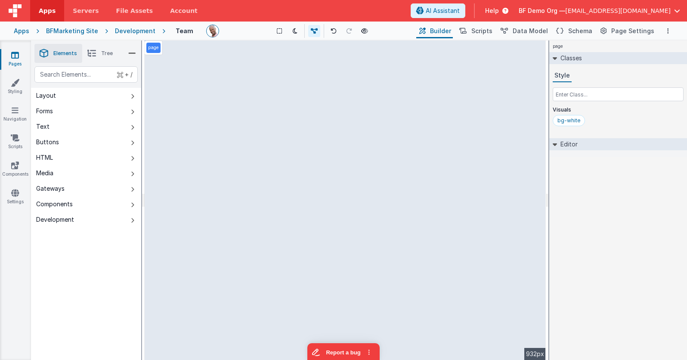
click at [414, 80] on div "page --> 932px" at bounding box center [345, 199] width 401 height 319
click at [374, 68] on div "page --> 932px" at bounding box center [345, 199] width 401 height 319
click at [356, 125] on div "page --> 932px" at bounding box center [345, 199] width 401 height 319
click at [352, 141] on div "page --> 932px" at bounding box center [345, 199] width 401 height 319
drag, startPoint x: 356, startPoint y: 168, endPoint x: 359, endPoint y: 164, distance: 4.6
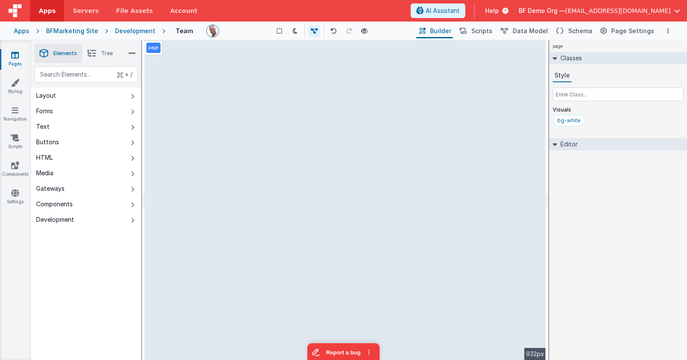
click at [356, 168] on div "page --> 932px" at bounding box center [345, 199] width 401 height 319
drag, startPoint x: 86, startPoint y: 46, endPoint x: 90, endPoint y: 47, distance: 5.0
click at [88, 46] on div "Saved Duplicating Page" at bounding box center [374, 43] width 687 height 7
click at [92, 48] on icon at bounding box center [91, 53] width 9 height 12
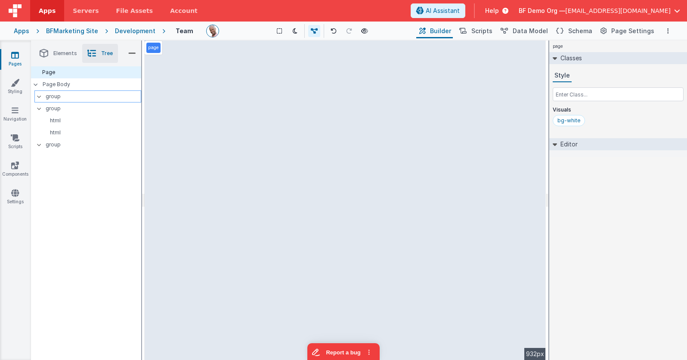
click at [67, 94] on p "group" at bounding box center [93, 96] width 95 height 9
click at [70, 94] on p "group" at bounding box center [93, 96] width 95 height 9
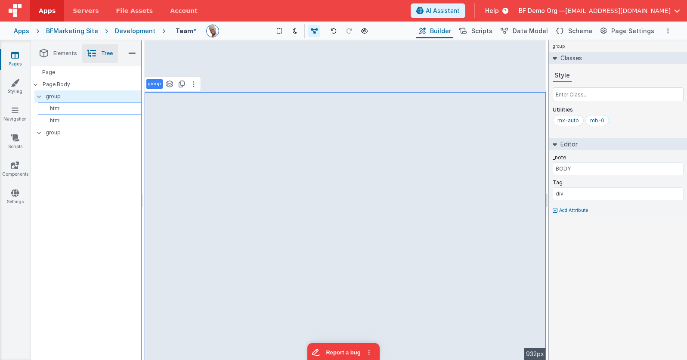
click at [71, 107] on p "html" at bounding box center [90, 108] width 99 height 7
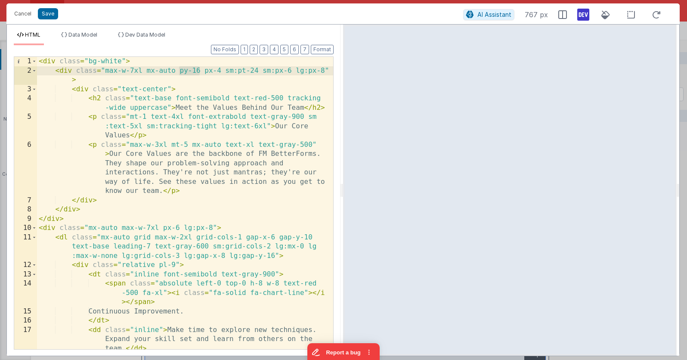
drag, startPoint x: 198, startPoint y: 71, endPoint x: 178, endPoint y: 71, distance: 19.8
click at [178, 71] on div "< div class = "bg-white" > < div class = "max-w-7xl mx-auto py-16 px-4 sm:pt-24…" at bounding box center [185, 212] width 296 height 311
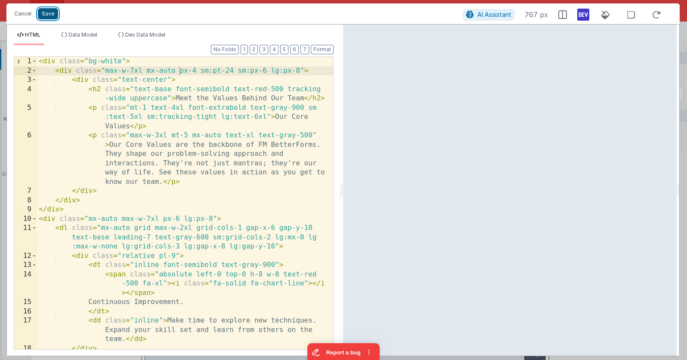
click at [53, 14] on button "Save" at bounding box center [48, 13] width 20 height 11
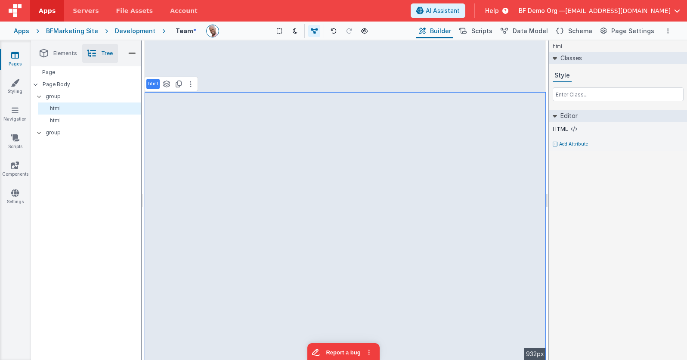
click at [467, 78] on div "html See layers + L Duplicate + D --> 932px" at bounding box center [345, 199] width 401 height 319
drag, startPoint x: 583, startPoint y: 330, endPoint x: 582, endPoint y: 319, distance: 10.8
click at [583, 330] on div "html Classes Style Editor HTML Add Attribute DEV: Focus DEV: builderToggleCondi…" at bounding box center [618, 199] width 138 height 319
click at [84, 80] on div "Page Body" at bounding box center [86, 84] width 110 height 12
drag, startPoint x: 68, startPoint y: 83, endPoint x: 58, endPoint y: 83, distance: 9.9
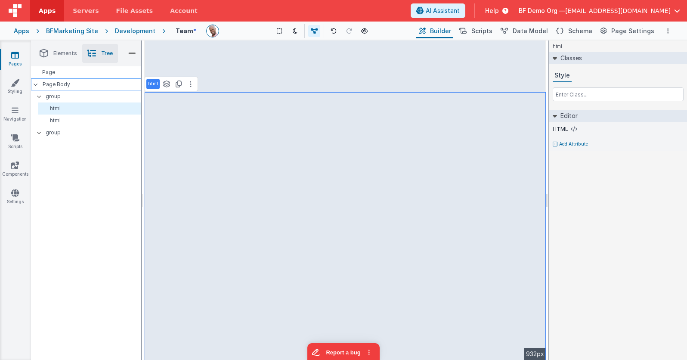
click at [68, 83] on p "Page Body" at bounding box center [92, 84] width 99 height 7
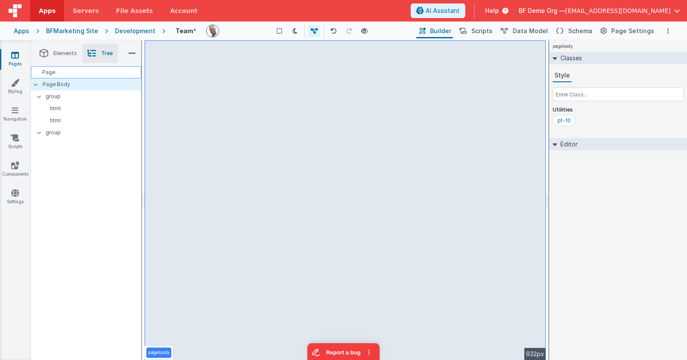
click at [61, 73] on div "Page" at bounding box center [86, 72] width 110 height 12
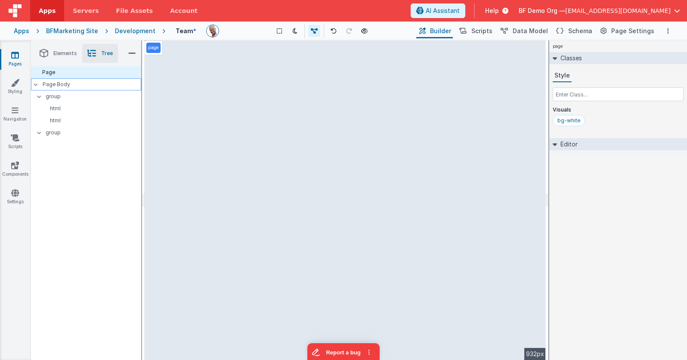
click at [62, 83] on p "Page Body" at bounding box center [92, 84] width 99 height 7
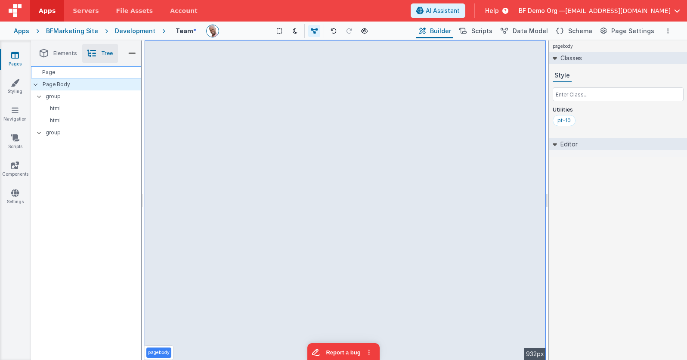
click at [85, 75] on div "Page" at bounding box center [86, 72] width 110 height 12
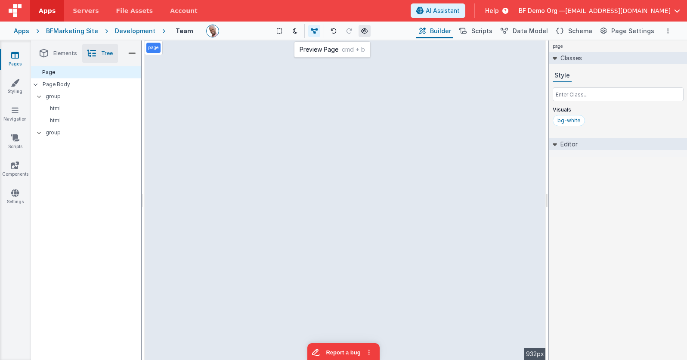
click at [365, 31] on icon at bounding box center [364, 31] width 7 height 6
click at [366, 119] on div "page --> 932px" at bounding box center [345, 199] width 401 height 319
click at [356, 131] on div "page --> 932px" at bounding box center [345, 199] width 401 height 319
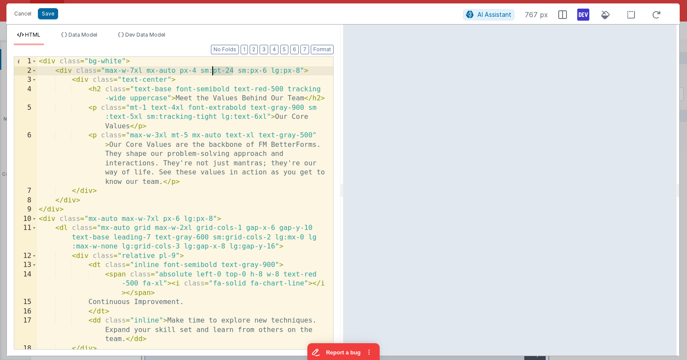
drag, startPoint x: 232, startPoint y: 70, endPoint x: 214, endPoint y: 71, distance: 18.1
click at [214, 71] on div "< div class = "bg-white" > < div class = "max-w-7xl mx-auto px-4 sm:pt-24 sm:px…" at bounding box center [185, 212] width 296 height 311
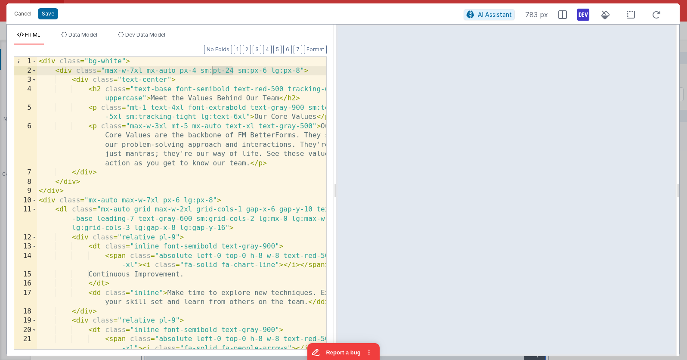
click at [336, 8] on html "Cancel Save AI Assistant 783 px HTML Data Model Dev Data Model Format 7 6 5 4 3…" at bounding box center [343, 180] width 687 height 360
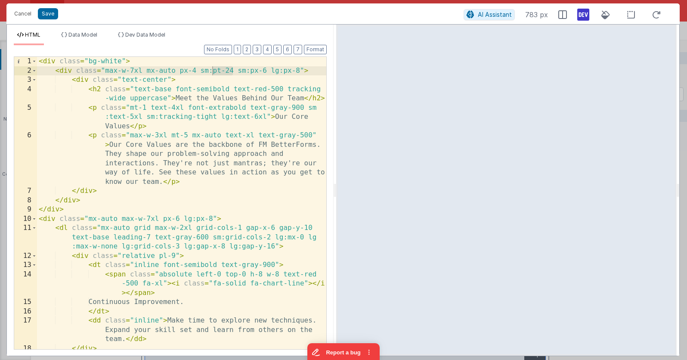
click at [229, 80] on div "< div class = "bg-white" > < div class = "max-w-7xl mx-auto px-4 sm:pt-24 sm:px…" at bounding box center [181, 212] width 289 height 311
click at [216, 72] on div "< div class = "bg-white" > < div class = "max-w-7xl mx-auto px-4 sm:pt-24 sm:px…" at bounding box center [181, 212] width 289 height 311
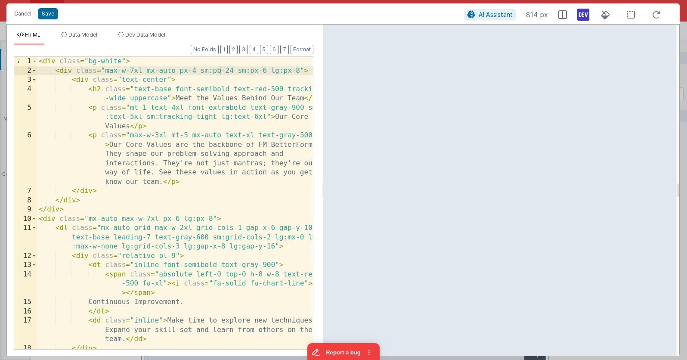
drag, startPoint x: 335, startPoint y: 28, endPoint x: 319, endPoint y: 12, distance: 23.1
click at [319, 12] on html "Cancel Save AI Assistant 814 px HTML Data Model Dev Data Model Format 7 6 5 4 3…" at bounding box center [343, 180] width 687 height 360
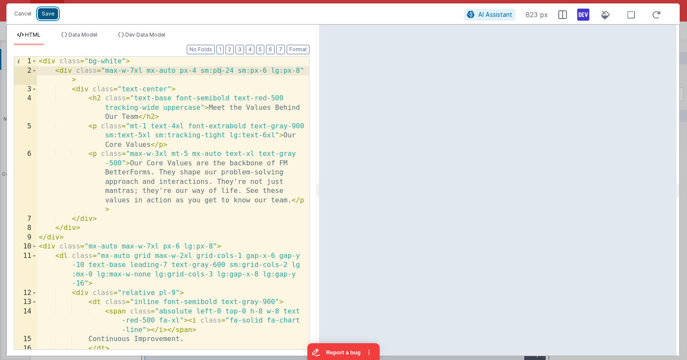
click at [48, 16] on button "Save" at bounding box center [48, 13] width 20 height 11
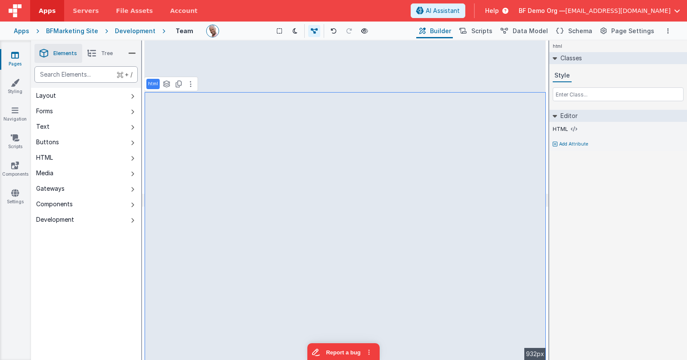
click at [95, 72] on div "text" at bounding box center [85, 74] width 103 height 16
type div "html"
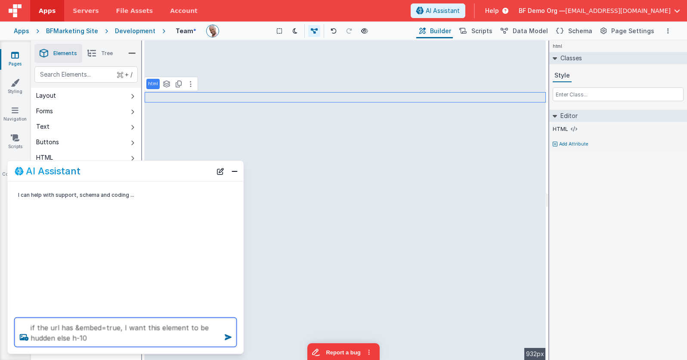
type textarea "i f the url has &embed=true, I want this element to be hudden else h-10"
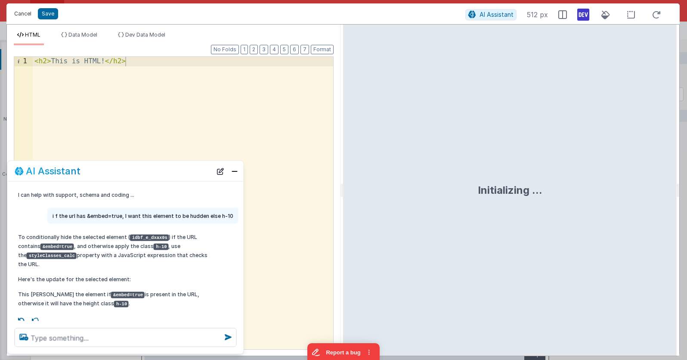
click at [27, 14] on button "Cancel" at bounding box center [23, 14] width 26 height 12
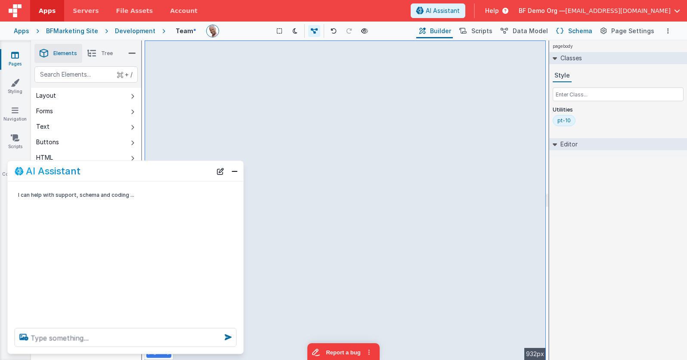
click at [594, 32] on button "Schema" at bounding box center [573, 31] width 41 height 15
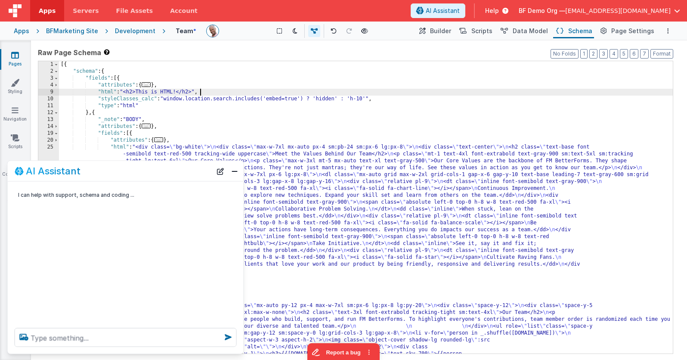
click at [466, 94] on div "[{ "schema" : { "fields" : [{ "attributes" : { ... } , "html" : "<h2>This is HT…" at bounding box center [366, 290] width 614 height 458
click at [450, 32] on span "Builder" at bounding box center [440, 31] width 21 height 9
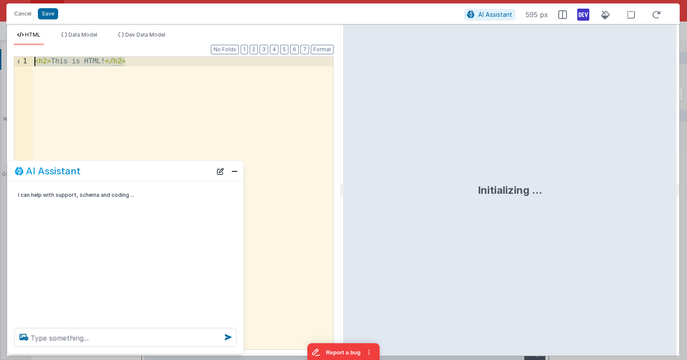
drag, startPoint x: 211, startPoint y: 98, endPoint x: 91, endPoint y: 25, distance: 139.7
click at [91, 25] on div "HTML Data Model Dev Data Model Format 7 6 5 4 3 2 1 No Folds 1 < h2 > This is H…" at bounding box center [174, 190] width 334 height 331
click at [118, 99] on div "// place hodler for delfs engineering.ca site" at bounding box center [183, 212] width 301 height 311
click at [44, 8] on div "Cancel Save" at bounding box center [236, 14] width 453 height 12
drag, startPoint x: 44, startPoint y: 61, endPoint x: 10, endPoint y: 61, distance: 34.0
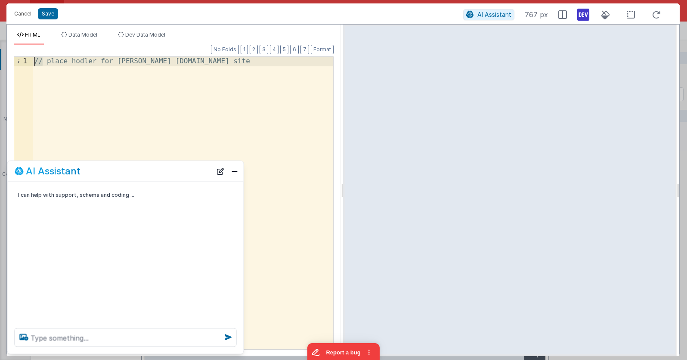
click at [10, 61] on div "Format 7 6 5 4 3 2 1 No Folds 1 // place hodler for delfs engineering.ca site X…" at bounding box center [174, 200] width 334 height 310
click at [47, 19] on button "Save" at bounding box center [48, 13] width 20 height 11
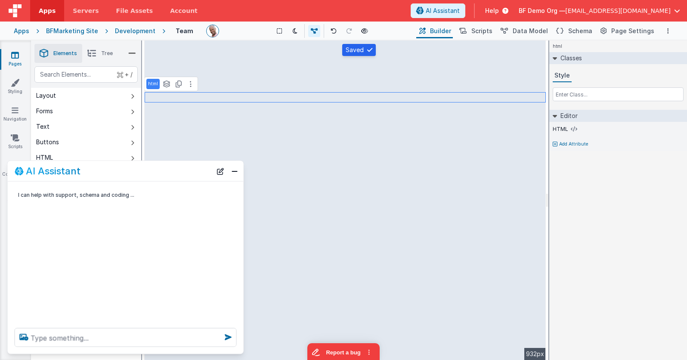
click at [625, 171] on div "html Classes Style Editor HTML Add Attribute DEV: Focus DEV: builderToggleCondi…" at bounding box center [618, 199] width 138 height 319
click at [555, 143] on icon at bounding box center [555, 144] width 5 height 5
type input "n"
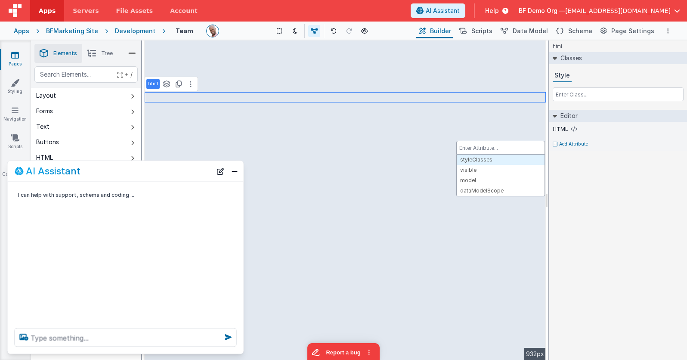
type input "_"
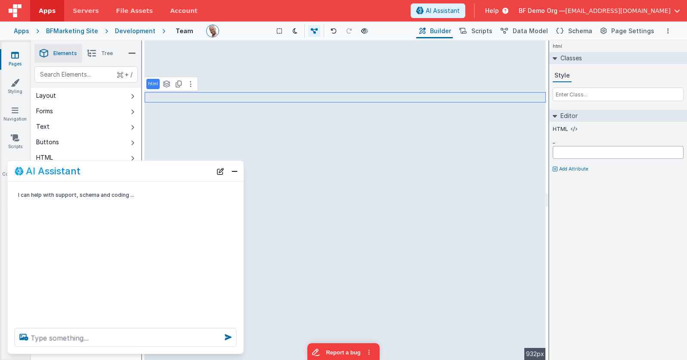
click at [615, 158] on input "text" at bounding box center [618, 152] width 131 height 13
type input "this is a spacing placeholder for delfsenginering.ca"
drag, startPoint x: 584, startPoint y: 222, endPoint x: 546, endPoint y: 194, distance: 47.7
click at [584, 222] on div "html Classes Style Editor HTML _ this is a spacing placeholder for delfsenginer…" at bounding box center [618, 199] width 138 height 319
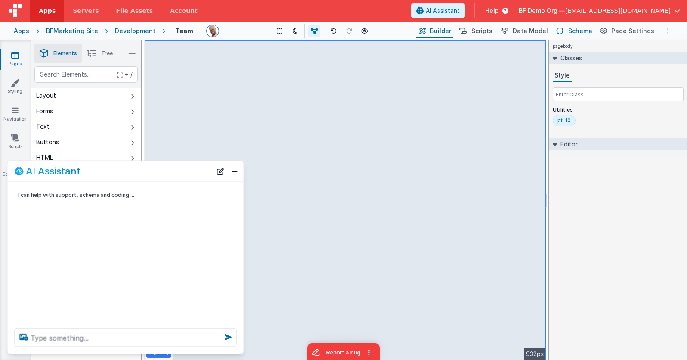
click at [578, 35] on span "Schema" at bounding box center [580, 31] width 24 height 9
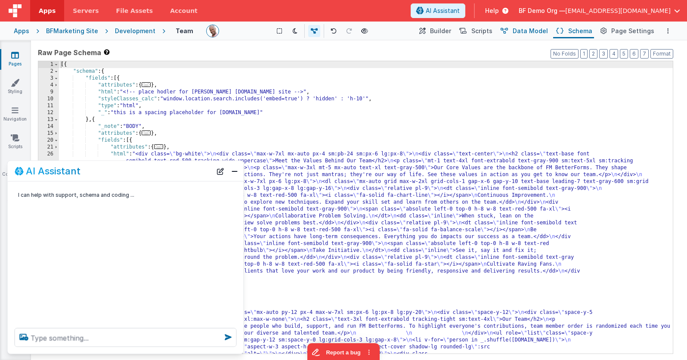
click at [528, 30] on span "Data Model" at bounding box center [530, 31] width 35 height 9
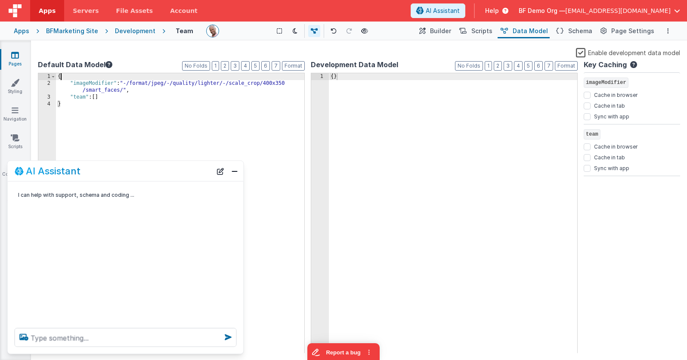
click at [121, 76] on div "{ "imageModifier" : "-/format/jpeg/-/quality/lighter/-/scale_crop/400x350 /smar…" at bounding box center [180, 220] width 248 height 294
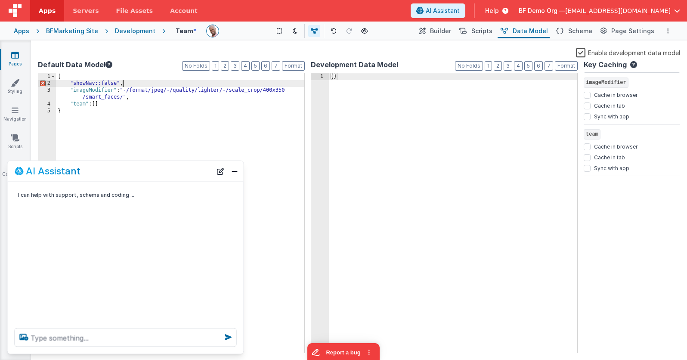
click at [97, 83] on div "{ "showNav::false" , "imageModifier" : "-/format/jpeg/-/quality/lighter/-/scale…" at bounding box center [180, 220] width 248 height 294
click at [118, 83] on div "{ "showNav" : false ", "imageModifier" : "-/format/jpeg/-/quality/lighter/-/sca…" at bounding box center [180, 220] width 248 height 294
click at [233, 175] on button "Close" at bounding box center [234, 171] width 11 height 12
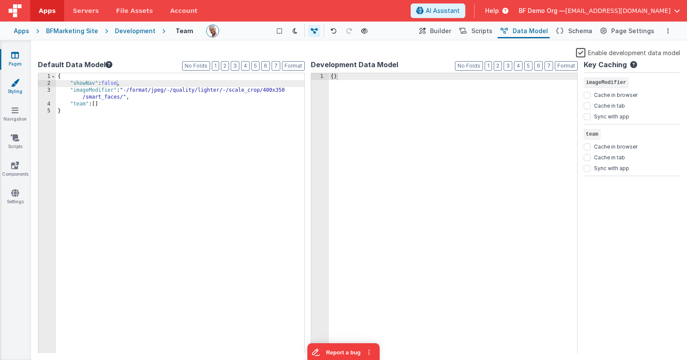
click at [13, 87] on link "Styling" at bounding box center [15, 86] width 31 height 17
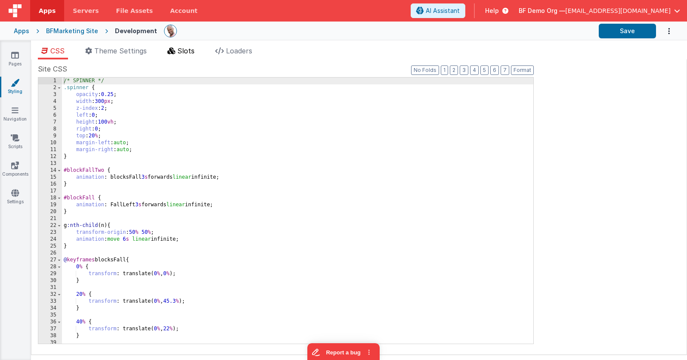
click at [174, 52] on icon at bounding box center [171, 50] width 8 height 7
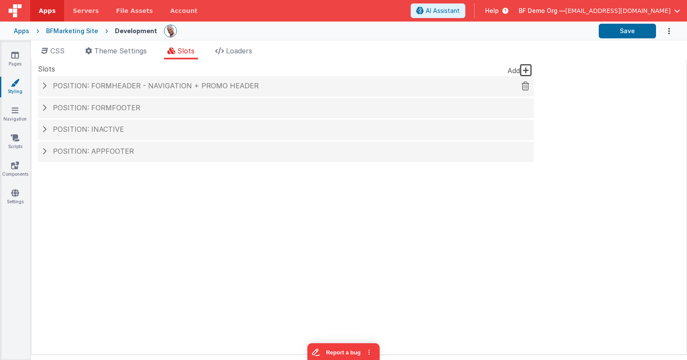
click at [161, 82] on span "Position: formHeader - Navigation + Promo header" at bounding box center [156, 85] width 206 height 9
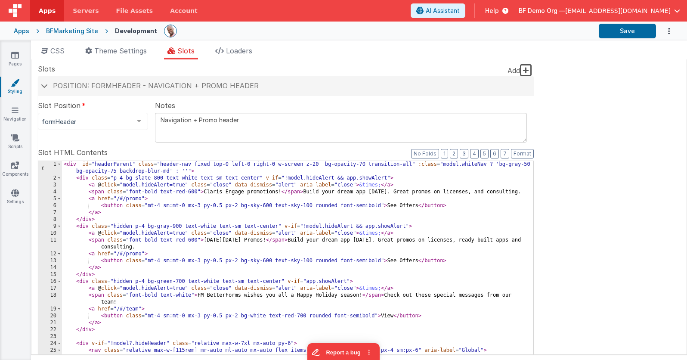
click at [214, 161] on div "< div id = "headerParent" class = "header-nav fixed top-0 left-0 right-0 w-scre…" at bounding box center [297, 311] width 471 height 300
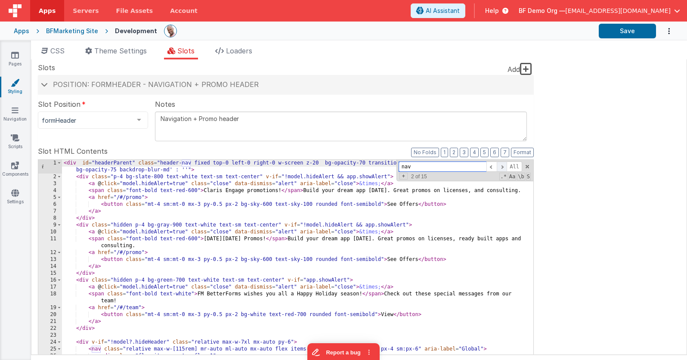
click at [497, 167] on span at bounding box center [502, 166] width 10 height 11
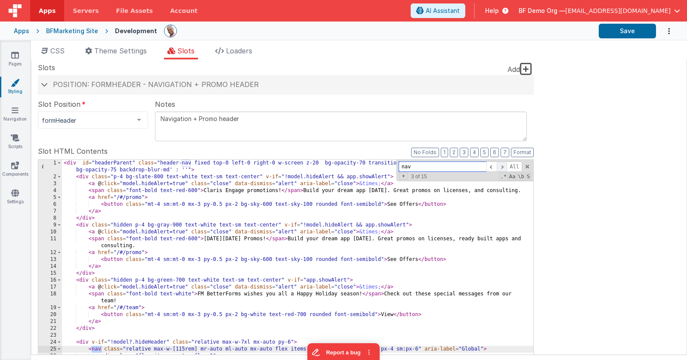
click at [504, 165] on span at bounding box center [502, 166] width 10 height 11
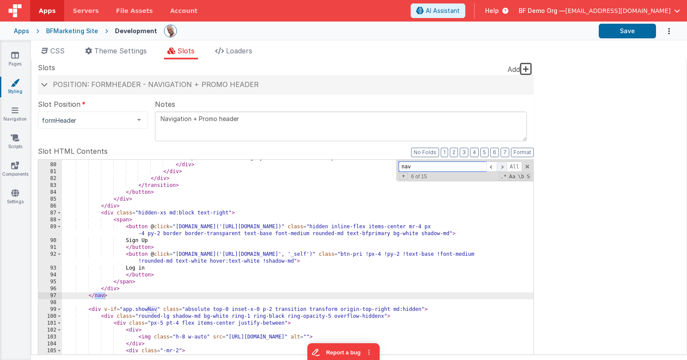
scroll to position [591, 0]
click at [491, 166] on span at bounding box center [492, 166] width 10 height 11
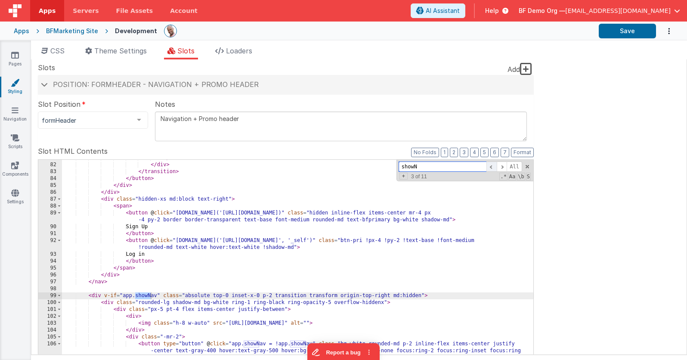
scroll to position [605, 0]
click at [149, 295] on div "</ div > </ div > </ transition > </ button > </ div > </ div > < div class = "…" at bounding box center [297, 305] width 471 height 300
click at [156, 294] on div "</ div > </ div > </ transition > </ button > </ div > </ div > < div class = "…" at bounding box center [297, 305] width 471 height 300
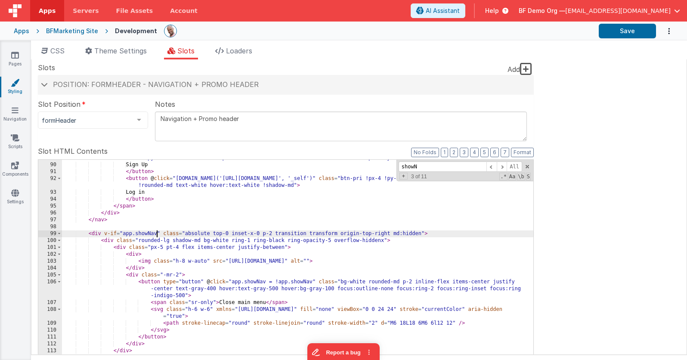
scroll to position [672, 0]
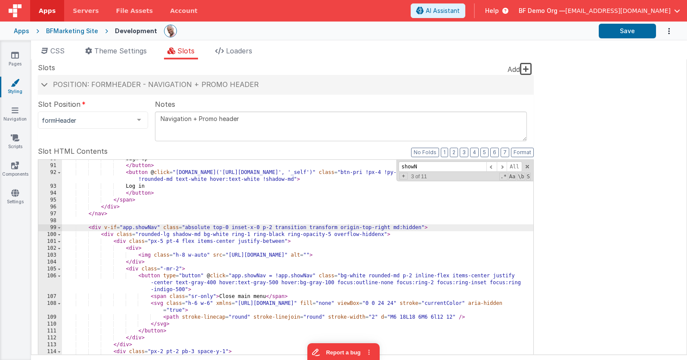
click at [149, 225] on div "Sign Up </ button > < button @ click = "window.open('https://app.fmbetterforms.…" at bounding box center [297, 301] width 471 height 293
type input "showNav"
click at [488, 165] on span at bounding box center [492, 166] width 10 height 11
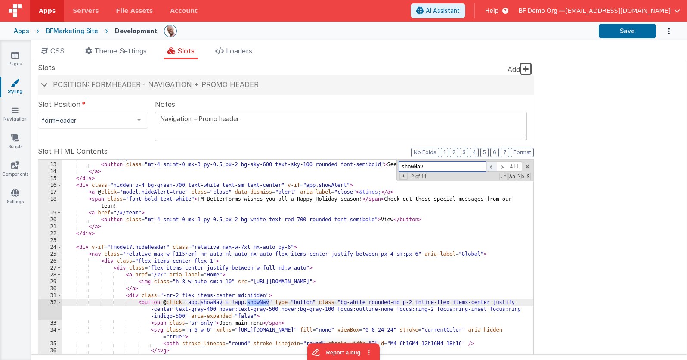
scroll to position [95, 0]
click at [499, 164] on span at bounding box center [502, 166] width 10 height 11
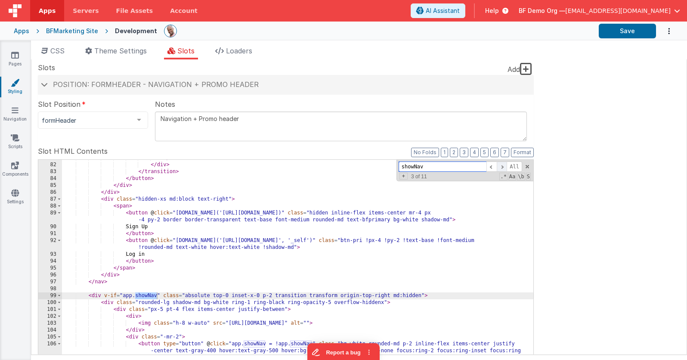
scroll to position [605, 0]
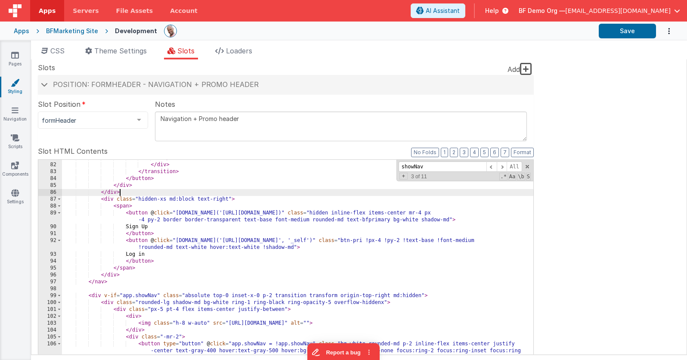
drag, startPoint x: 229, startPoint y: 193, endPoint x: 183, endPoint y: 167, distance: 52.1
click at [229, 193] on div "</ div > </ div > </ transition > </ button > </ div > </ div > < div class = "…" at bounding box center [297, 305] width 471 height 300
click at [11, 54] on icon at bounding box center [15, 55] width 8 height 9
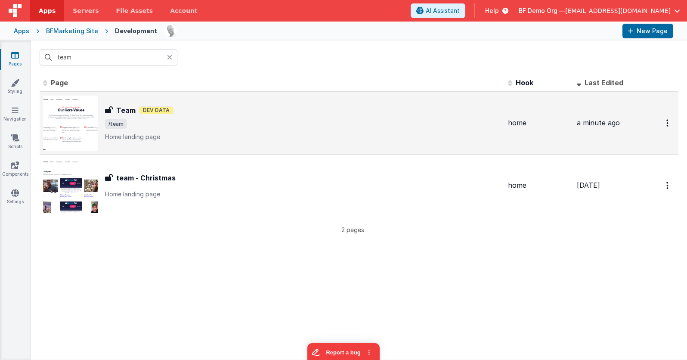
click at [179, 102] on div "Team Team Dev Data /team Home landing page" at bounding box center [272, 123] width 458 height 55
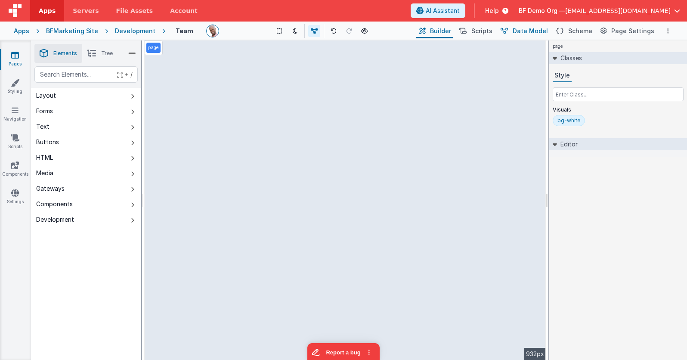
click at [533, 31] on span "Data Model" at bounding box center [530, 31] width 35 height 9
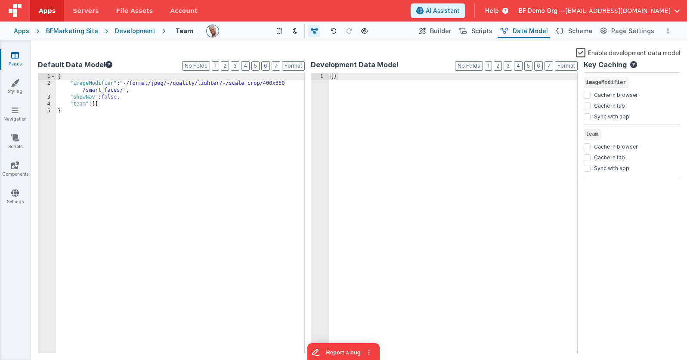
click at [84, 96] on div "{ "imageModifier" : "-/format/jpeg/-/quality/lighter/-/scale_crop/400x350 /smar…" at bounding box center [180, 220] width 248 height 294
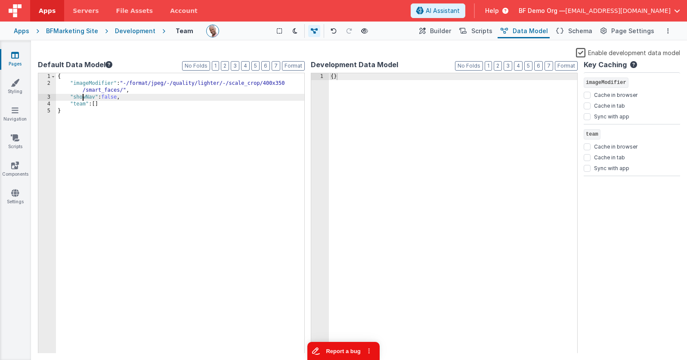
click at [349, 356] on button "Report a bug" at bounding box center [343, 351] width 72 height 18
click at [86, 99] on div "{ "imageModifier" : "-/format/jpeg/-/quality/lighter/-/scale_crop/400x350 /smar…" at bounding box center [180, 220] width 248 height 294
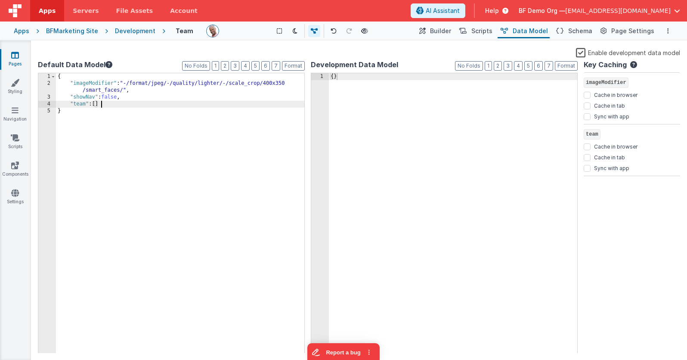
click at [140, 101] on div "{ "imageModifier" : "-/format/jpeg/-/quality/lighter/-/scale_crop/400x350 /smar…" at bounding box center [180, 220] width 248 height 294
click at [17, 86] on icon at bounding box center [15, 82] width 9 height 9
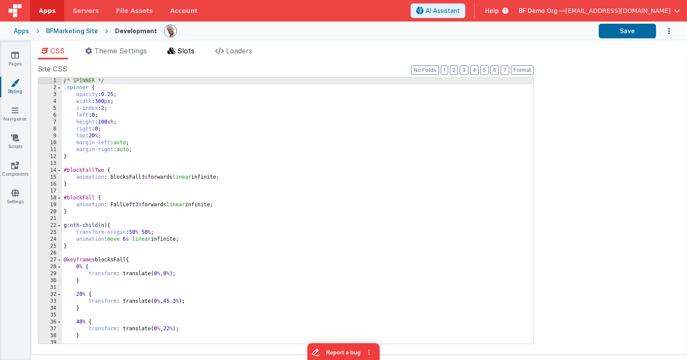
click at [192, 46] on li "Slots" at bounding box center [181, 53] width 34 height 14
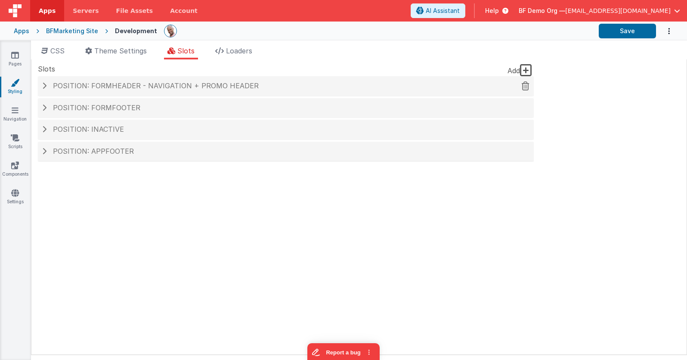
click at [177, 90] on div "Position: formHeader - Navigation + Promo header" at bounding box center [286, 86] width 496 height 20
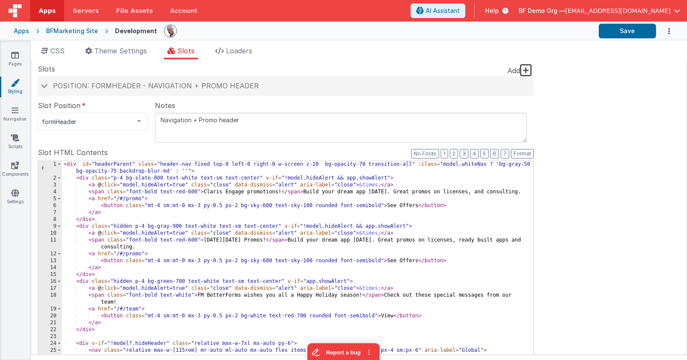
click at [316, 224] on div "< div id = "headerParent" class = "header-nav fixed top-0 left-0 right-0 w-scre…" at bounding box center [297, 311] width 471 height 300
click at [505, 167] on span at bounding box center [502, 168] width 10 height 11
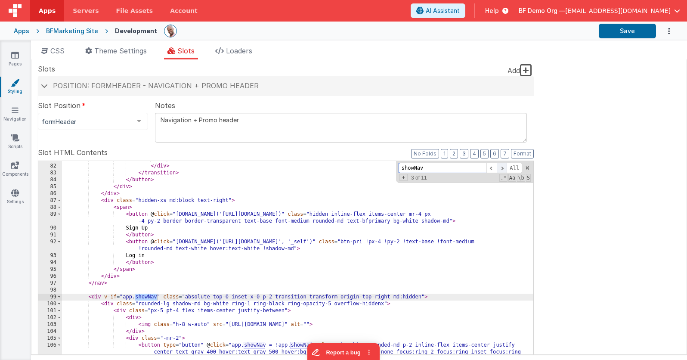
scroll to position [605, 0]
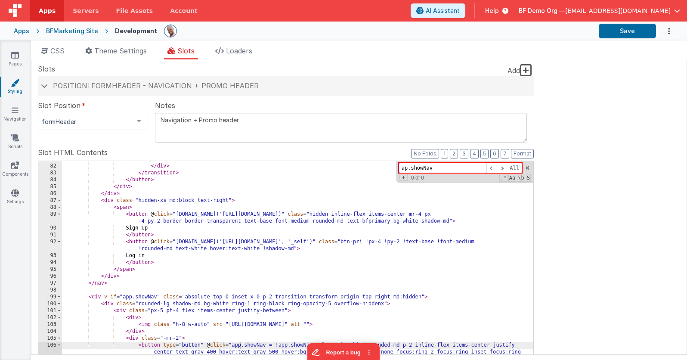
type input "app.showNav"
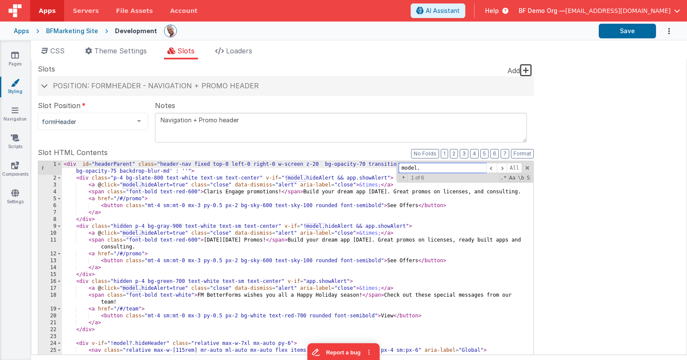
click at [530, 168] on div "model. All Replace All + 1 of 6 .* Aa \b S" at bounding box center [465, 172] width 137 height 22
click at [528, 166] on span at bounding box center [527, 168] width 6 height 6
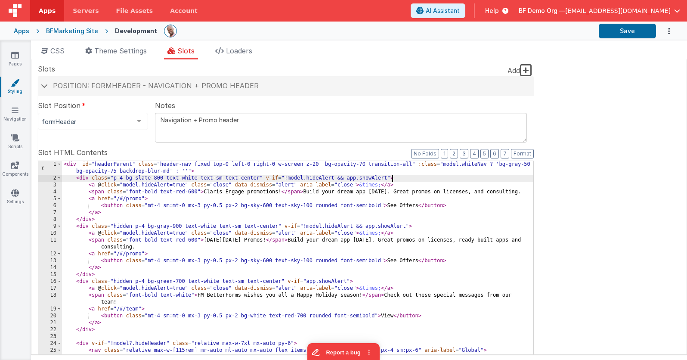
click at [480, 180] on div "< div id = "headerParent" class = "header-nav fixed top-0 left-0 right-0 w-scre…" at bounding box center [297, 311] width 471 height 300
click at [484, 167] on input "model." at bounding box center [443, 168] width 88 height 11
click at [502, 167] on span at bounding box center [502, 168] width 10 height 11
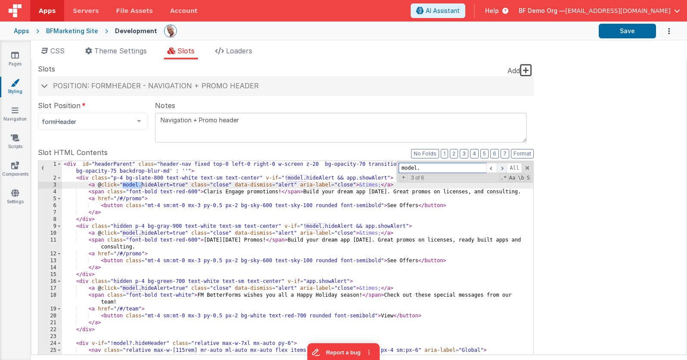
click at [502, 167] on span at bounding box center [502, 168] width 10 height 11
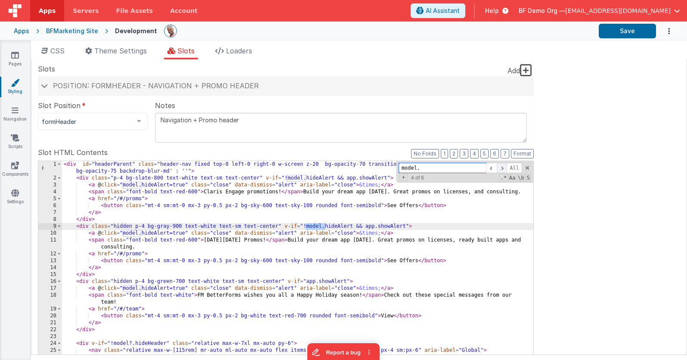
click at [502, 167] on span at bounding box center [502, 168] width 10 height 11
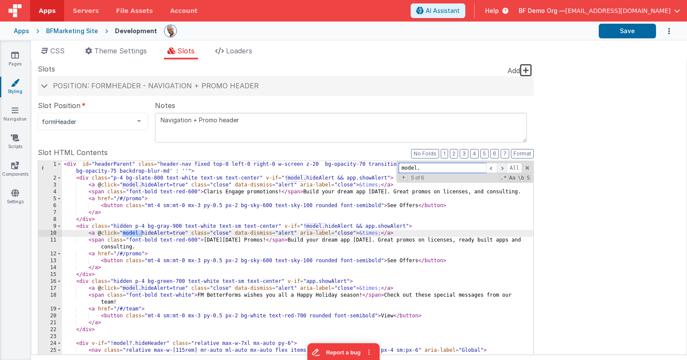
click at [502, 167] on span at bounding box center [502, 168] width 10 height 11
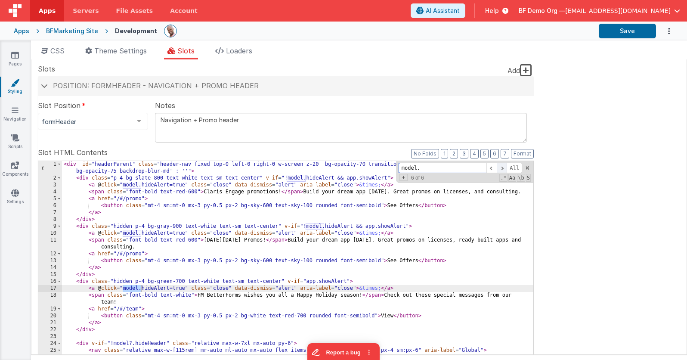
click at [502, 167] on span at bounding box center [502, 168] width 10 height 11
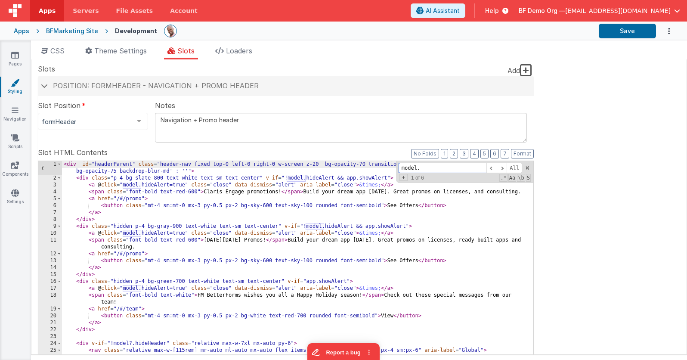
drag, startPoint x: 465, startPoint y: 169, endPoint x: 389, endPoint y: 167, distance: 76.2
click at [389, 167] on div "< div id = "headerParent" class = "header-nav fixed top-0 left-0 right-0 w-scre…" at bounding box center [297, 300] width 471 height 279
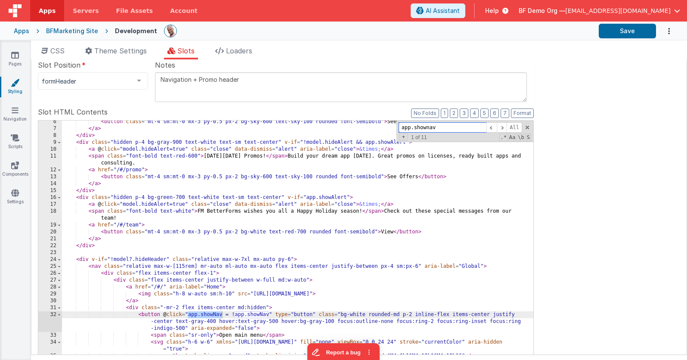
scroll to position [41, 0]
type input "app.shownav"
click at [503, 127] on span at bounding box center [502, 126] width 10 height 11
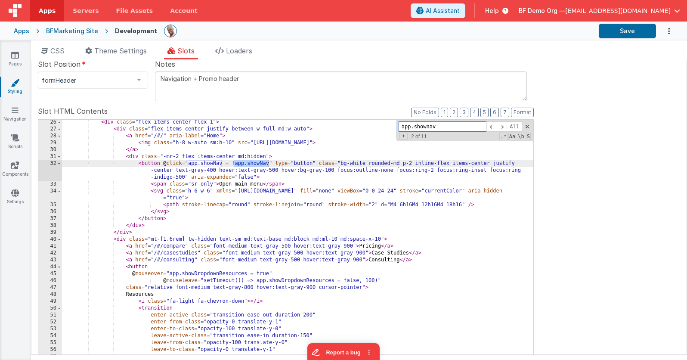
scroll to position [196, 0]
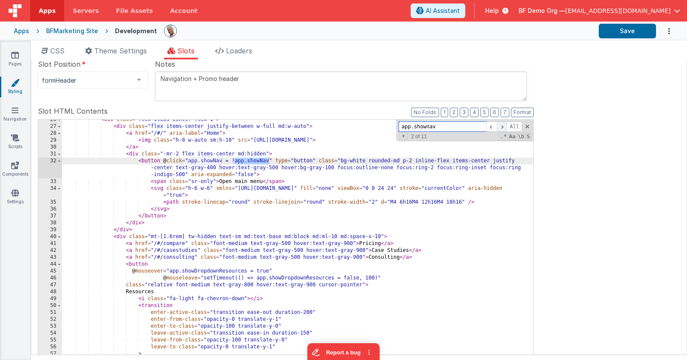
click at [501, 127] on span at bounding box center [502, 126] width 10 height 11
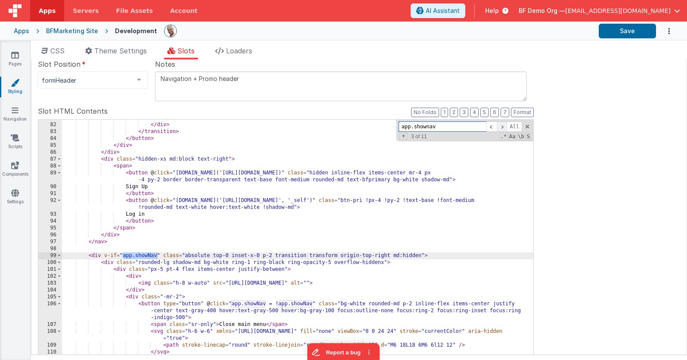
scroll to position [605, 0]
click at [59, 255] on span at bounding box center [59, 255] width 5 height 7
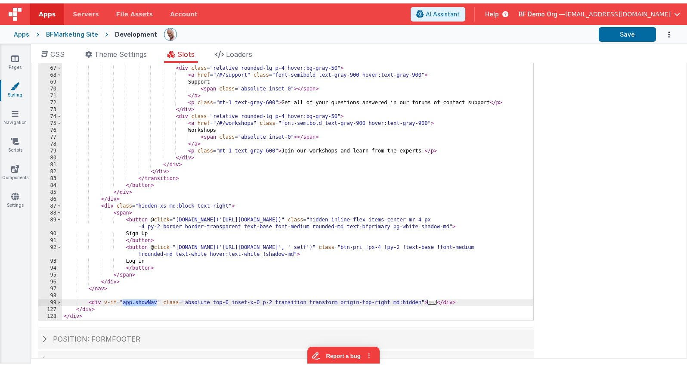
scroll to position [167, 0]
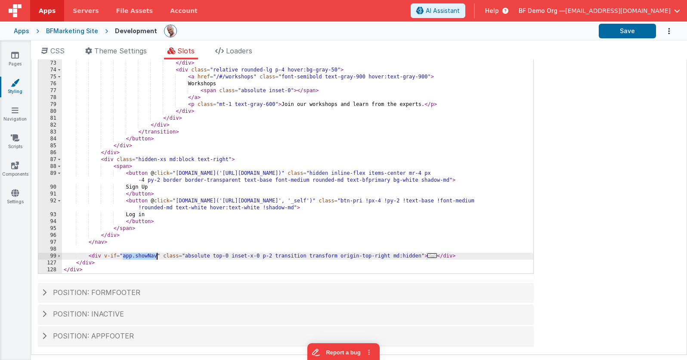
click at [158, 255] on div "< span class = "absolute inset-0" > </ span > </ a > < p class = "mt-1 text-gra…" at bounding box center [297, 137] width 471 height 293
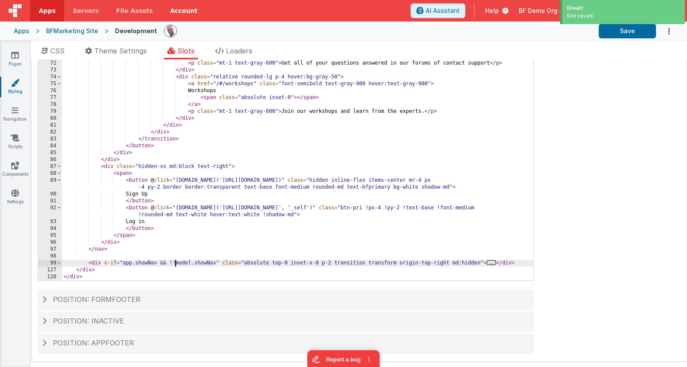
scroll to position [160, 0]
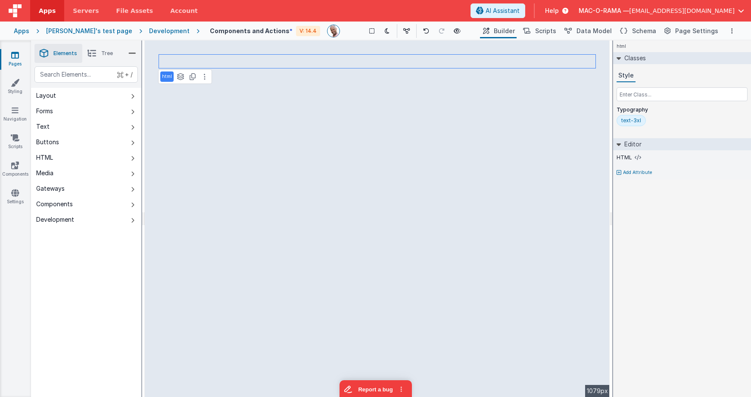
click at [643, 130] on div "Classes Style Typography text-3xl" at bounding box center [682, 93] width 138 height 83
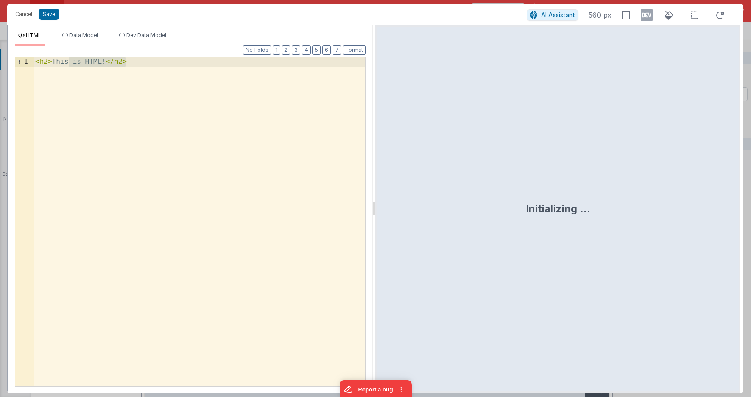
drag, startPoint x: 123, startPoint y: 142, endPoint x: 68, endPoint y: 54, distance: 104.1
click at [64, 52] on div "Format 7 6 5 4 3 2 1 No Folds 1 < h2 > This is HTML! </ h2 > XXXXXXXXXXXXXXXXXX…" at bounding box center [190, 216] width 351 height 340
click at [82, 59] on div "< h2 > This is HTML! </ h2 >" at bounding box center [200, 230] width 332 height 347
drag, startPoint x: 83, startPoint y: 59, endPoint x: 121, endPoint y: 73, distance: 41.1
click at [82, 59] on div "< h2 > This is HTML! </ h2 >" at bounding box center [200, 230] width 332 height 347
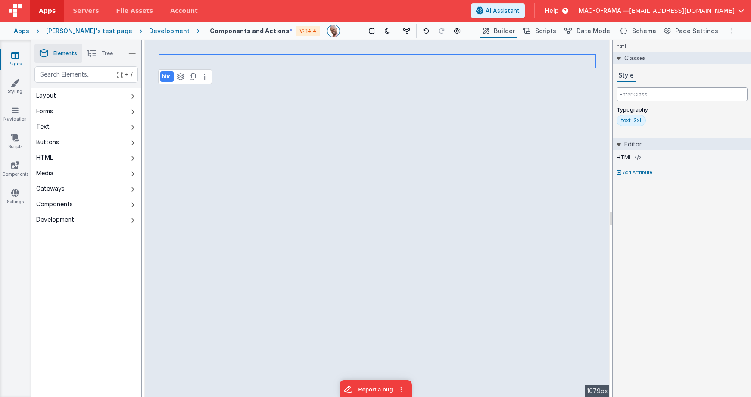
click at [656, 96] on input "text" at bounding box center [681, 94] width 131 height 14
type input "font bold"
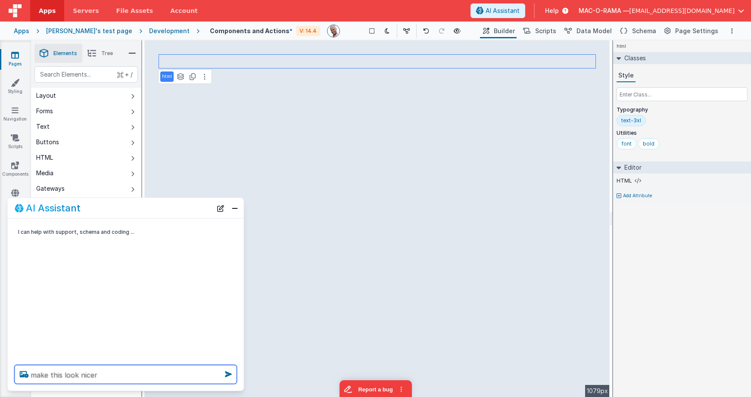
type textarea "make this look nicer"
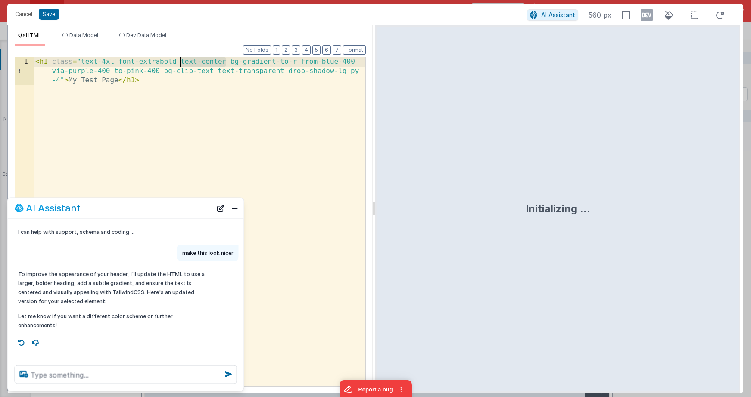
drag, startPoint x: 226, startPoint y: 62, endPoint x: 180, endPoint y: 61, distance: 45.7
click at [180, 61] on div "< h1 class = "text-4xl font-extrabold text-center bg-gradient-to-r from-blue-40…" at bounding box center [200, 249] width 332 height 385
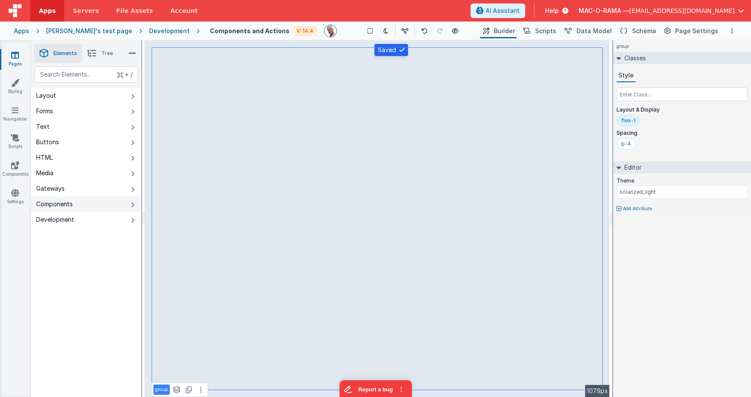
click at [120, 202] on button "Components" at bounding box center [86, 204] width 110 height 16
click at [17, 165] on icon at bounding box center [15, 165] width 8 height 9
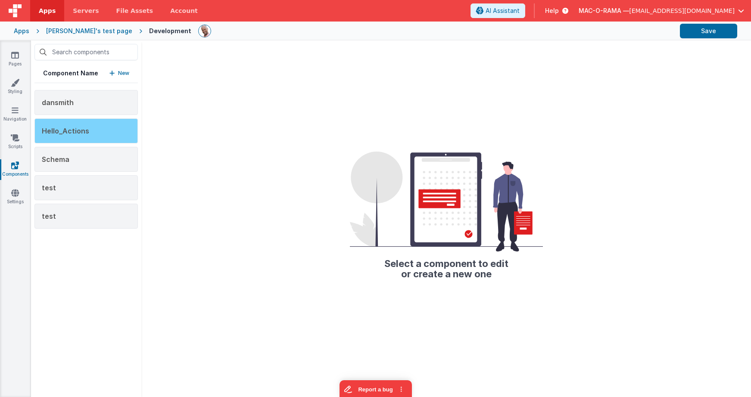
click at [112, 121] on div "Hello_Actions" at bounding box center [85, 130] width 103 height 25
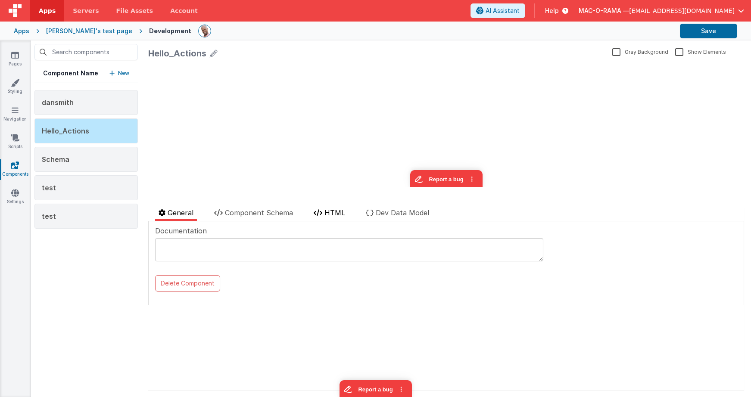
click at [332, 212] on span "HTML" at bounding box center [334, 212] width 21 height 9
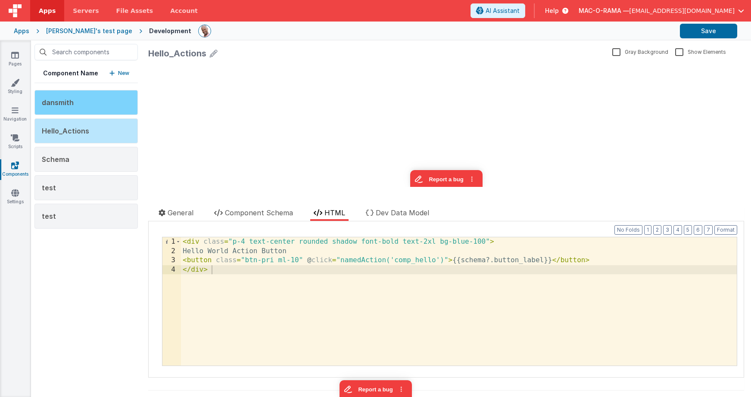
click at [109, 108] on div "dansmith" at bounding box center [85, 102] width 103 height 25
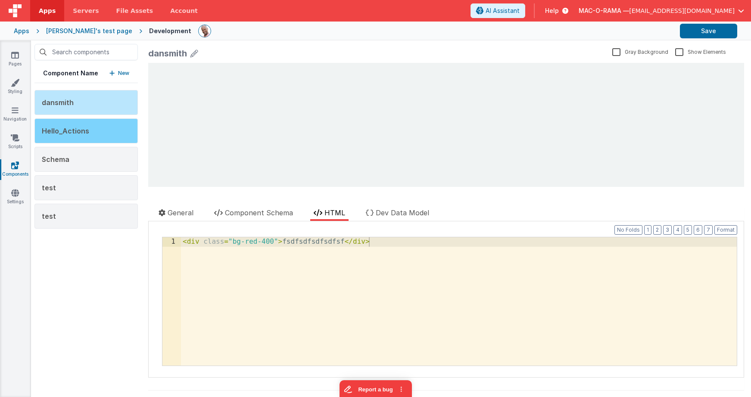
click at [106, 127] on div "Hello_Actions" at bounding box center [85, 130] width 103 height 25
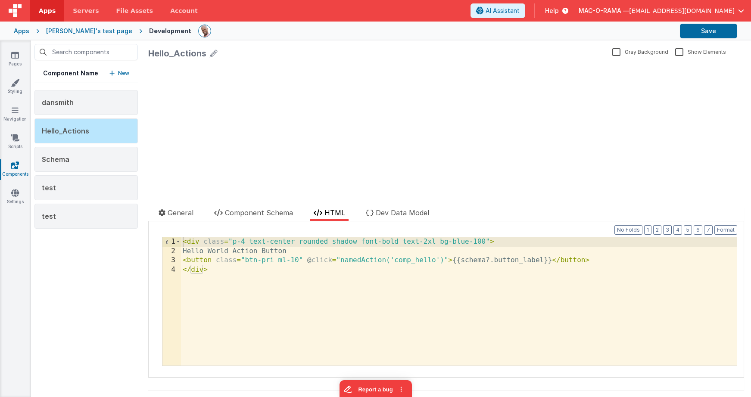
click at [419, 319] on div "< div class = "p-4 text-center rounded shadow font-bold text-2xl bg-blue-100" >…" at bounding box center [458, 310] width 555 height 147
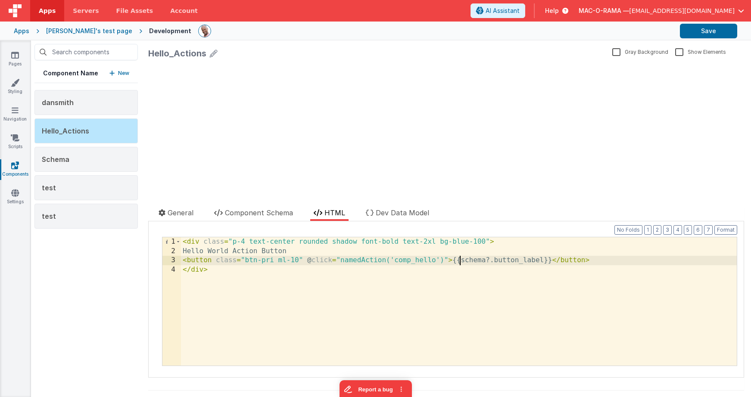
click at [460, 261] on div "< div class = "p-4 text-center rounded shadow font-bold text-2xl bg-blue-100" >…" at bounding box center [458, 310] width 555 height 147
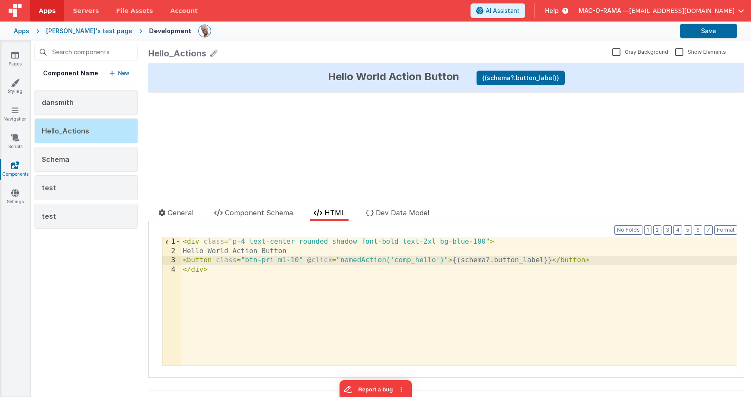
click at [543, 259] on div "< div class = "p-4 text-center rounded shadow font-bold text-2xl bg-blue-100" >…" at bounding box center [458, 310] width 555 height 147
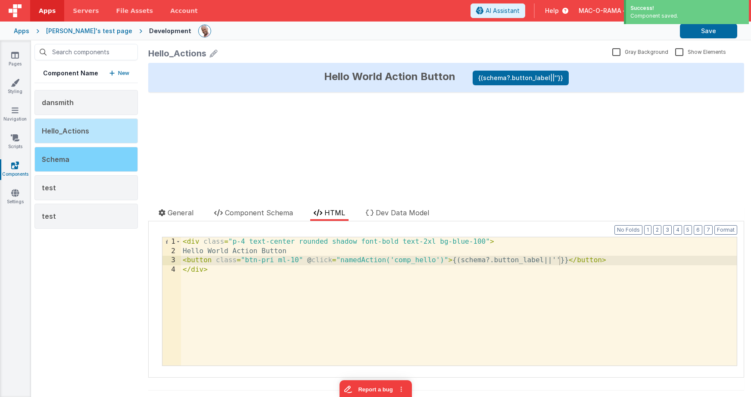
click at [90, 160] on div "Schema" at bounding box center [85, 159] width 103 height 25
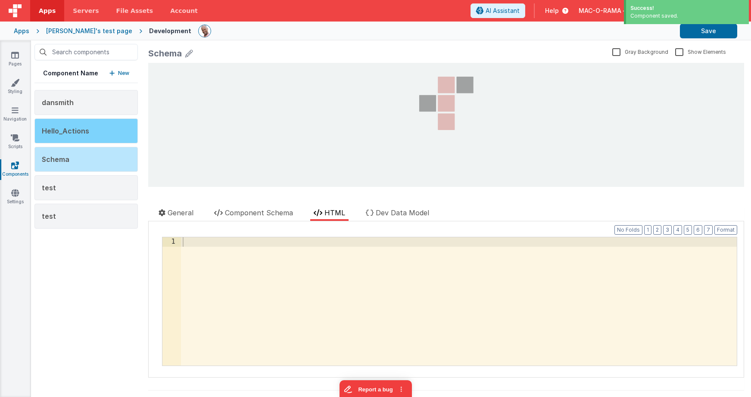
click at [90, 129] on div "Hello_Actions" at bounding box center [85, 130] width 103 height 25
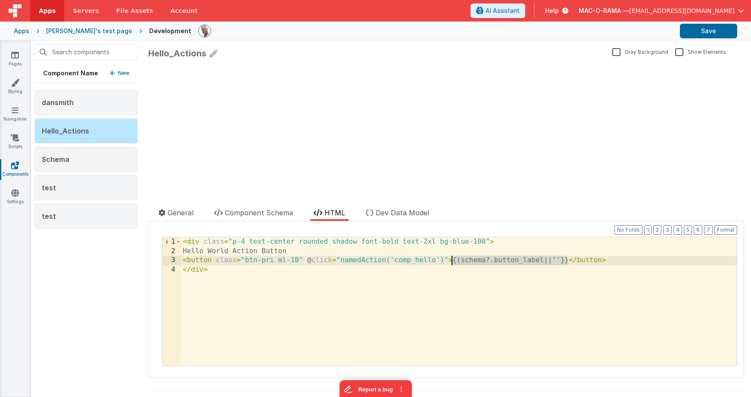
drag, startPoint x: 567, startPoint y: 261, endPoint x: 450, endPoint y: 258, distance: 117.6
click at [450, 258] on div "< div class = "p-4 text-center rounded shadow font-bold text-2xl bg-blue-100" >…" at bounding box center [458, 310] width 555 height 147
click at [460, 258] on div "< div class = "p-4 text-center rounded shadow font-bold text-2xl bg-blue-100" >…" at bounding box center [458, 310] width 555 height 147
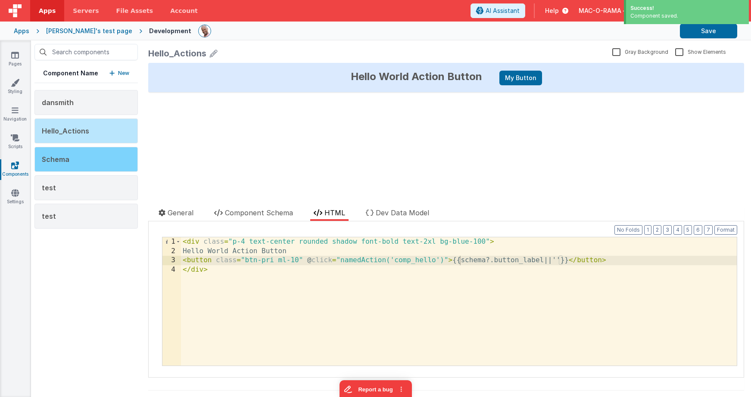
click at [93, 161] on div "Schema" at bounding box center [85, 159] width 103 height 25
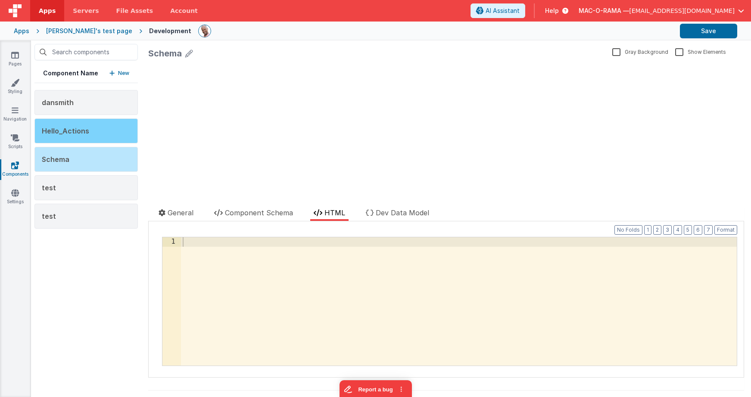
click at [94, 129] on div "Hello_Actions" at bounding box center [85, 130] width 103 height 25
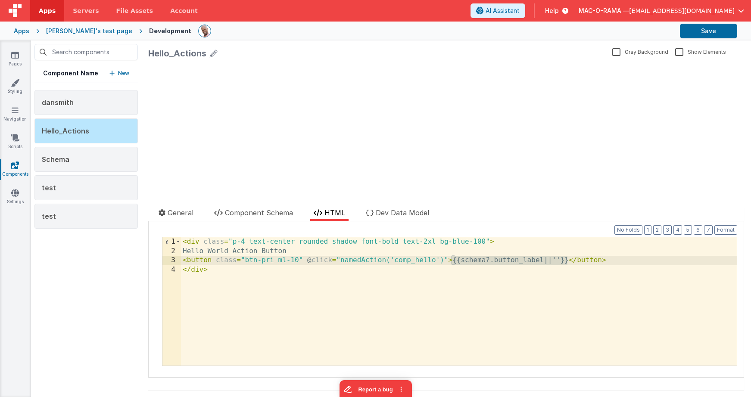
drag, startPoint x: 452, startPoint y: 260, endPoint x: 566, endPoint y: 264, distance: 114.2
click at [566, 264] on div "< div class = "p-4 text-center rounded shadow font-bold text-2xl bg-blue-100" >…" at bounding box center [458, 310] width 555 height 147
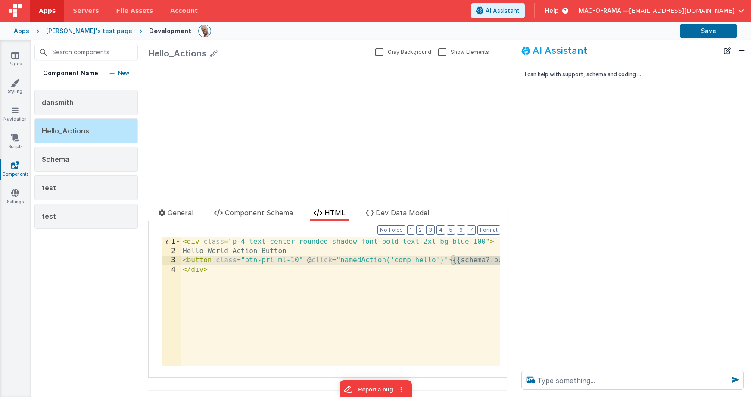
click at [337, 312] on div "< div class = "p-4 text-center rounded shadow font-bold text-2xl bg-blue-100" >…" at bounding box center [458, 310] width 555 height 147
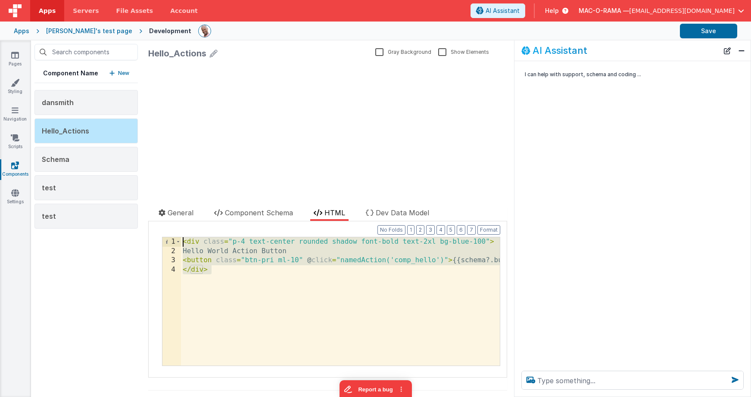
drag, startPoint x: 335, startPoint y: 311, endPoint x: 181, endPoint y: 199, distance: 190.6
click at [181, 199] on div "Hello_Actions Gray Background Show Elements General Component Schema HTML Dev D…" at bounding box center [327, 218] width 372 height 357
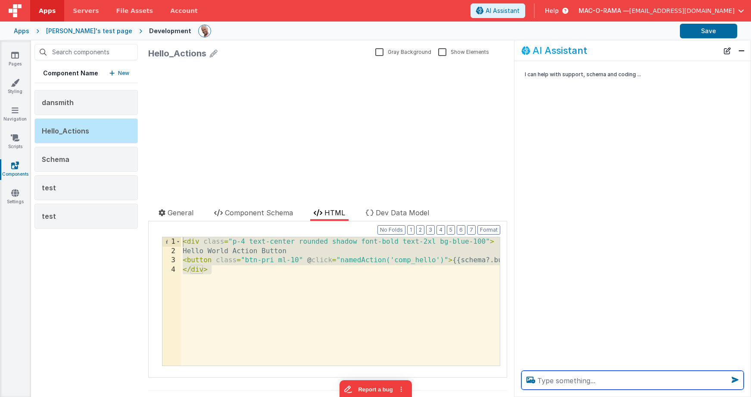
click at [553, 381] on textarea at bounding box center [632, 380] width 222 height 19
paste textarea "<div class="p-4 text-center rounded shadow font-bold text-2xl bg-blue-100"> Hel…"
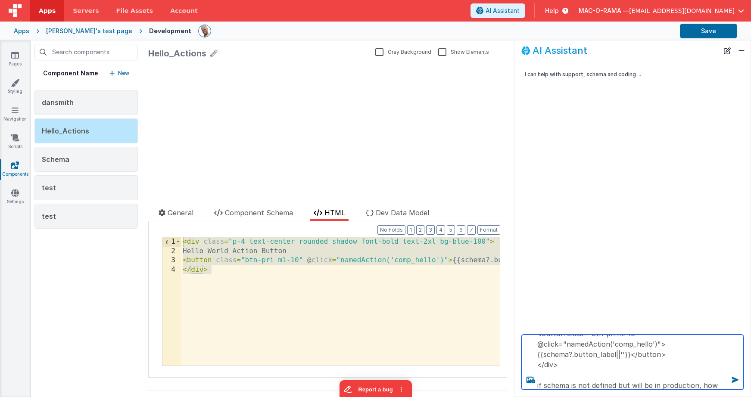
scroll to position [62, 0]
type textarea "for htis: <div class="p-4 text-center rounded shadow font-bold text-2xl bg-blue…"
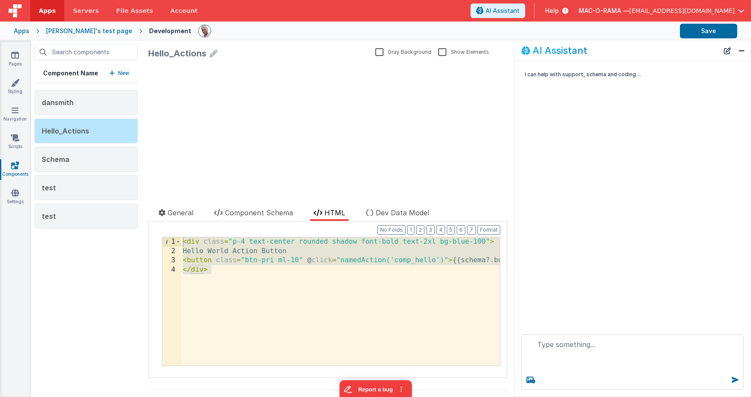
scroll to position [0, 0]
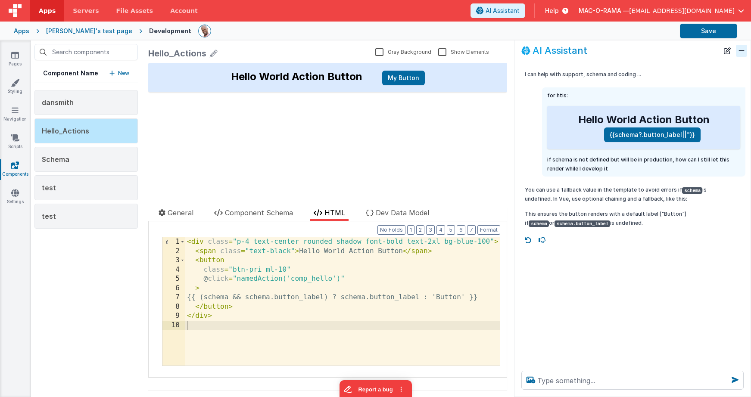
click at [738, 54] on button "Close" at bounding box center [740, 51] width 11 height 12
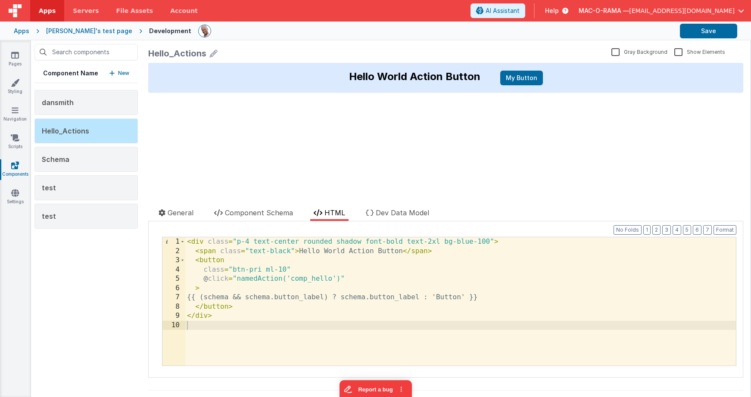
click at [727, 39] on div "Apps christina's test page Development Save" at bounding box center [375, 31] width 751 height 19
click at [712, 34] on button "Save" at bounding box center [707, 31] width 57 height 15
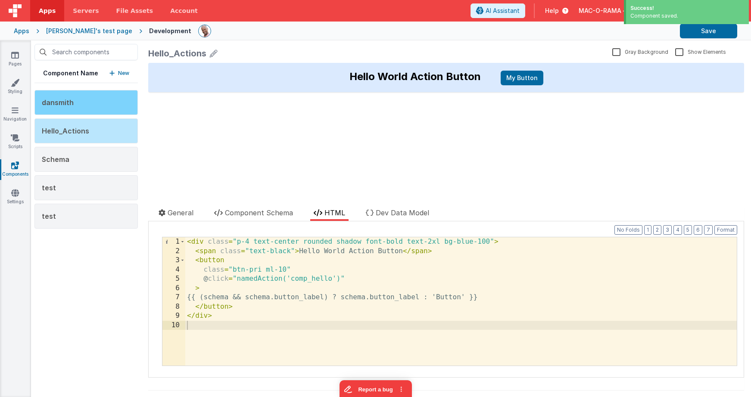
click at [90, 109] on div "dansmith" at bounding box center [85, 102] width 103 height 25
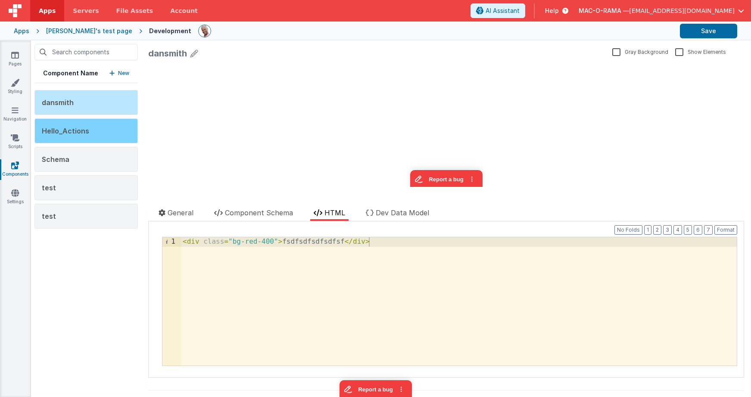
click at [84, 128] on span "Hello_Actions" at bounding box center [65, 131] width 47 height 9
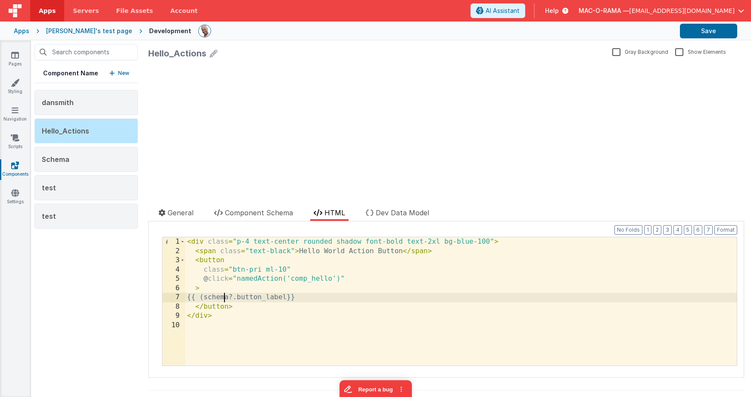
click at [223, 300] on div "< div class = "p-4 text-center rounded shadow font-bold text-2xl bg-blue-100" >…" at bounding box center [460, 310] width 551 height 147
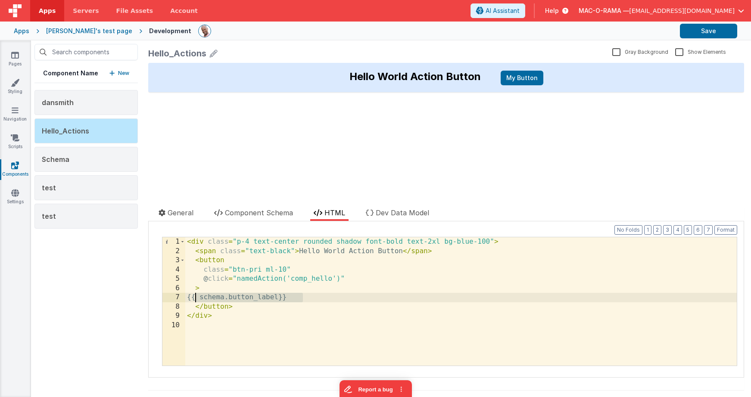
drag, startPoint x: 310, startPoint y: 298, endPoint x: 194, endPoint y: 295, distance: 115.9
click at [194, 295] on div "< div class = "p-4 text-center rounded shadow font-bold text-2xl bg-blue-100" >…" at bounding box center [460, 310] width 551 height 147
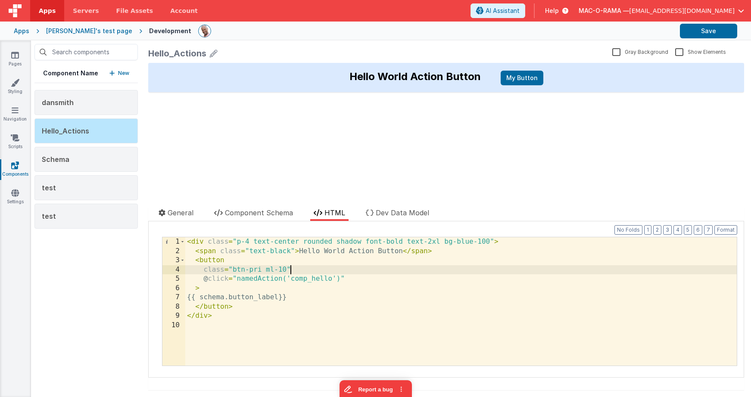
click at [321, 274] on div "< div class = "p-4 text-center rounded shadow font-bold text-2xl bg-blue-100" >…" at bounding box center [460, 310] width 551 height 147
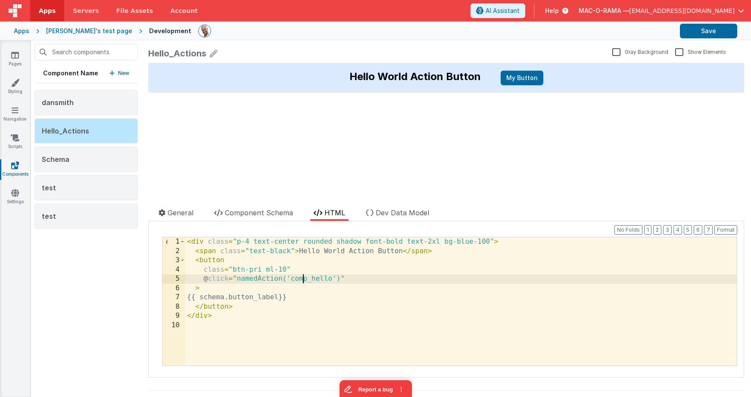
click at [304, 278] on div "< div class = "p-4 text-center rounded shadow font-bold text-2xl bg-blue-100" >…" at bounding box center [460, 310] width 551 height 147
click at [316, 307] on div "< div class = "p-4 text-center rounded shadow font-bold text-2xl bg-blue-100" >…" at bounding box center [460, 310] width 551 height 147
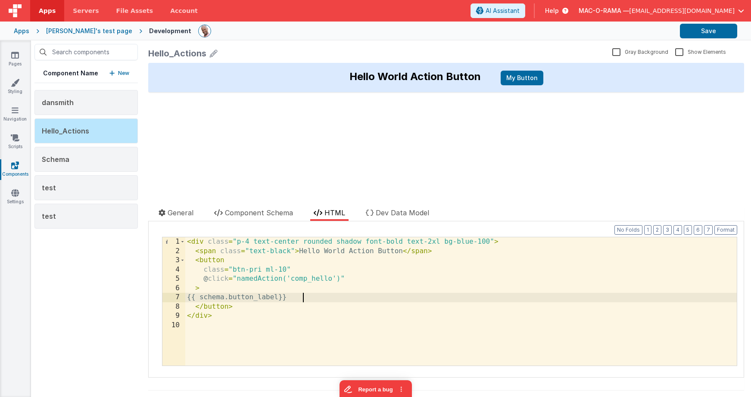
click at [320, 296] on div "< div class = "p-4 text-center rounded shadow font-bold text-2xl bg-blue-100" >…" at bounding box center [460, 310] width 551 height 147
click at [250, 216] on span "Component Schema" at bounding box center [259, 212] width 68 height 9
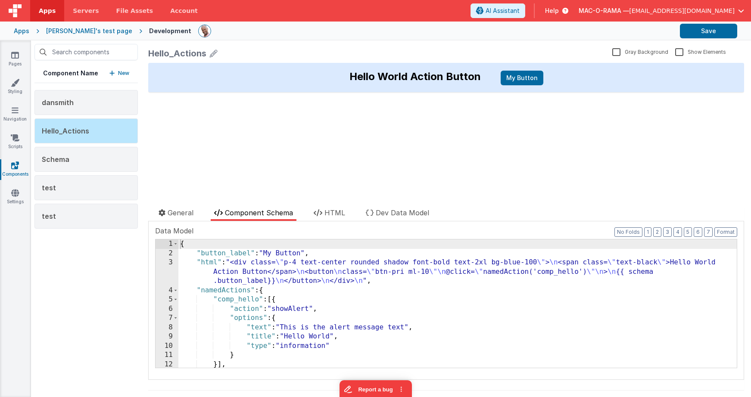
drag, startPoint x: 177, startPoint y: 290, endPoint x: 182, endPoint y: 292, distance: 5.3
click at [177, 290] on span at bounding box center [175, 290] width 5 height 9
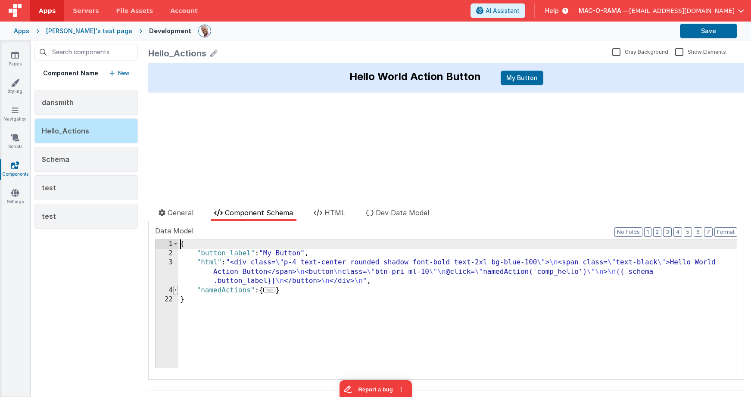
click at [175, 290] on span at bounding box center [175, 290] width 5 height 9
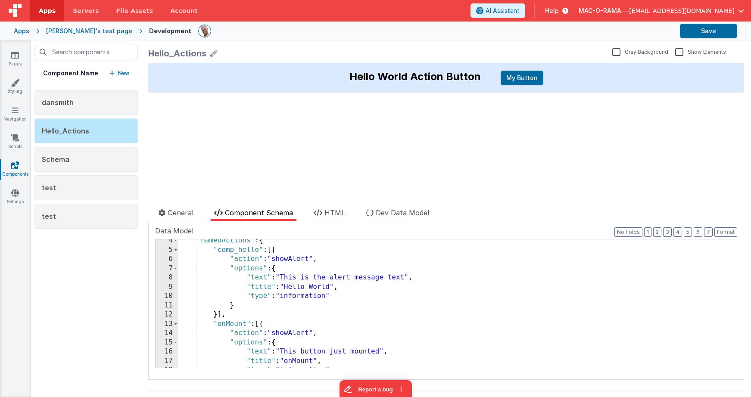
scroll to position [47, 0]
click at [236, 253] on div ""namedActions" : { "comp_hello" : [{ "action" : "showAlert" , "options" : { "te…" at bounding box center [457, 312] width 558 height 147
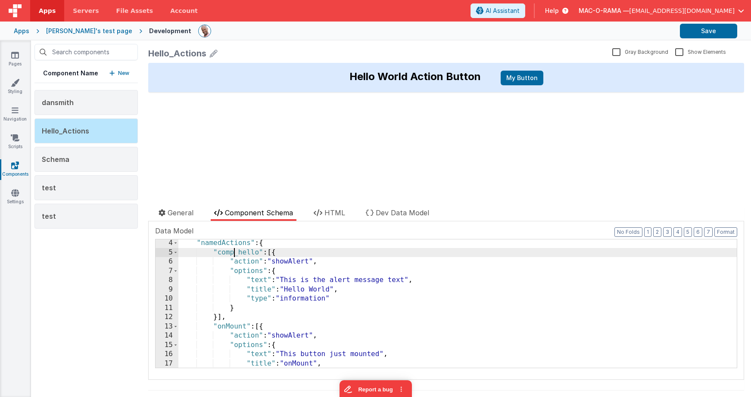
drag, startPoint x: 236, startPoint y: 253, endPoint x: 244, endPoint y: 254, distance: 8.7
click at [236, 253] on div ""namedActions" : { "comp_hello" : [{ "action" : "showAlert" , "options" : { "te…" at bounding box center [457, 312] width 558 height 147
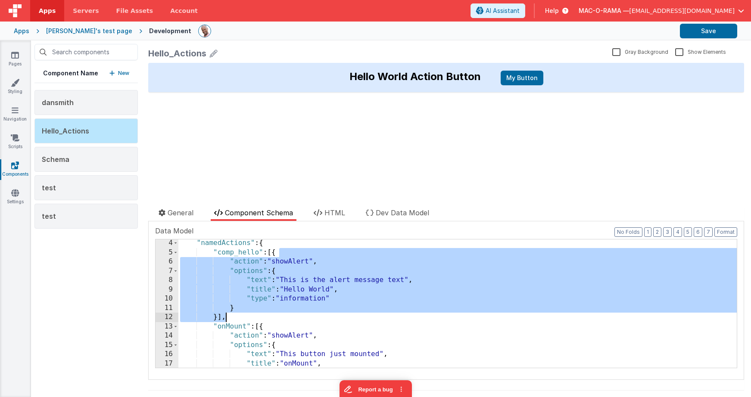
drag, startPoint x: 286, startPoint y: 253, endPoint x: 252, endPoint y: 313, distance: 69.6
click at [251, 314] on div ""namedActions" : { "comp_hello" : [{ "action" : "showAlert" , "options" : { "te…" at bounding box center [457, 312] width 558 height 147
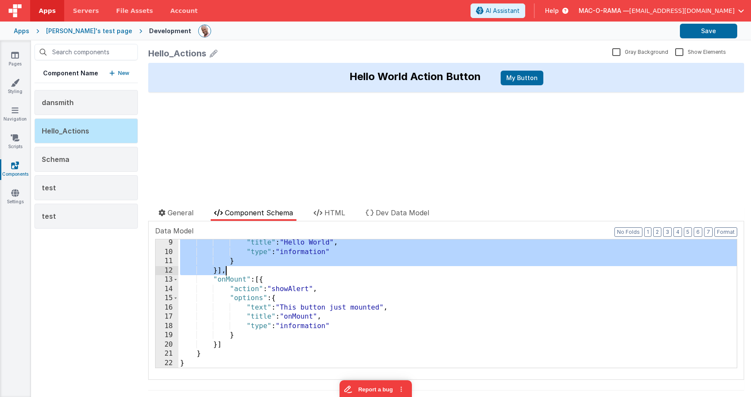
scroll to position [94, 0]
click at [232, 279] on div ""title" : "Hello World" , "type" : "information" } }] , "onMount" : [{ "action"…" at bounding box center [457, 311] width 558 height 147
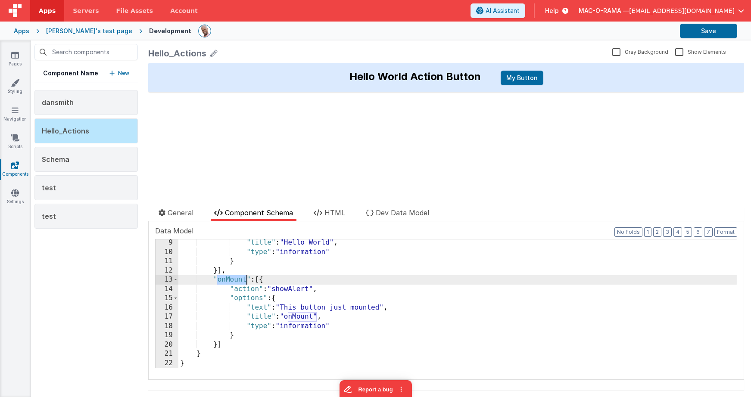
click at [232, 279] on div ""title" : "Hello World" , "type" : "information" } }] , "onMount" : [{ "action"…" at bounding box center [457, 311] width 558 height 147
click at [443, 102] on div "Hello World Action Button My Button update page model (See schema to hide after…" at bounding box center [445, 125] width 595 height 124
click at [16, 57] on icon at bounding box center [15, 55] width 8 height 9
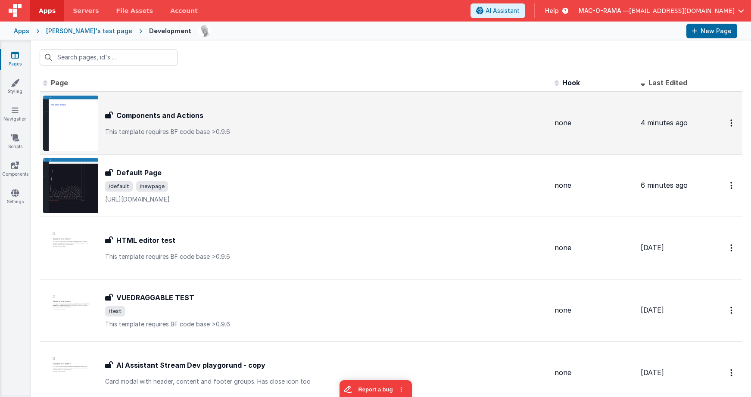
click at [280, 127] on p "This template requires BF code base >0.9.6" at bounding box center [326, 131] width 442 height 9
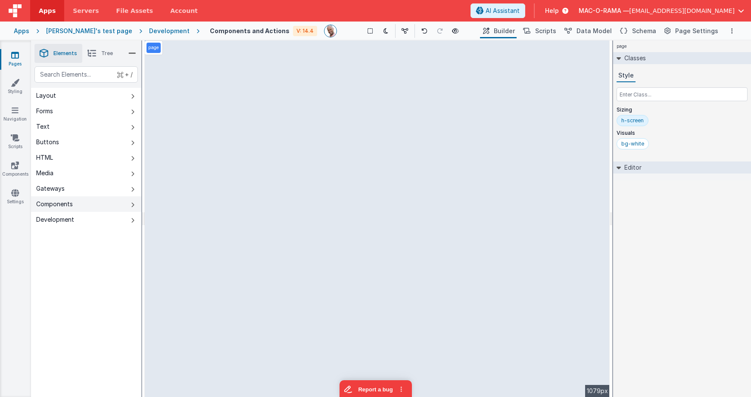
click at [121, 199] on button "Components" at bounding box center [86, 204] width 110 height 16
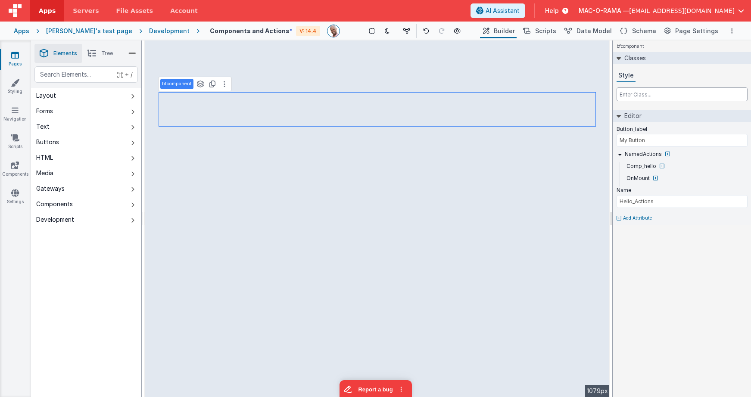
click at [619, 93] on input "text" at bounding box center [681, 94] width 131 height 14
type input "w-fit mx-auto"
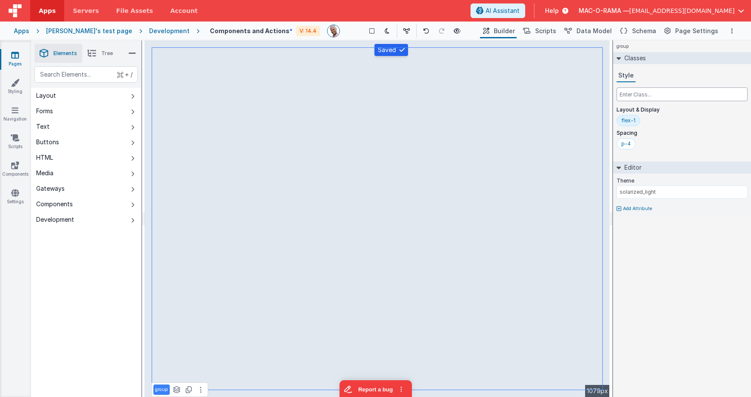
click at [658, 99] on input "text" at bounding box center [681, 94] width 131 height 14
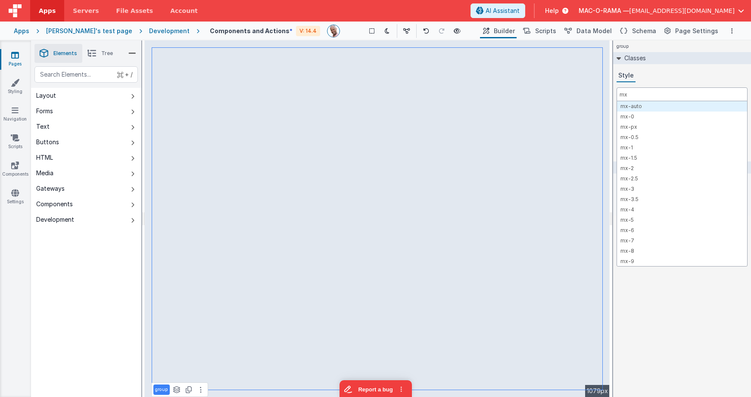
type input "m"
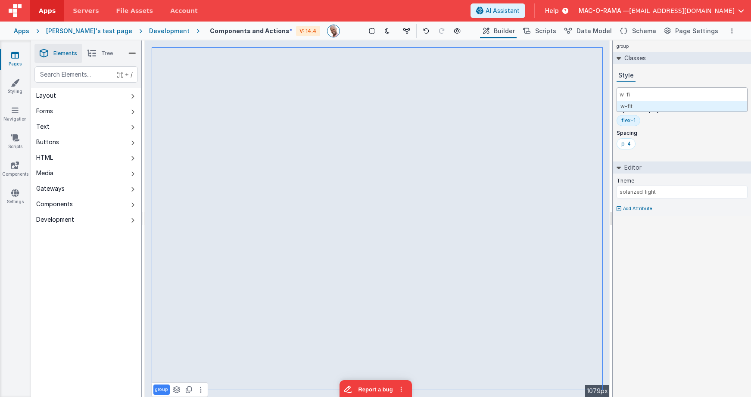
type input "w-fit"
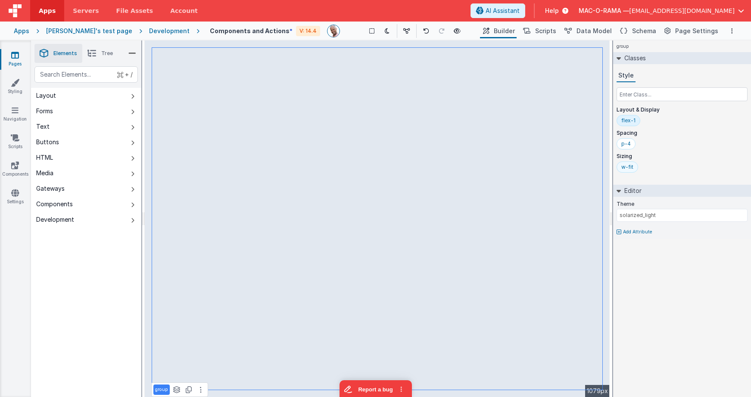
click at [632, 167] on div "w-fit" at bounding box center [627, 167] width 12 height 7
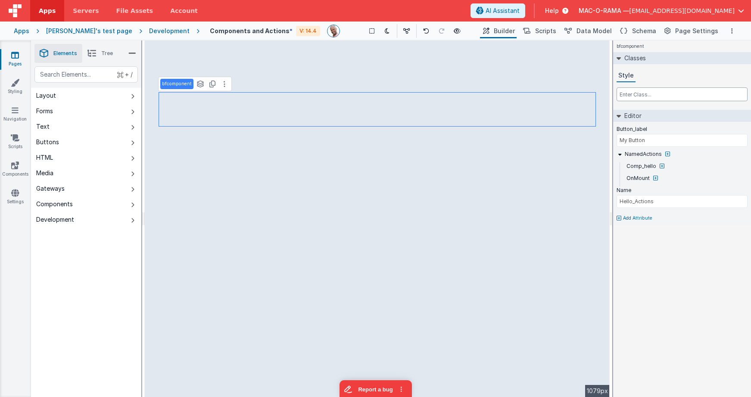
click at [652, 92] on input "text" at bounding box center [681, 94] width 131 height 14
type input "w-fit"
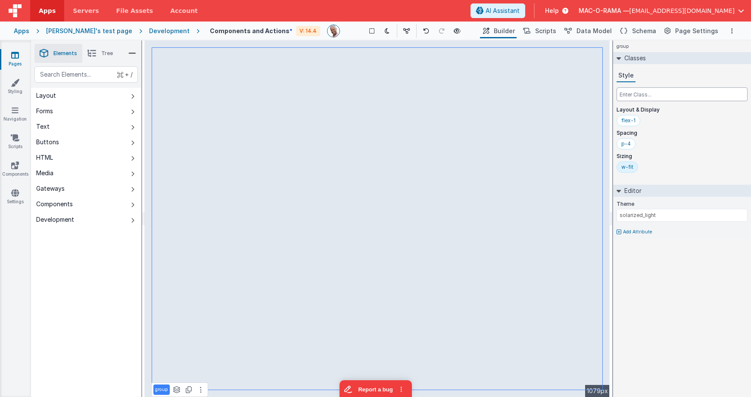
click at [632, 90] on input "text" at bounding box center [681, 94] width 131 height 14
paste input "w-fit"
type input "w-fit"
click at [650, 167] on div "w-fit" at bounding box center [650, 167] width 12 height 7
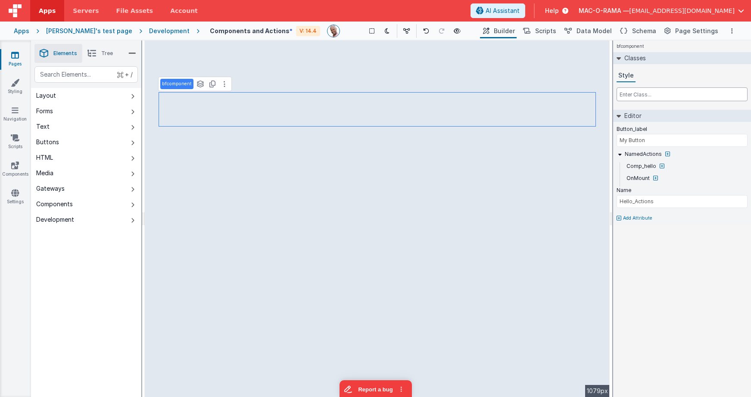
click at [628, 91] on input "text" at bounding box center [681, 94] width 131 height 14
type input "w-fit"
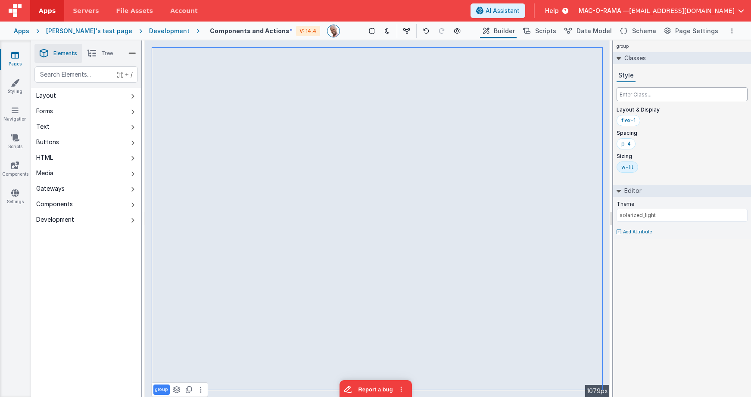
click at [647, 96] on input "text" at bounding box center [681, 94] width 131 height 14
paste input "w-fit"
type input "w-fit"
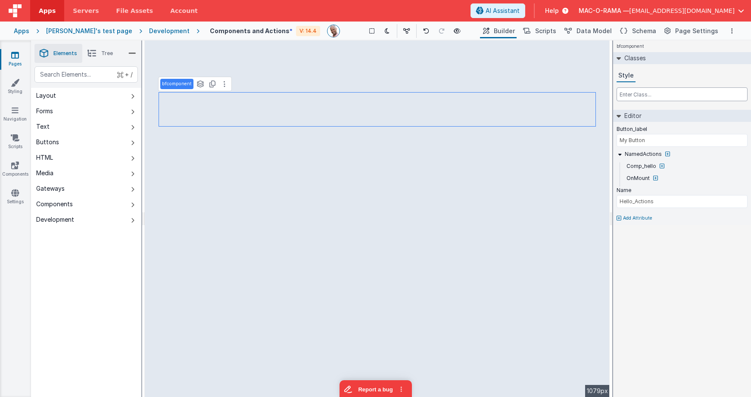
click at [659, 92] on input "text" at bounding box center [681, 94] width 131 height 14
type input "w-fit"
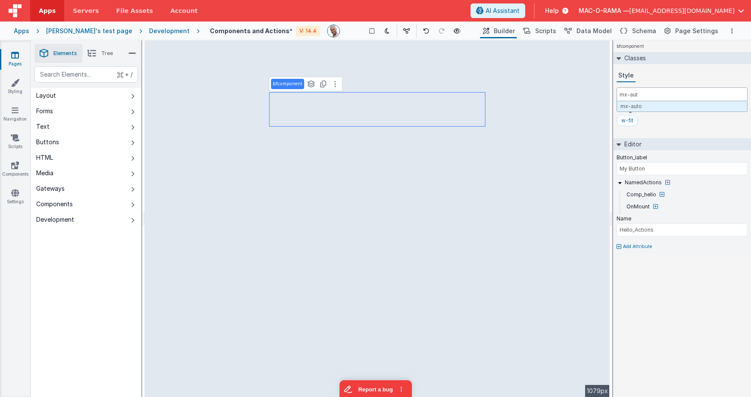
type input "mx-auto"
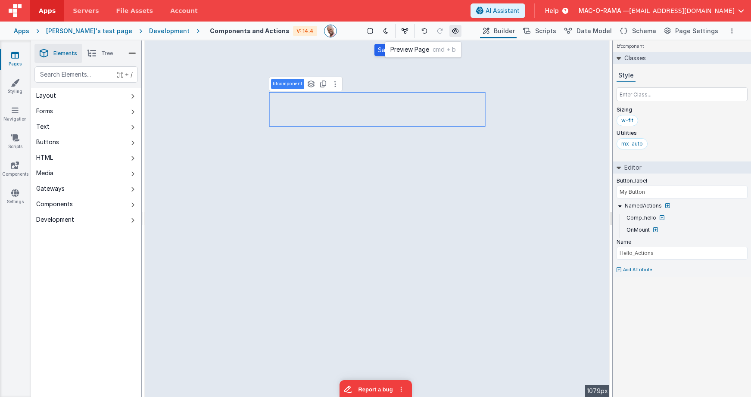
click at [452, 31] on icon at bounding box center [455, 31] width 7 height 6
click at [453, 31] on icon at bounding box center [456, 31] width 7 height 6
click at [453, 32] on icon at bounding box center [456, 31] width 7 height 6
click at [453, 31] on icon at bounding box center [456, 31] width 7 height 6
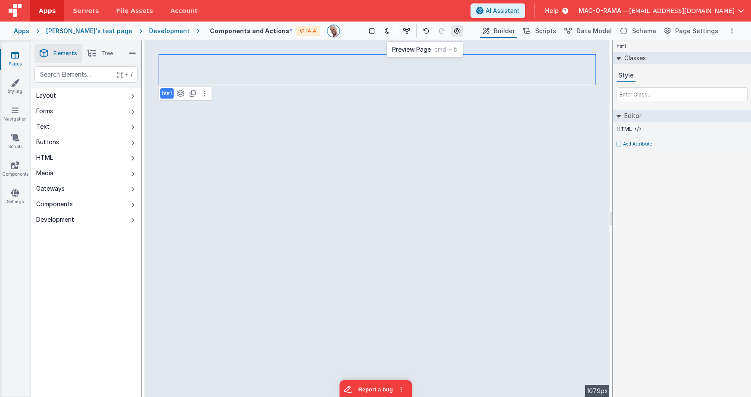
click at [453, 32] on icon at bounding box center [456, 31] width 7 height 6
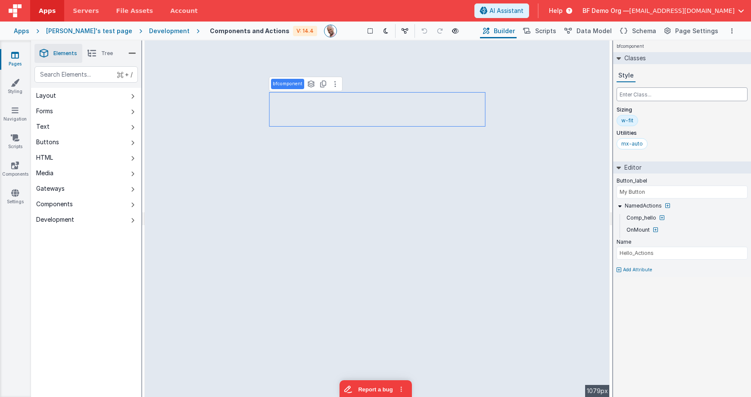
click at [642, 96] on input "text" at bounding box center [681, 94] width 131 height 14
type input "shadow-xl"
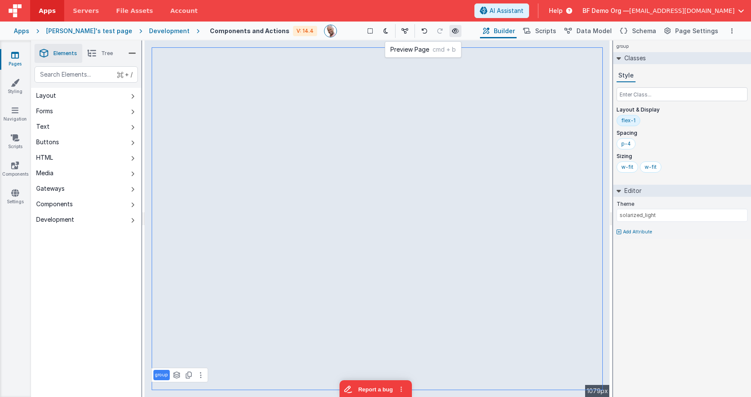
click at [449, 29] on button at bounding box center [455, 31] width 12 height 12
click at [149, 34] on div "Development" at bounding box center [169, 31] width 40 height 9
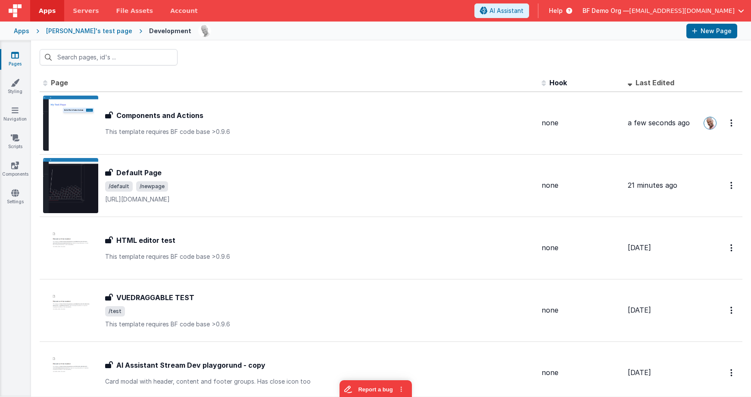
click at [90, 34] on div "[PERSON_NAME]'s test page" at bounding box center [89, 31] width 86 height 9
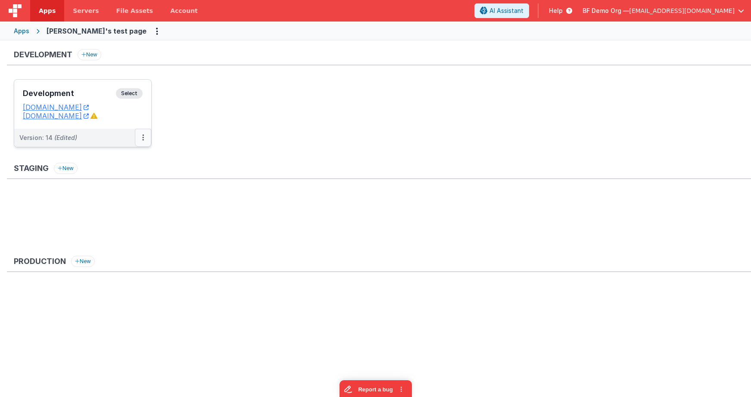
click at [143, 137] on icon at bounding box center [143, 137] width 2 height 0
click at [127, 159] on link "Edit" at bounding box center [113, 157] width 76 height 16
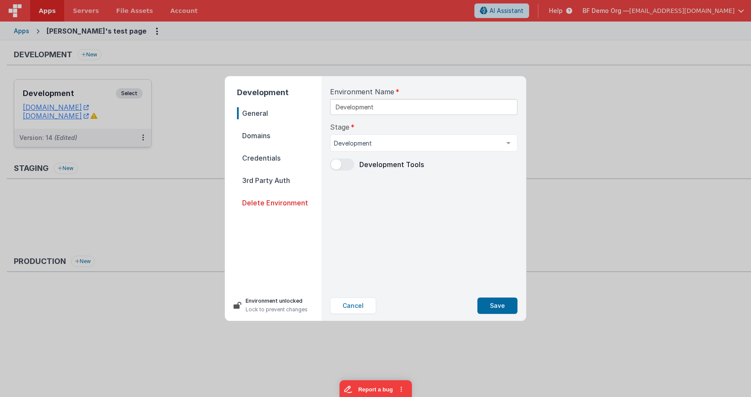
click at [253, 137] on span "Domains" at bounding box center [279, 136] width 84 height 12
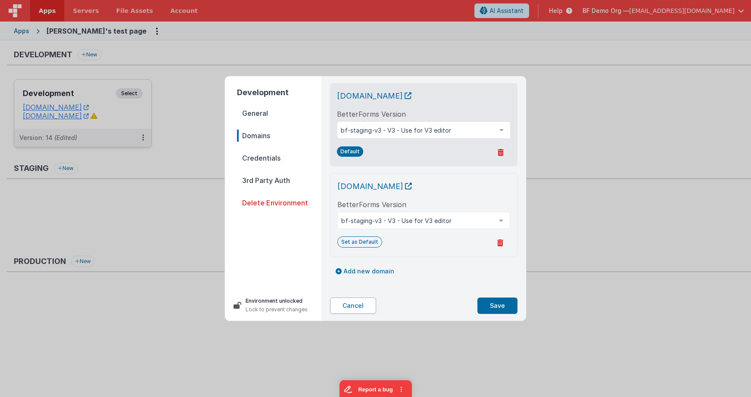
click at [351, 305] on button "Cancel" at bounding box center [353, 306] width 46 height 16
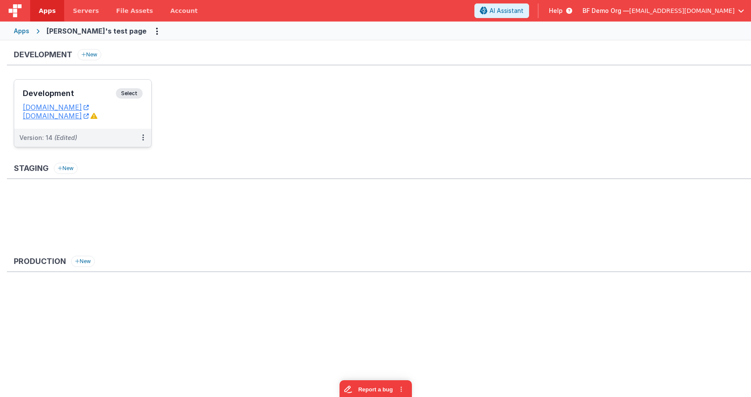
click at [474, 189] on div "Staging New" at bounding box center [379, 206] width 744 height 86
click at [136, 93] on span "Select" at bounding box center [129, 93] width 27 height 10
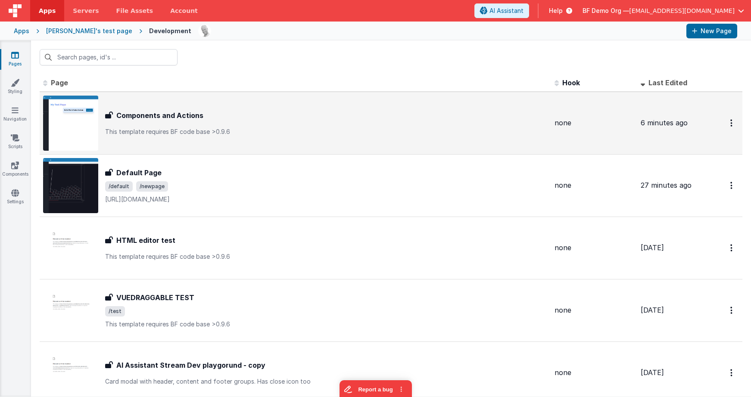
click at [205, 112] on div "Components and Actions" at bounding box center [326, 115] width 442 height 10
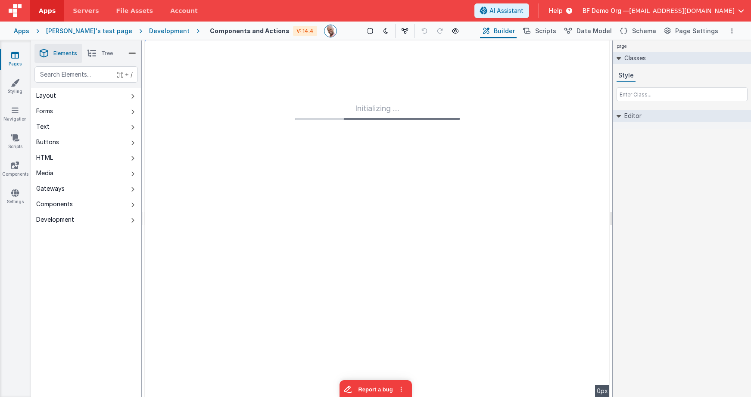
click at [636, 189] on div "page Classes Style Editor DEV: Focus DEV: builderToggleConditionalCSS DEV: Remo…" at bounding box center [682, 218] width 138 height 357
